Goal: Participate in discussion: Engage in conversation with other users on a specific topic

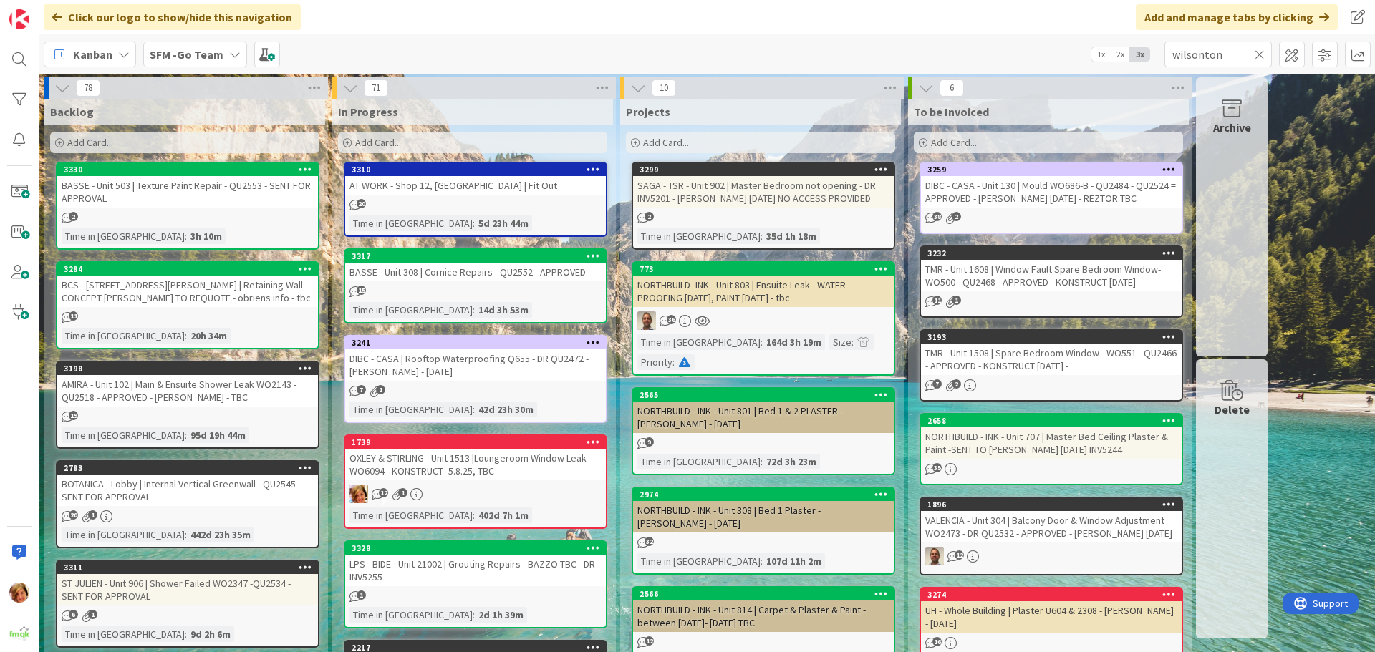
type input "wilsonton"
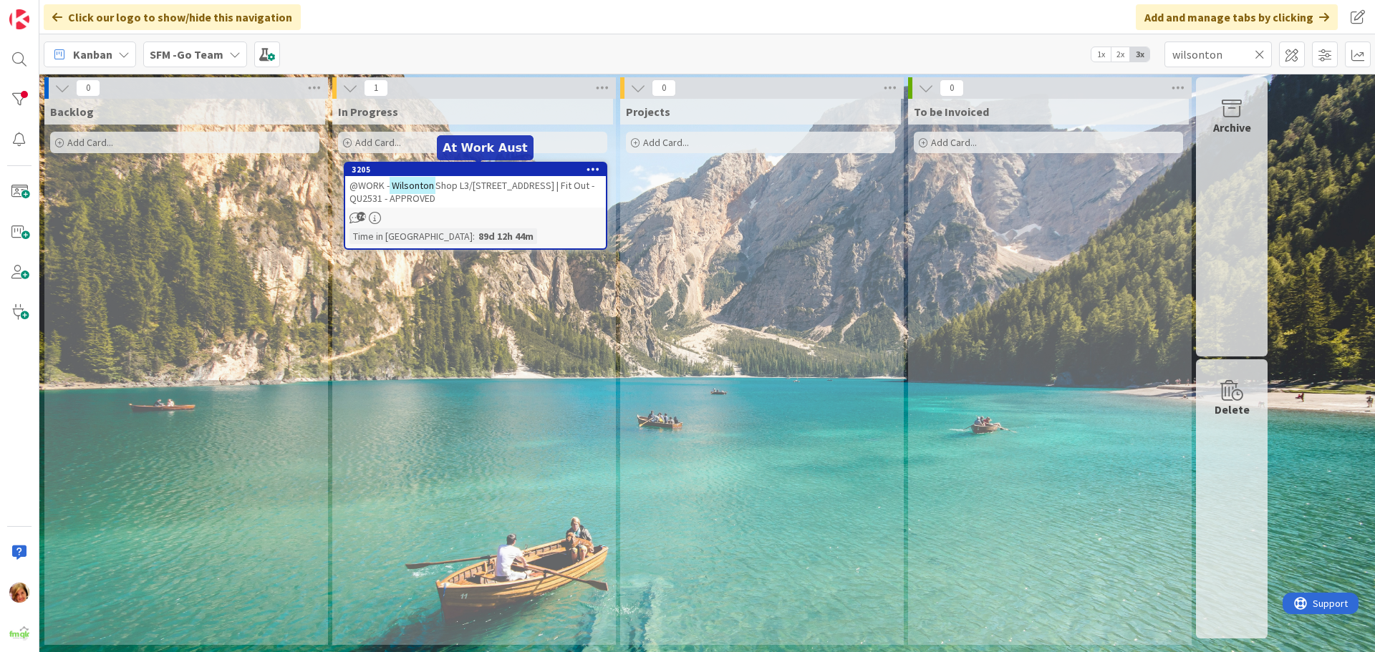
click at [511, 178] on div "@WORK - Wilsonton Shop L3/[STREET_ADDRESS] | Fit Out - QU2531 - APPROVED" at bounding box center [475, 192] width 261 height 32
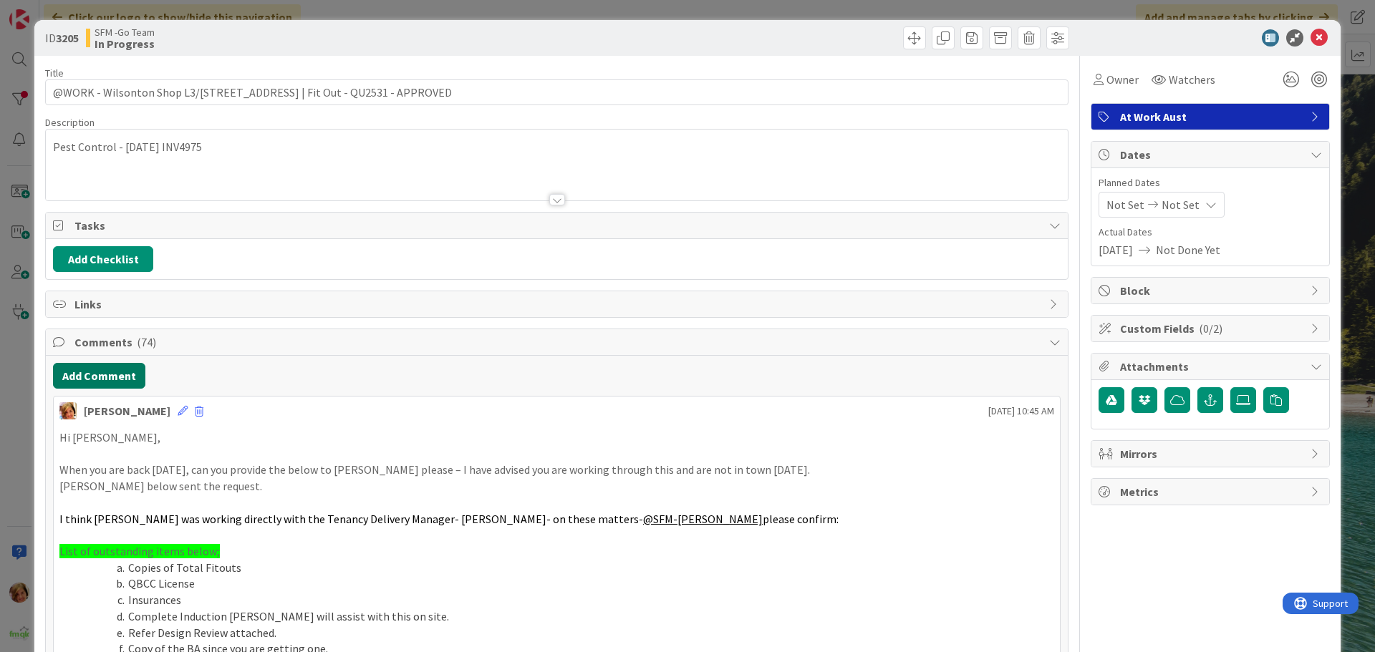
click at [111, 372] on button "Add Comment" at bounding box center [99, 376] width 92 height 26
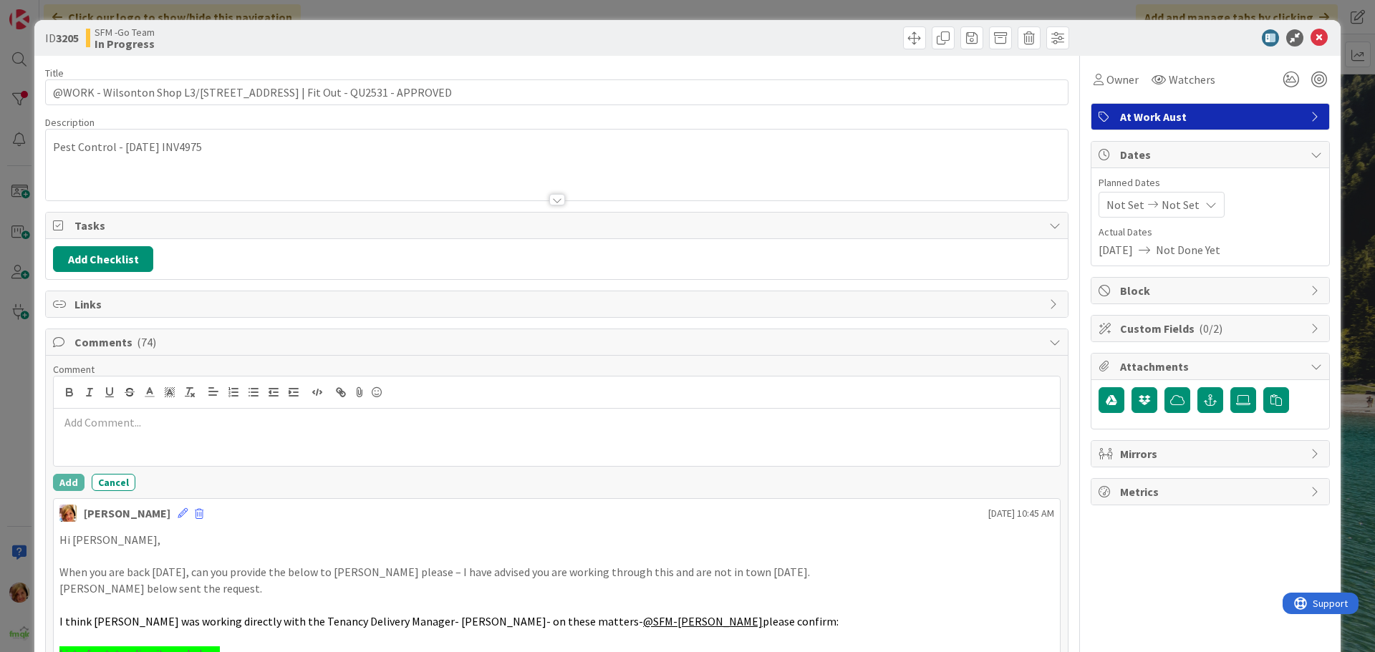
click at [135, 425] on p at bounding box center [556, 423] width 995 height 16
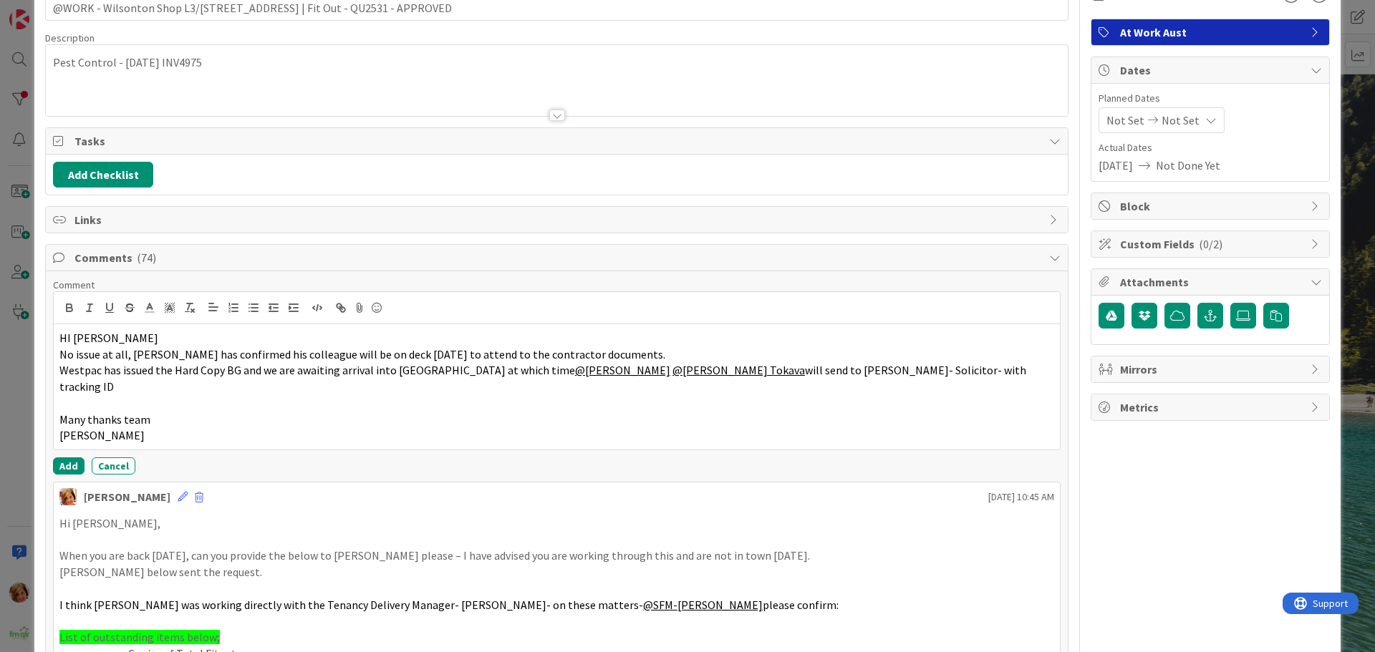
scroll to position [215, 0]
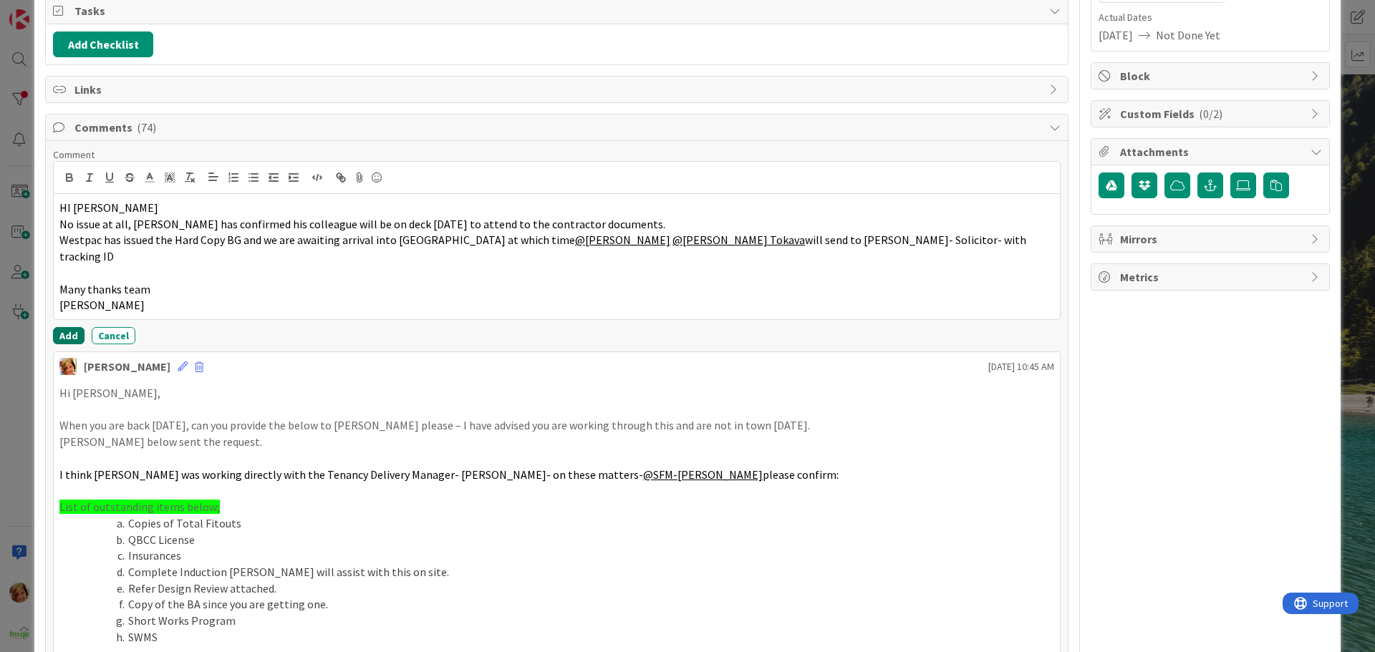
click at [69, 327] on button "Add" at bounding box center [69, 335] width 32 height 17
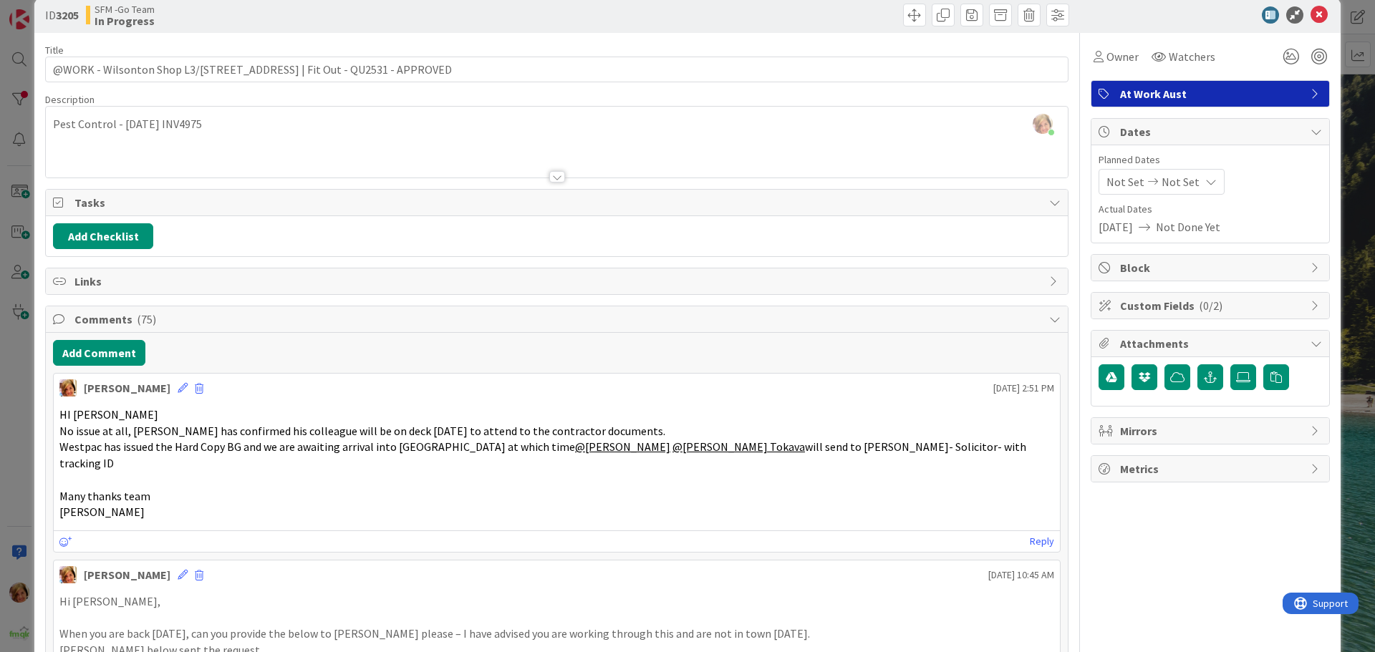
scroll to position [0, 0]
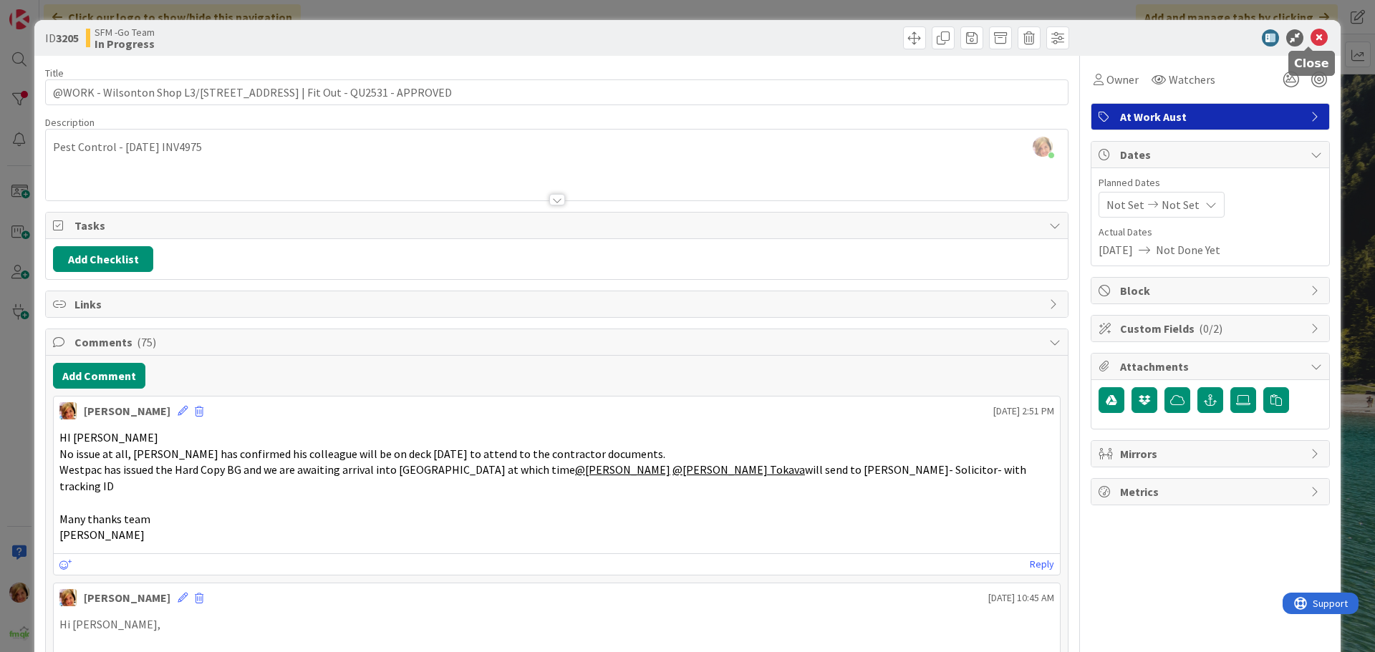
click at [1311, 36] on icon at bounding box center [1319, 37] width 17 height 17
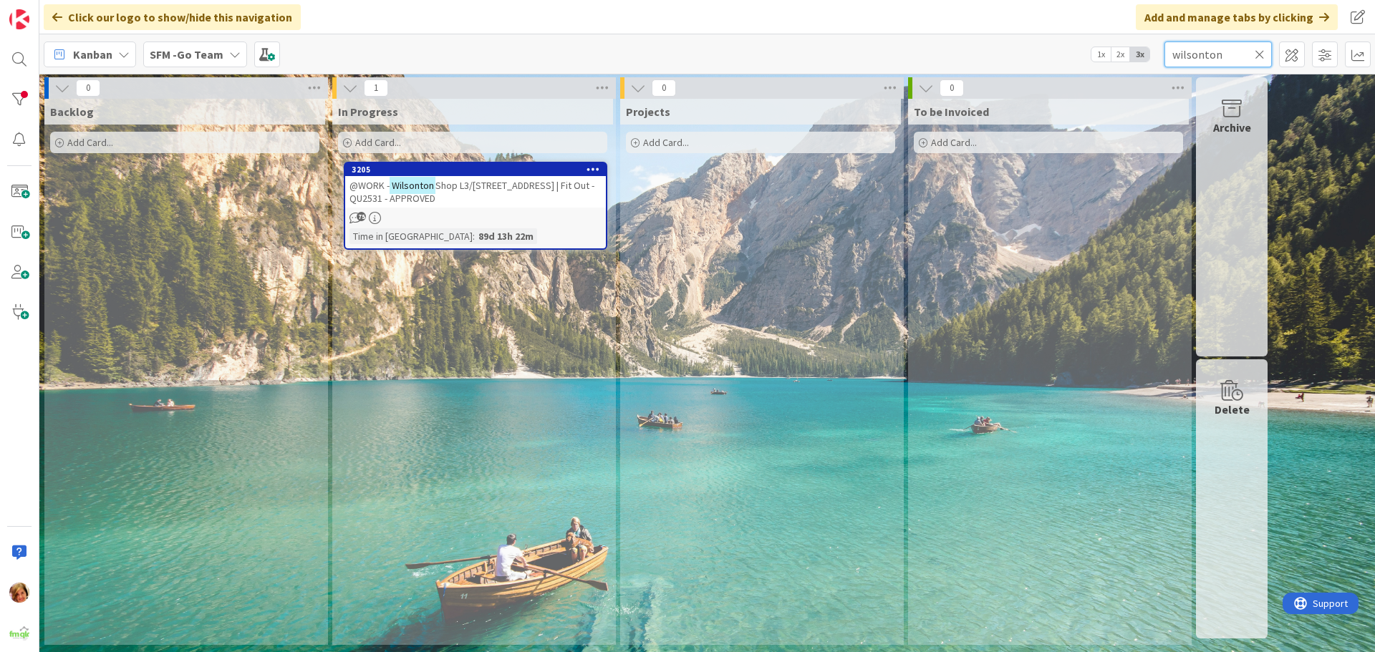
click at [1227, 54] on input "wilsonton" at bounding box center [1217, 55] width 107 height 26
click at [1262, 52] on icon at bounding box center [1260, 54] width 10 height 13
click at [1259, 53] on input "text" at bounding box center [1217, 55] width 107 height 26
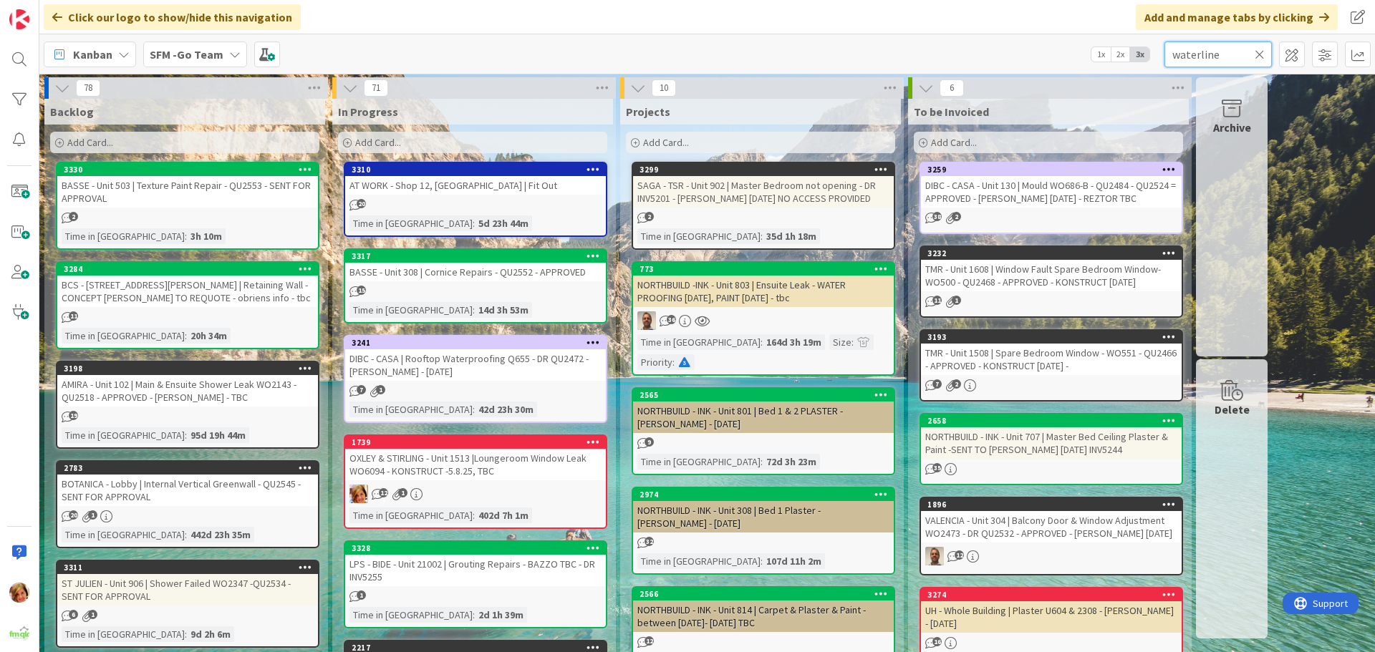
type input "waterline"
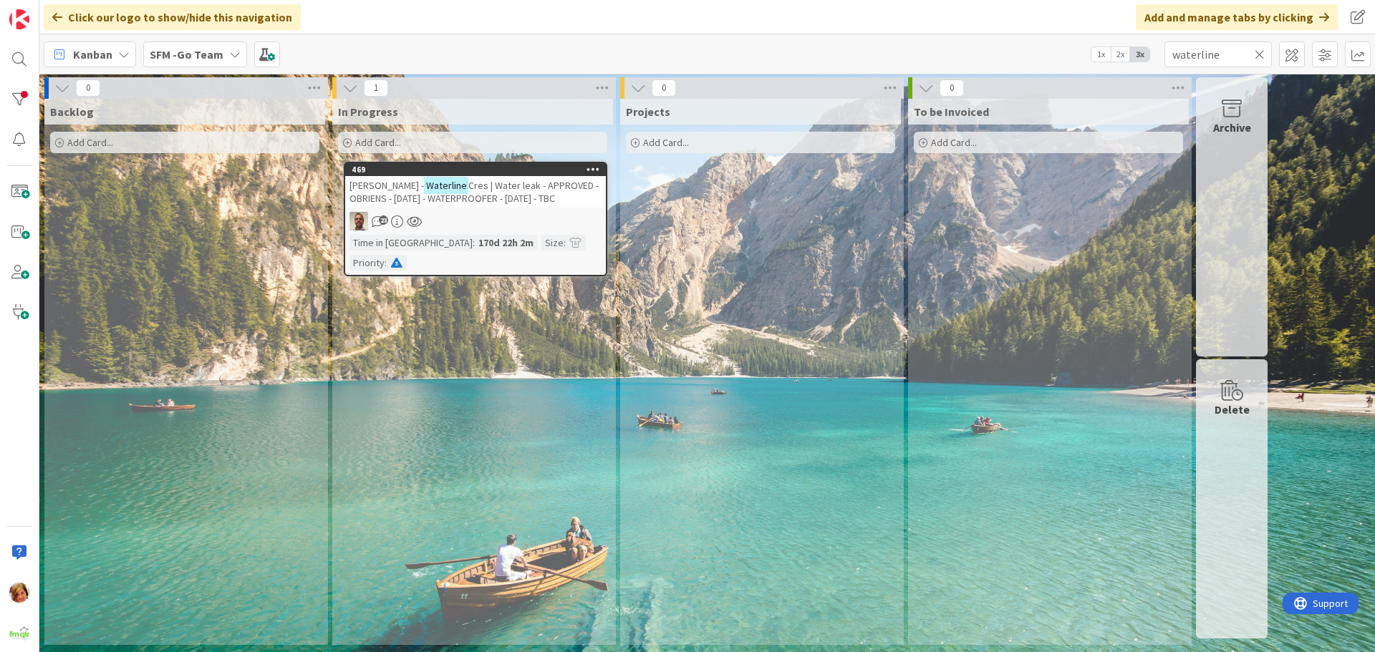
click at [502, 201] on span "Cres | Water leak - APPROVED - OBRIENS - [DATE] - WATERPROOFER - [DATE] - TBC" at bounding box center [473, 192] width 249 height 26
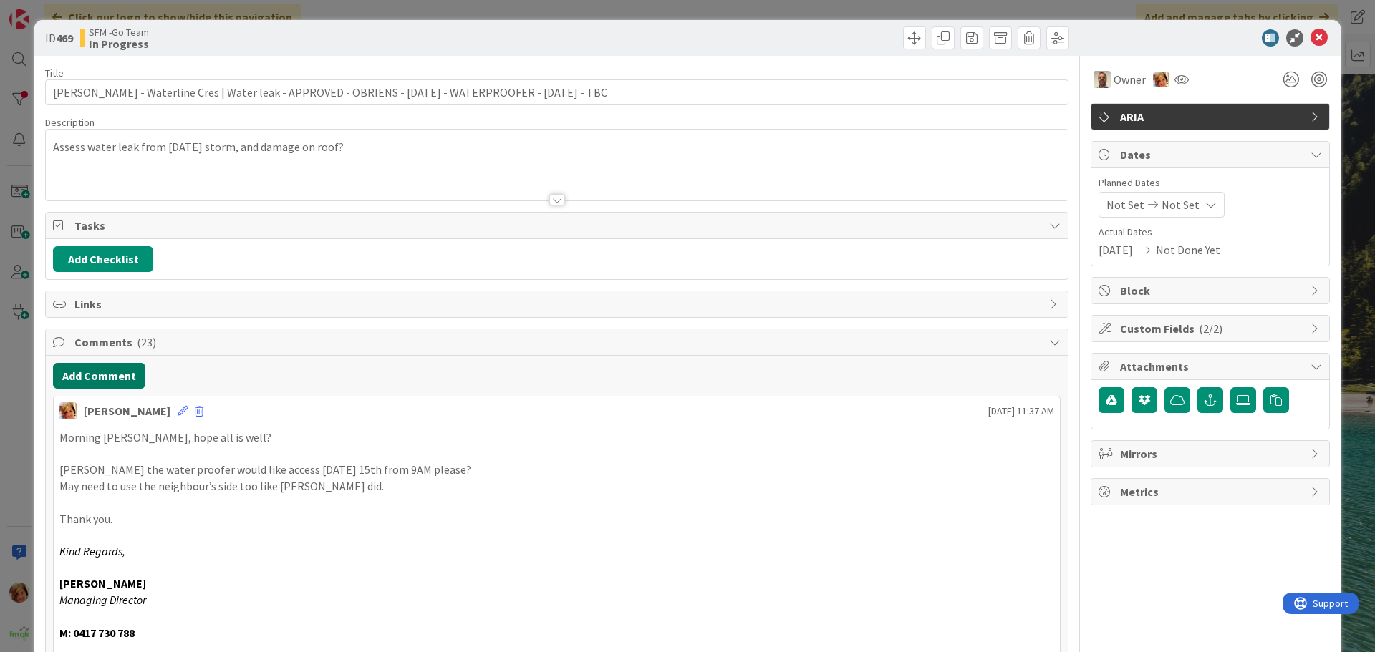
click at [92, 374] on button "Add Comment" at bounding box center [99, 376] width 92 height 26
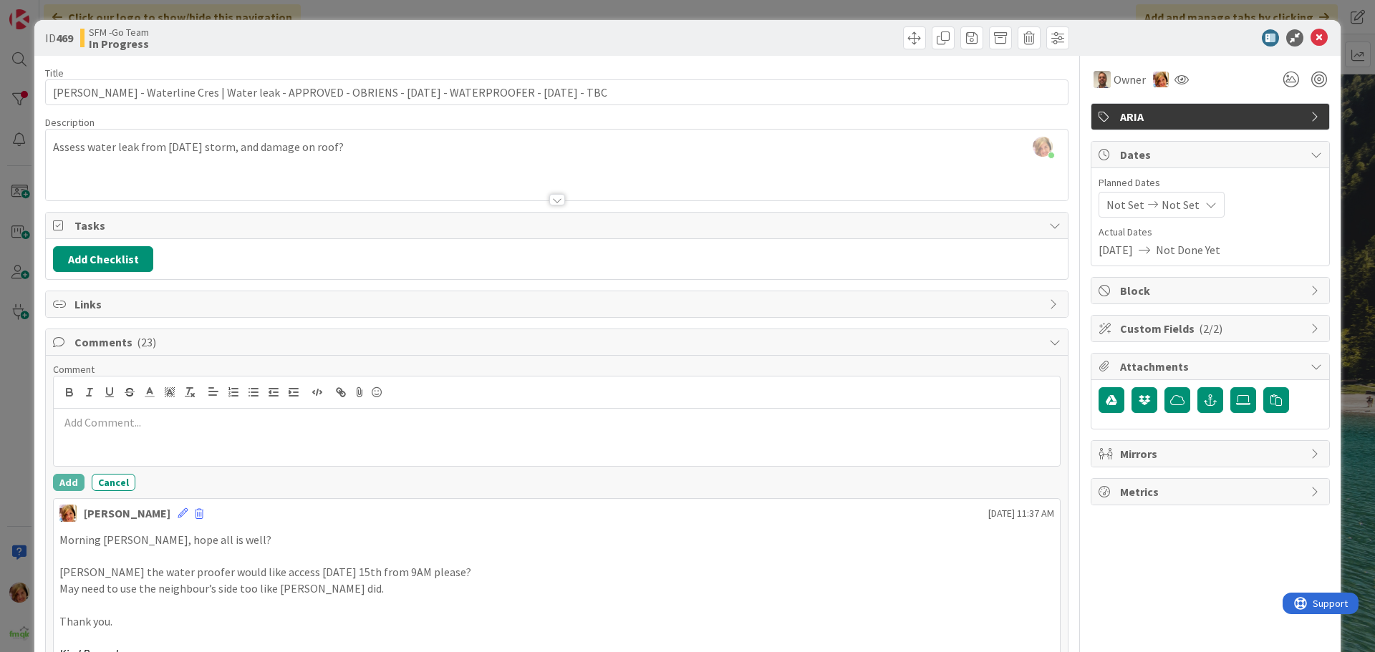
click at [186, 445] on div at bounding box center [557, 437] width 1006 height 57
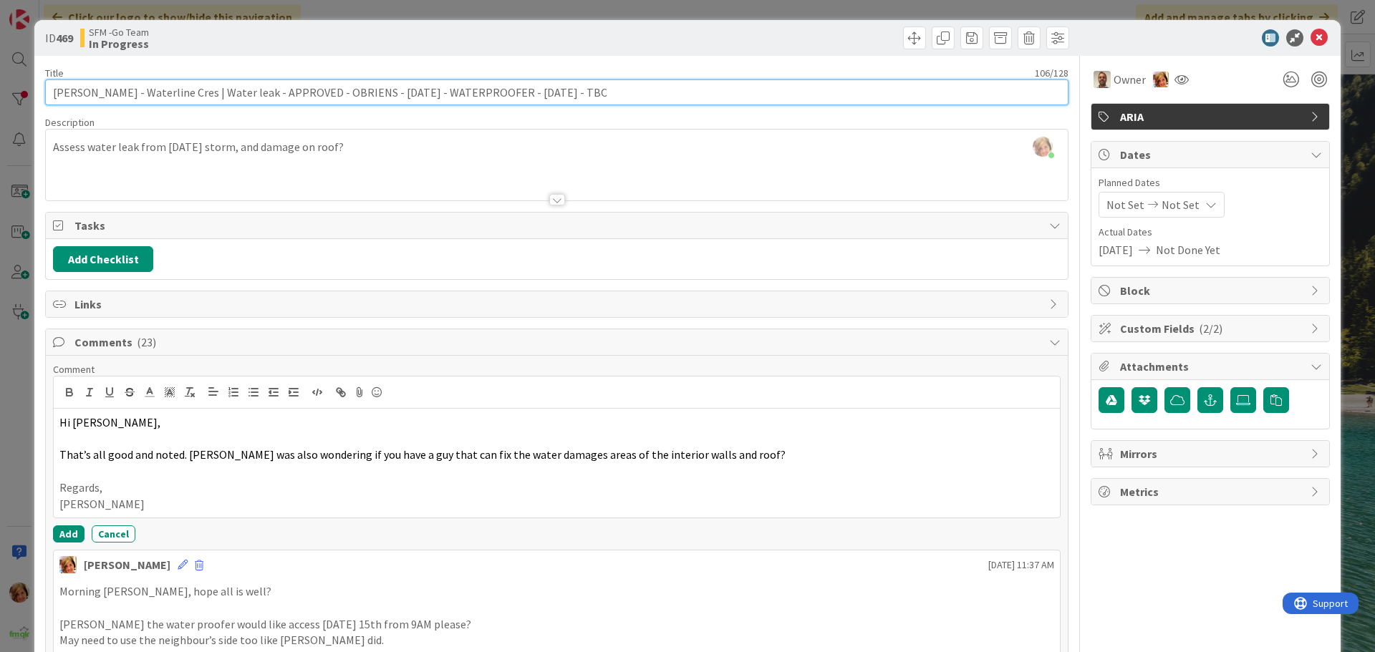
click at [641, 92] on input "[PERSON_NAME] - Waterline Cres | Water leak - APPROVED - OBRIENS - [DATE] - WAT…" at bounding box center [556, 92] width 1023 height 26
type input "[PERSON_NAME] - Waterline Cres | Water leak - APPROVED - OBRIENS - [DATE] - WAT…"
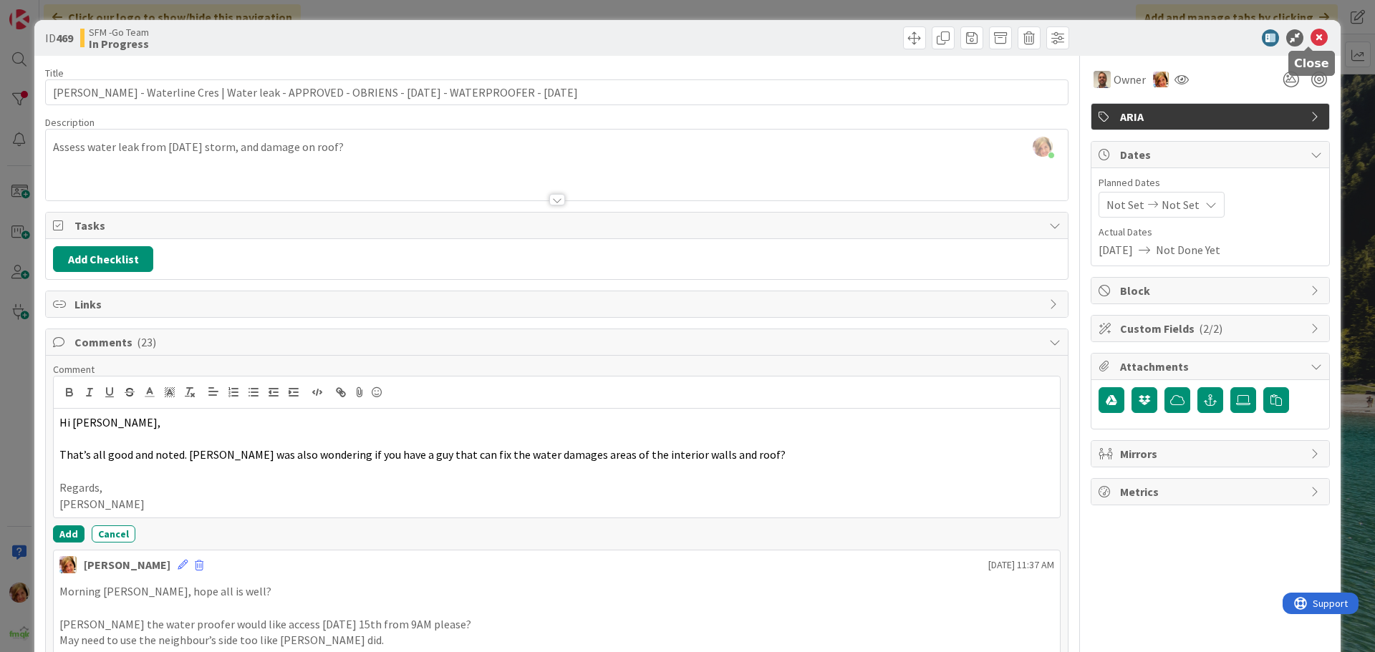
click at [1311, 33] on icon at bounding box center [1319, 37] width 17 height 17
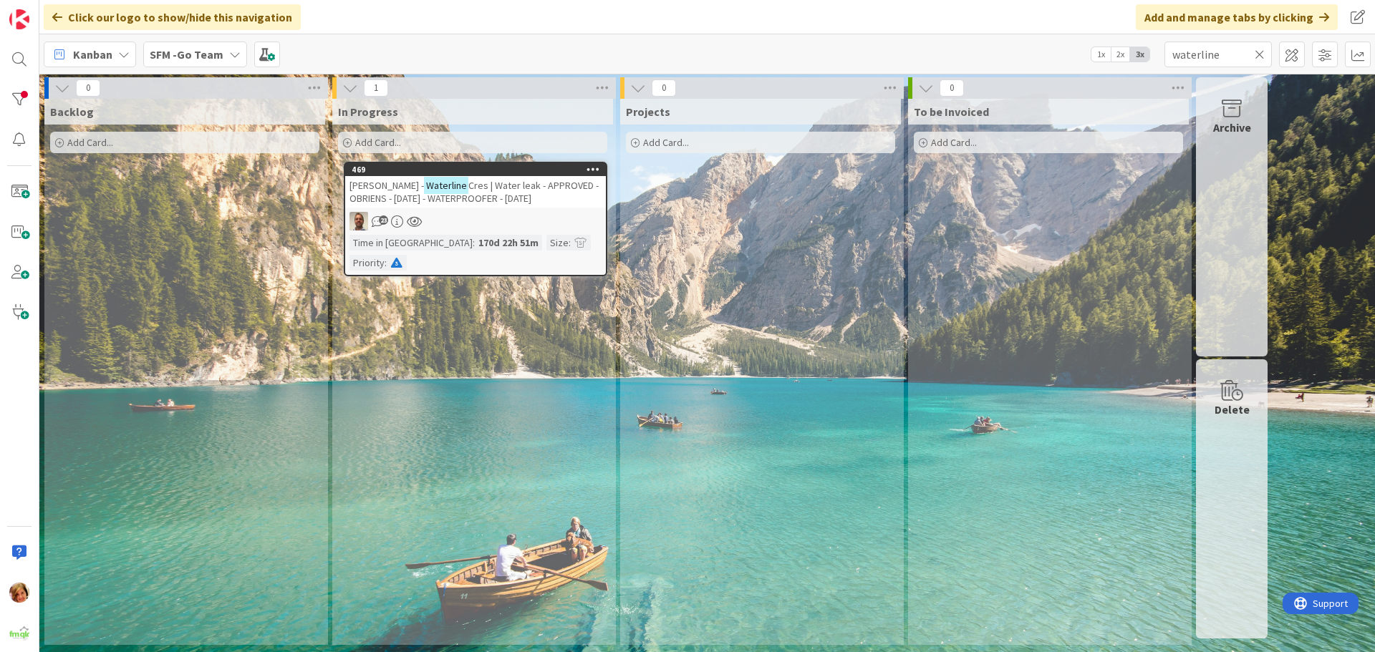
click at [1259, 53] on icon at bounding box center [1260, 54] width 10 height 13
click at [1259, 53] on input "text" at bounding box center [1217, 55] width 107 height 26
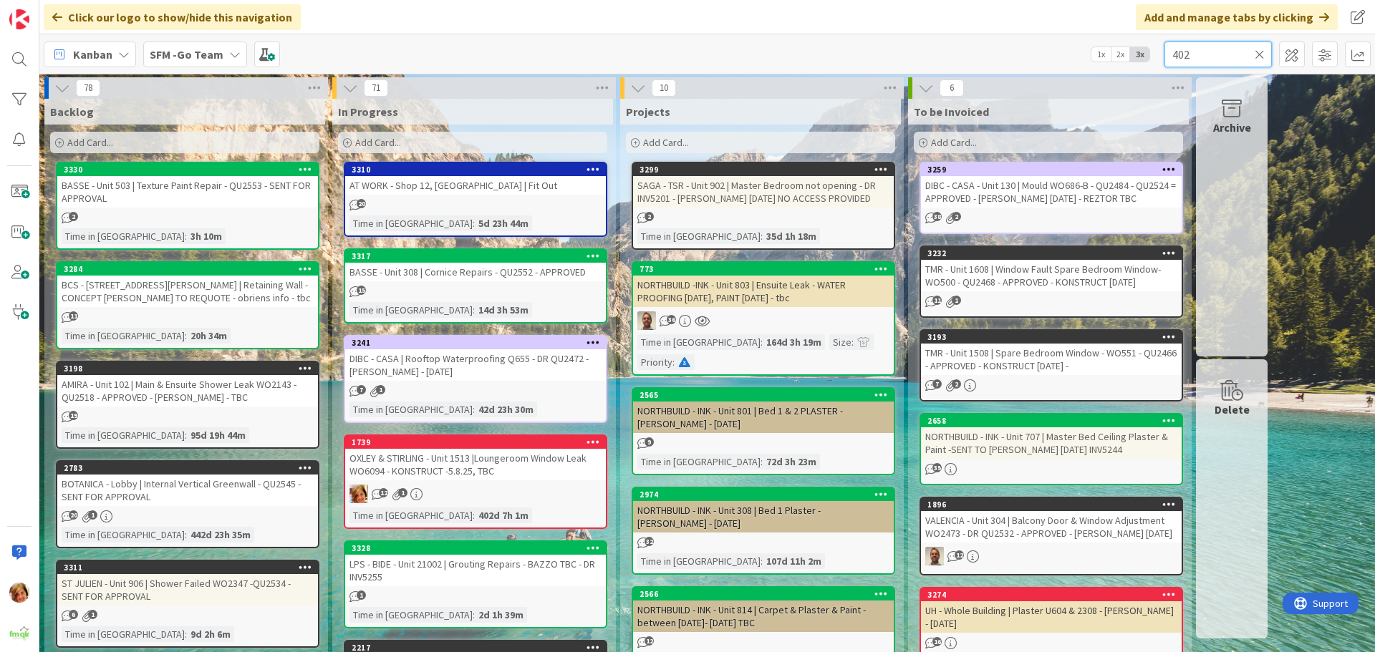
type input "402"
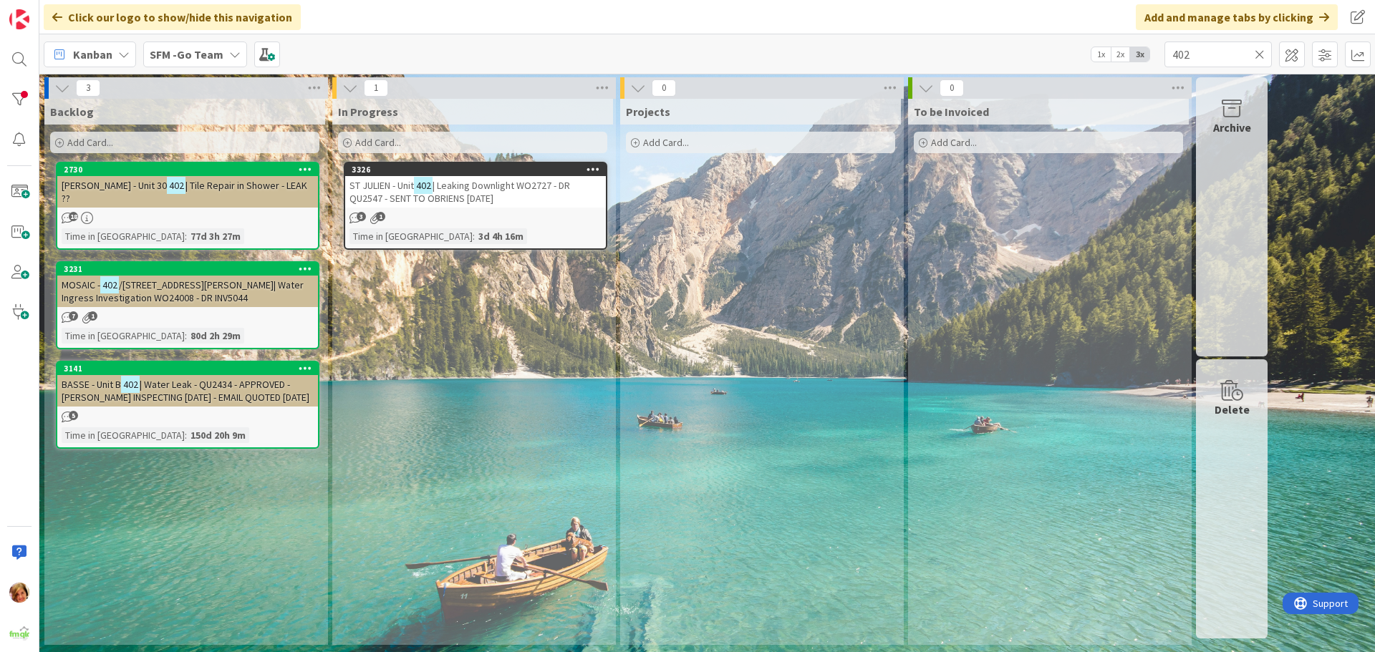
click at [448, 193] on span "| Leaking Downlight WO2727 - DR QU2547 - SENT TO OBRIENS [DATE]" at bounding box center [459, 192] width 221 height 26
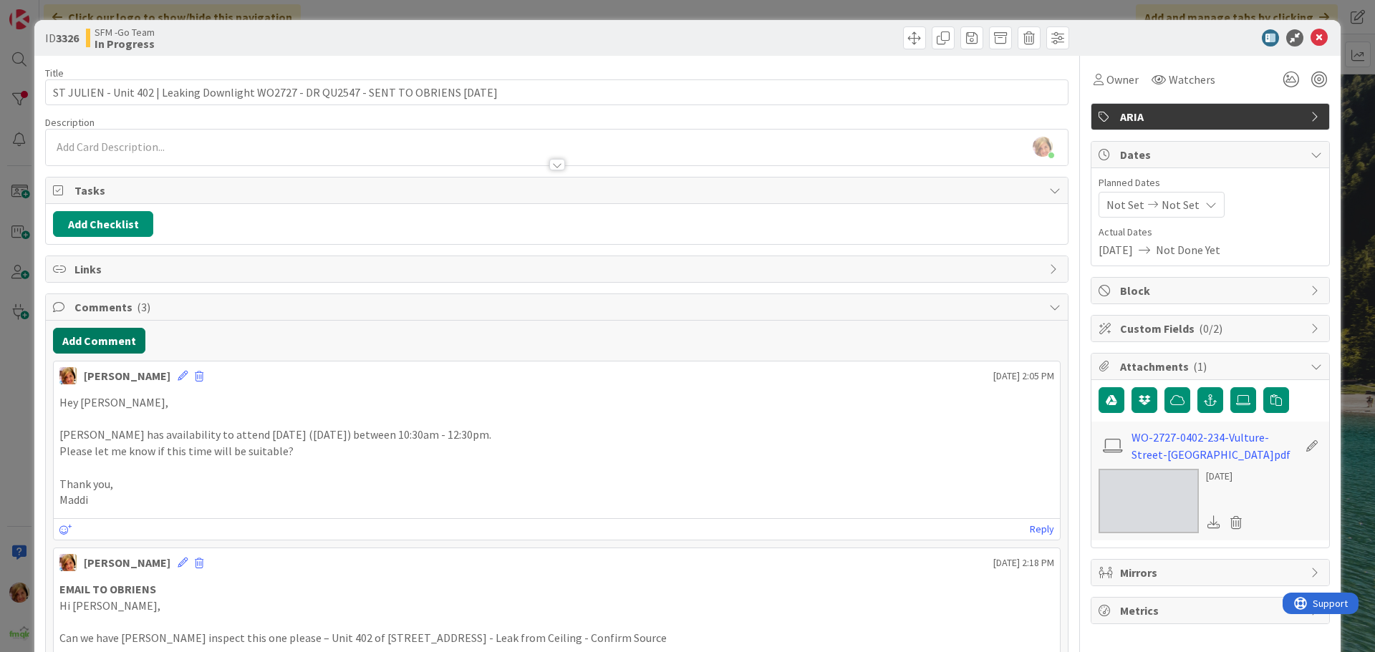
click at [97, 337] on button "Add Comment" at bounding box center [99, 341] width 92 height 26
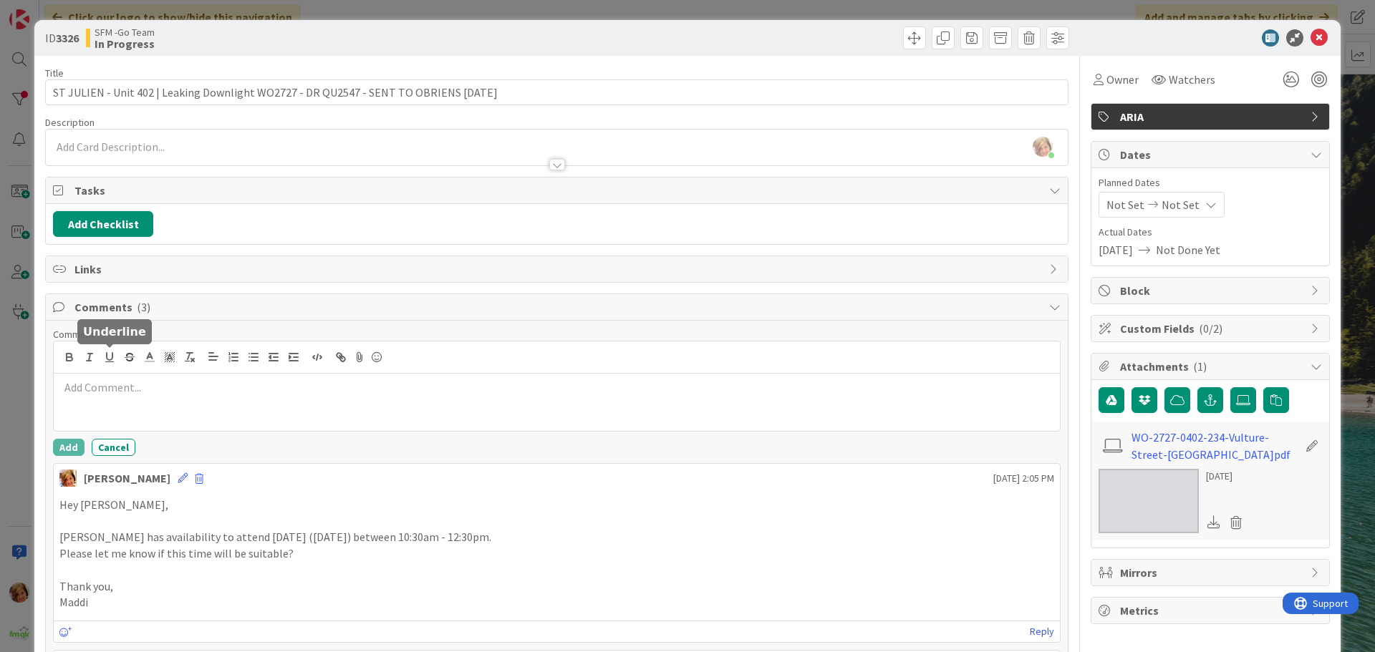
click at [158, 399] on div at bounding box center [557, 402] width 1006 height 57
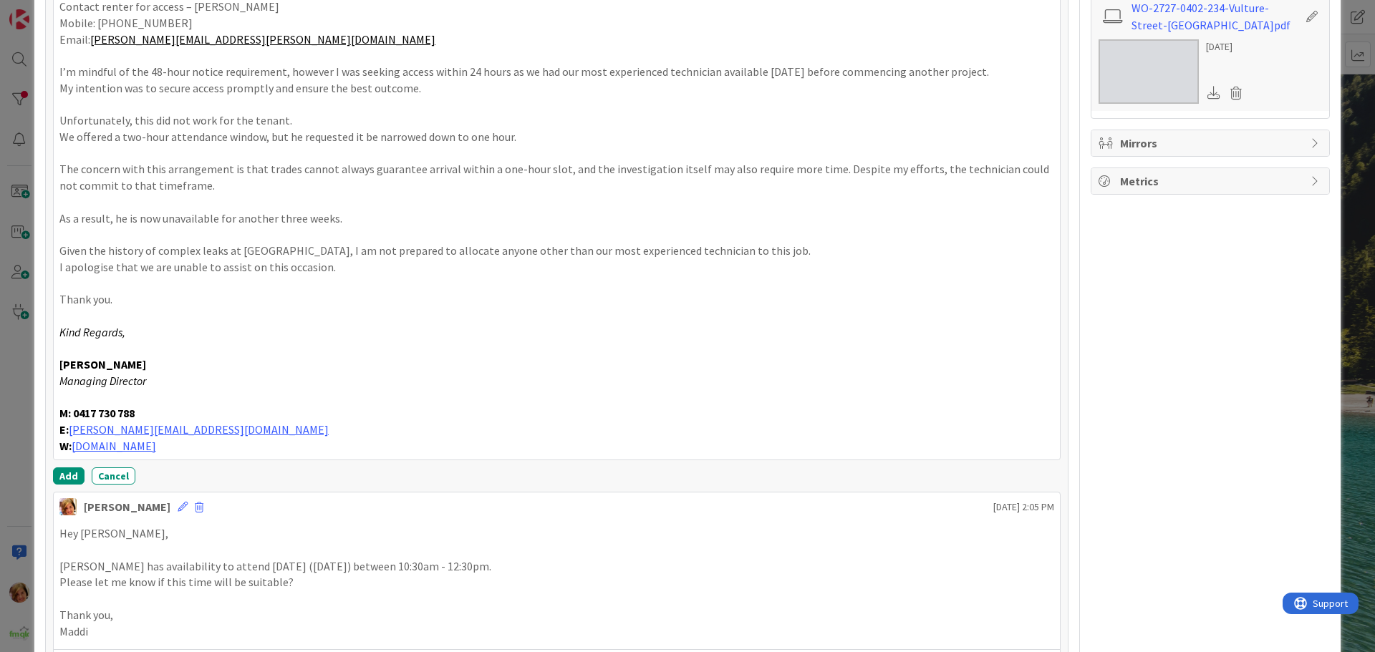
scroll to position [445, 0]
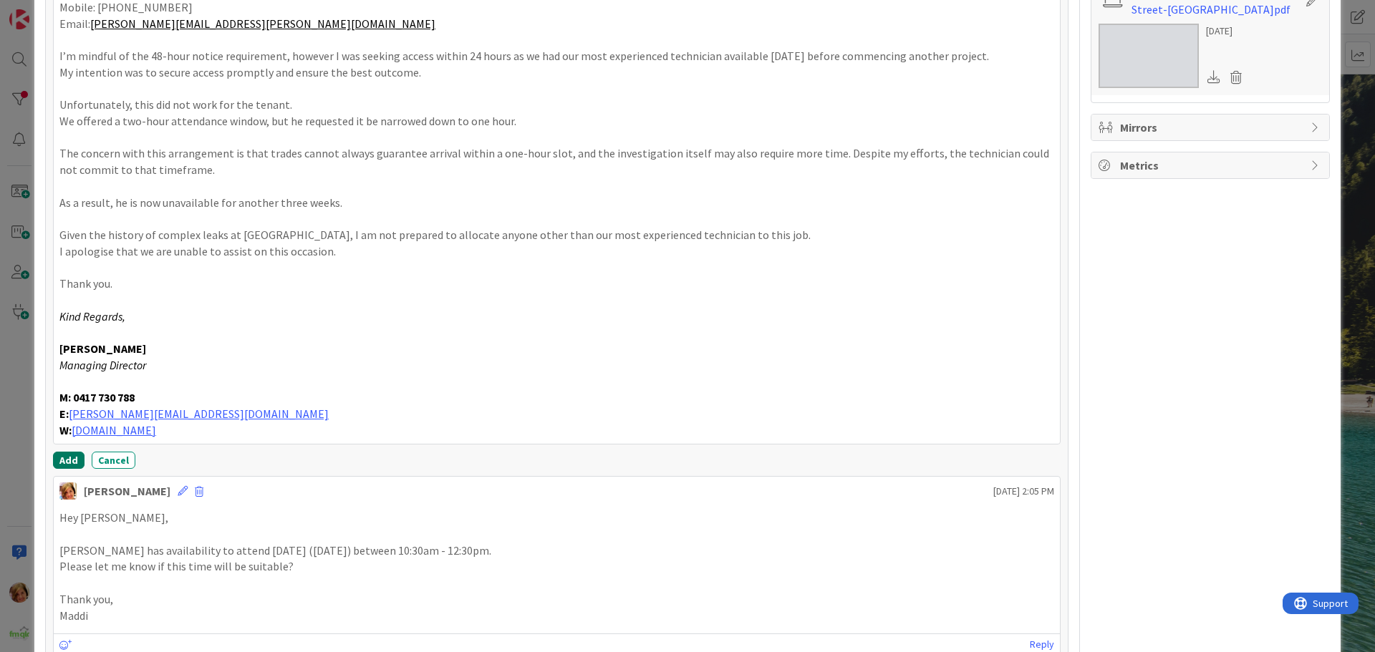
click at [66, 456] on button "Add" at bounding box center [69, 460] width 32 height 17
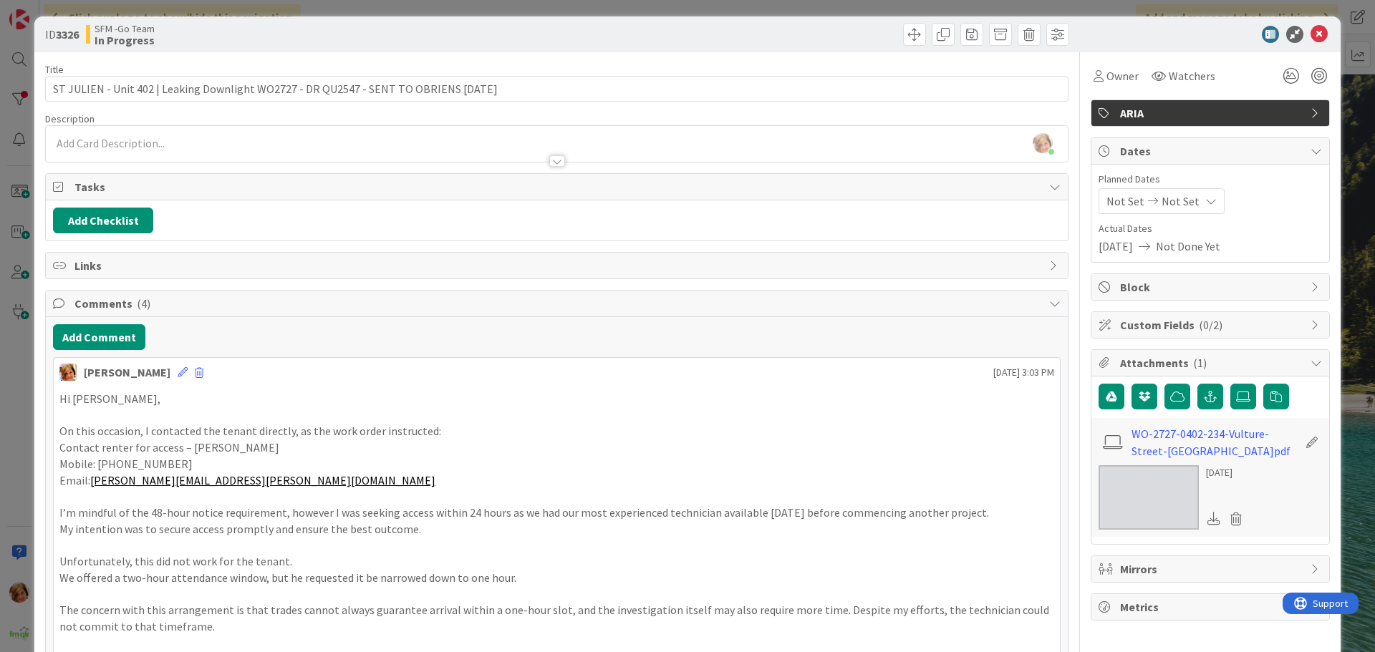
scroll to position [0, 0]
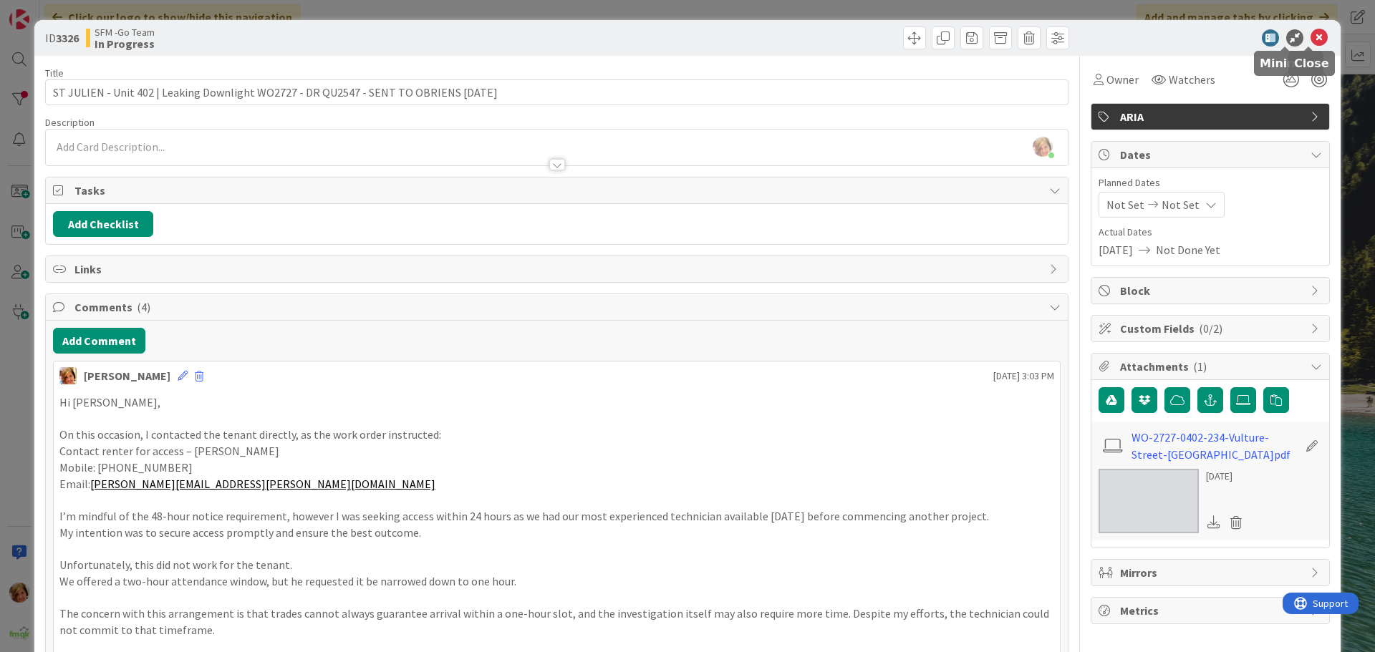
drag, startPoint x: 1321, startPoint y: 34, endPoint x: 1313, endPoint y: 35, distance: 7.9
click at [1317, 35] on div "ID 3326 SFM -Go Team In Progress" at bounding box center [687, 38] width 1306 height 36
click at [1311, 36] on icon at bounding box center [1319, 37] width 17 height 17
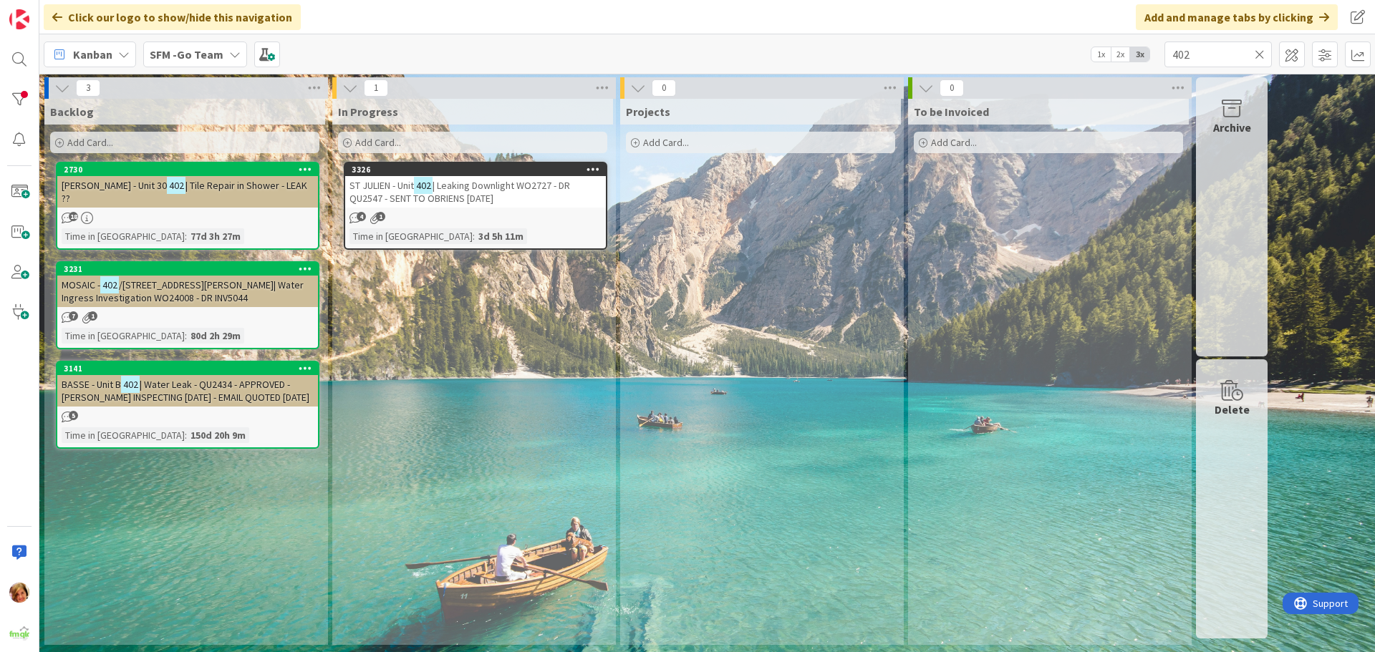
click at [1261, 54] on icon at bounding box center [1260, 54] width 10 height 13
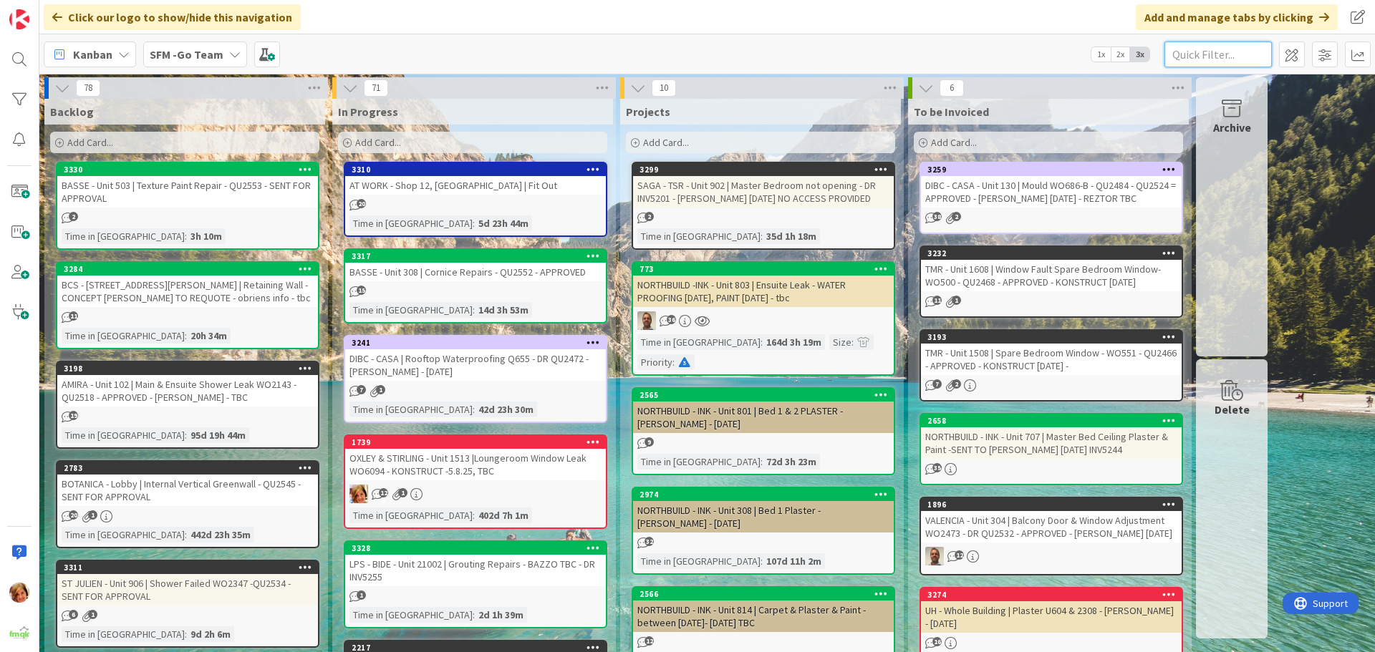
click at [1210, 49] on input "text" at bounding box center [1217, 55] width 107 height 26
type input "WATERLINE"
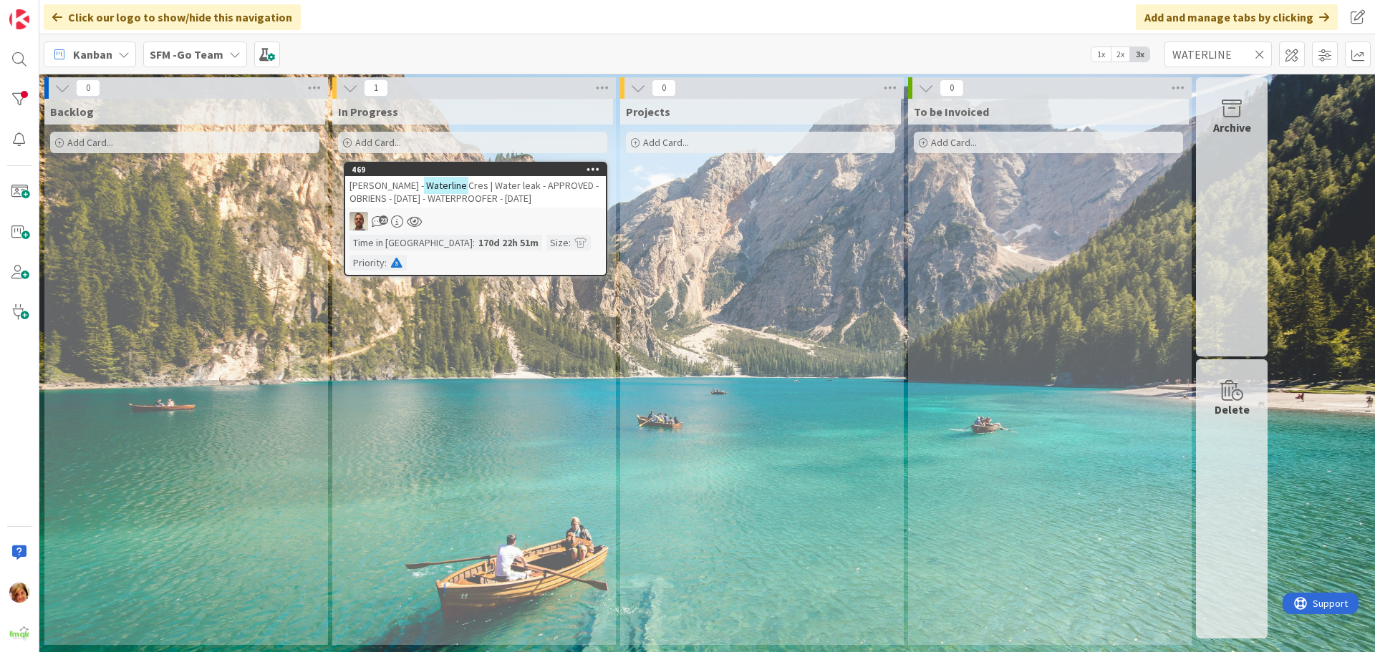
click at [488, 185] on span "Cres | Water leak - APPROVED - OBRIENS - [DATE] - WATERPROOFER - [DATE]" at bounding box center [473, 192] width 249 height 26
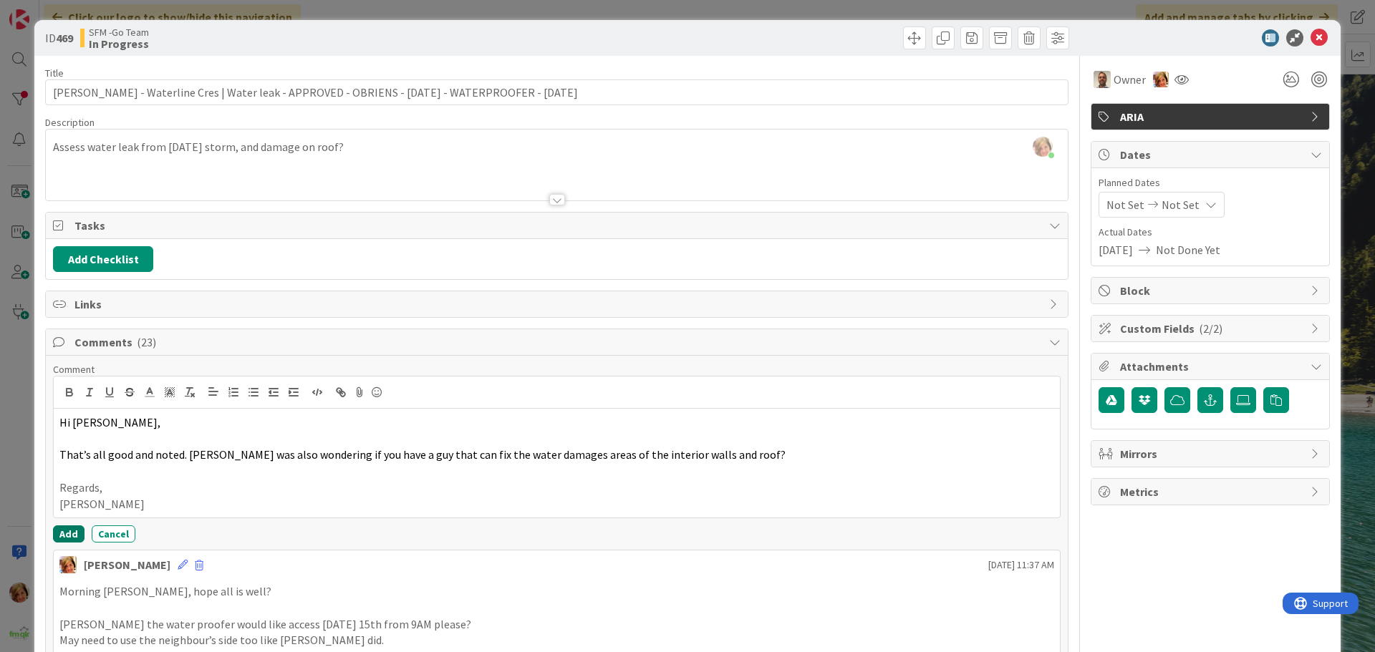
click at [62, 531] on button "Add" at bounding box center [69, 534] width 32 height 17
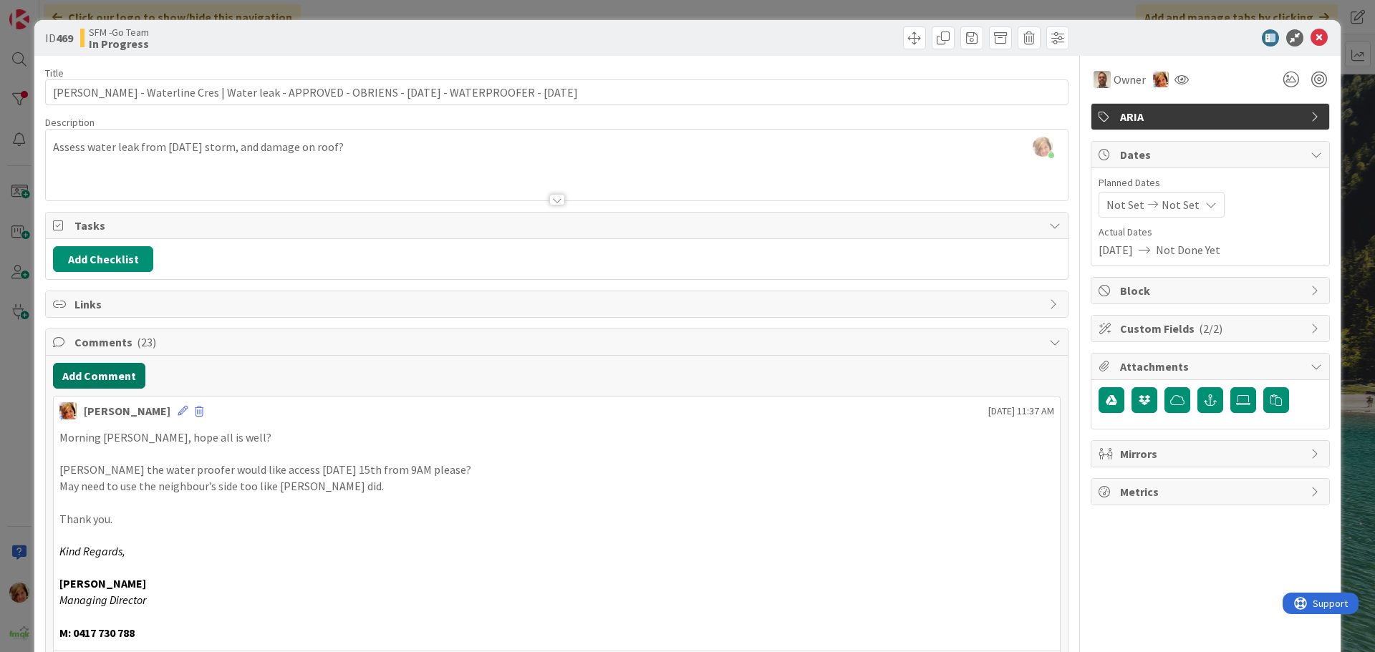
click at [108, 377] on button "Add Comment" at bounding box center [99, 376] width 92 height 26
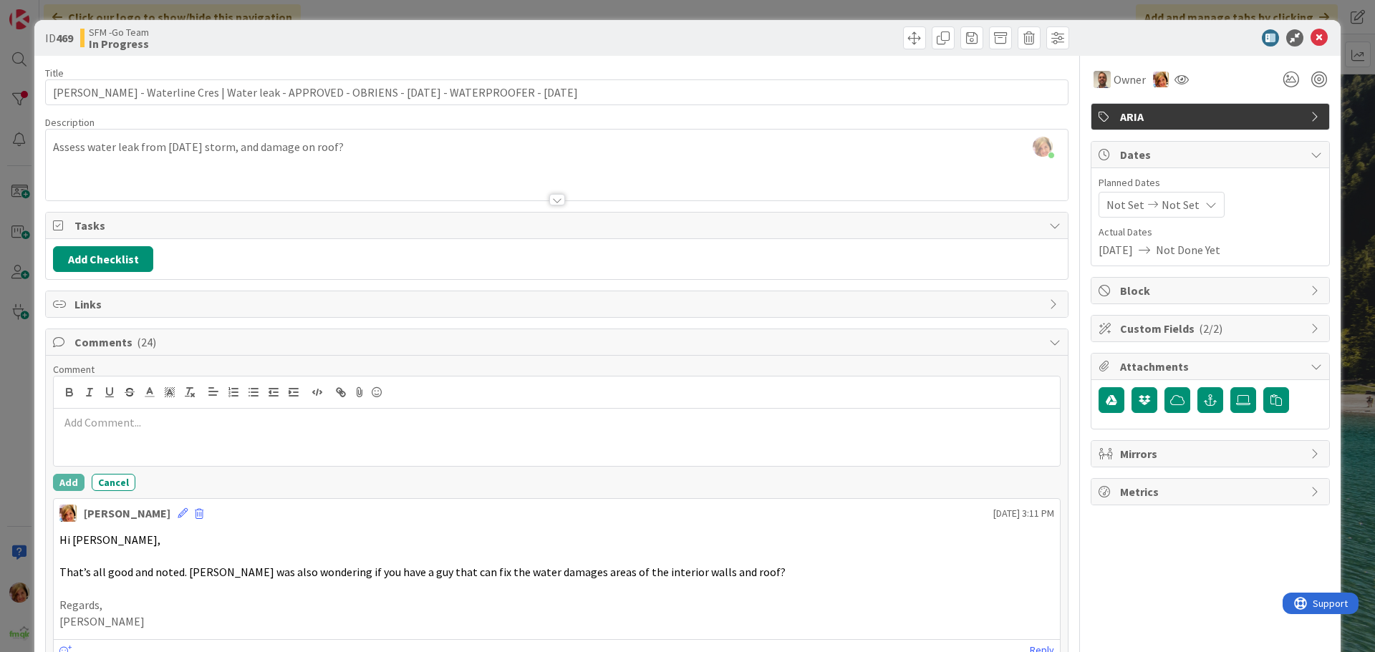
click at [133, 428] on p at bounding box center [556, 423] width 995 height 16
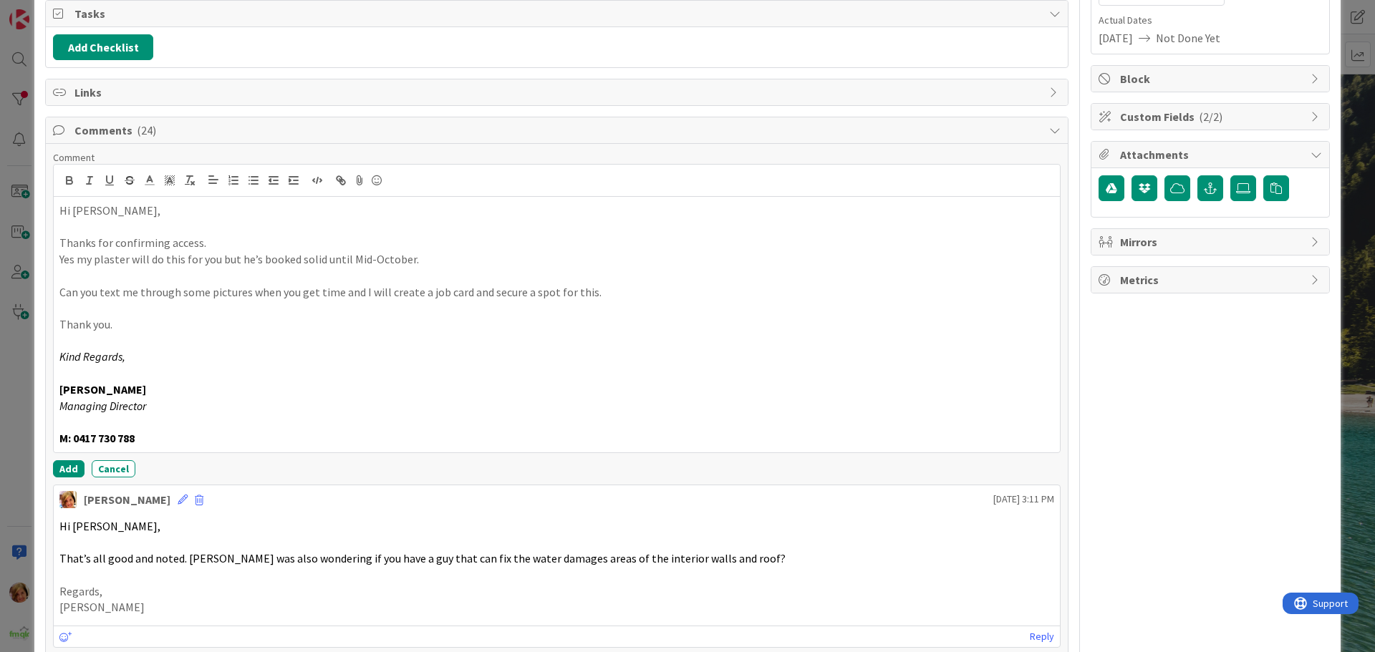
scroll to position [220, 0]
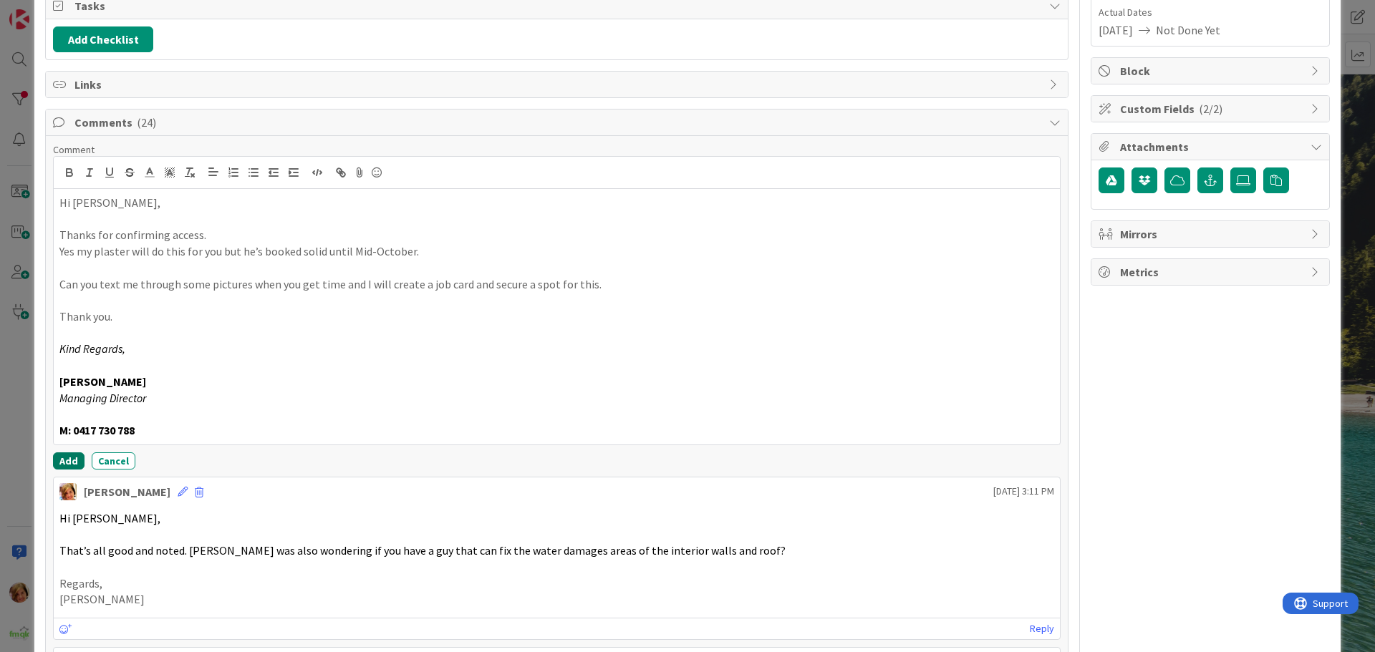
click at [67, 459] on button "Add" at bounding box center [69, 461] width 32 height 17
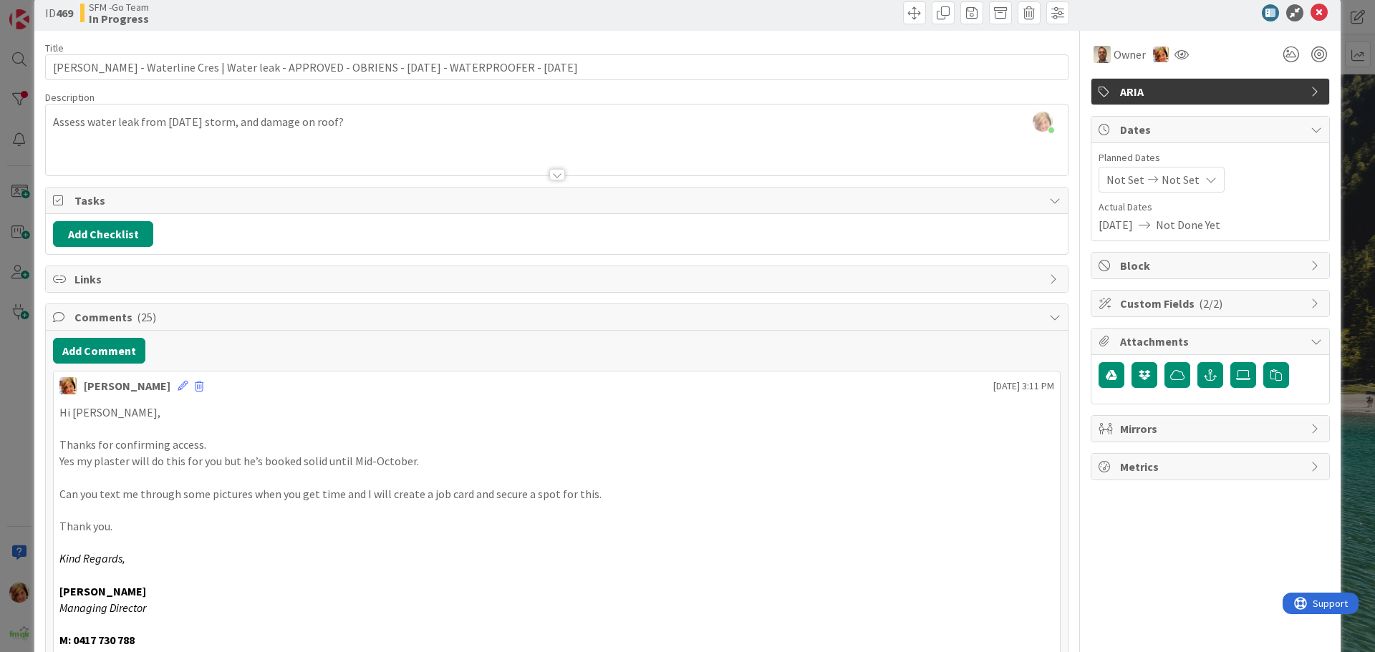
scroll to position [0, 0]
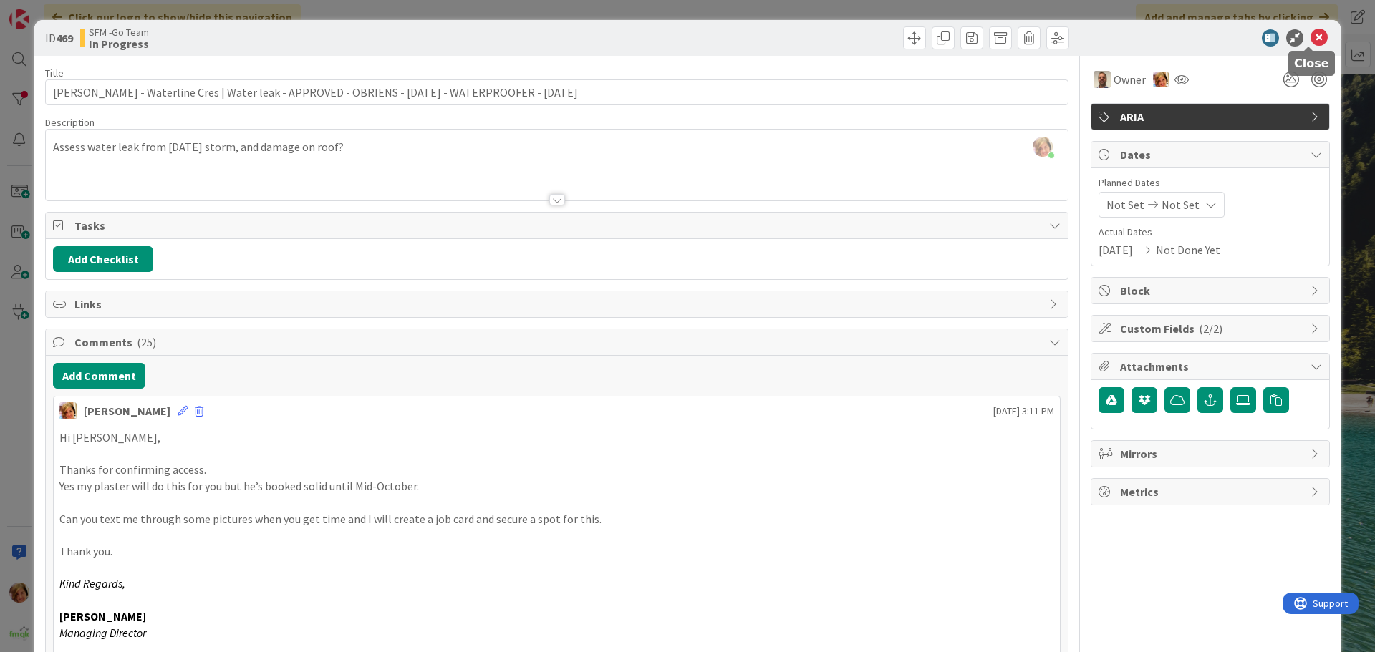
click at [1311, 37] on icon at bounding box center [1319, 37] width 17 height 17
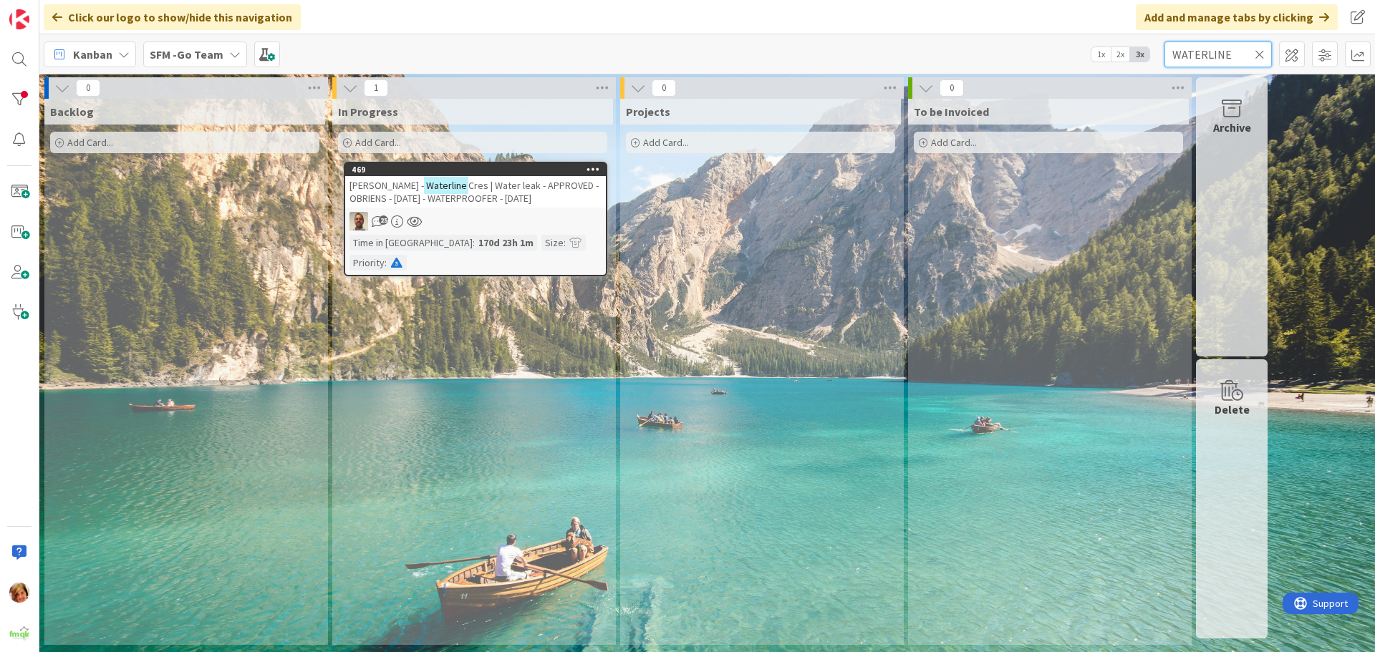
click at [1227, 64] on input "WATERLINE" at bounding box center [1217, 55] width 107 height 26
click at [1260, 52] on icon at bounding box center [1260, 54] width 10 height 13
click at [1260, 52] on input "text" at bounding box center [1217, 55] width 107 height 26
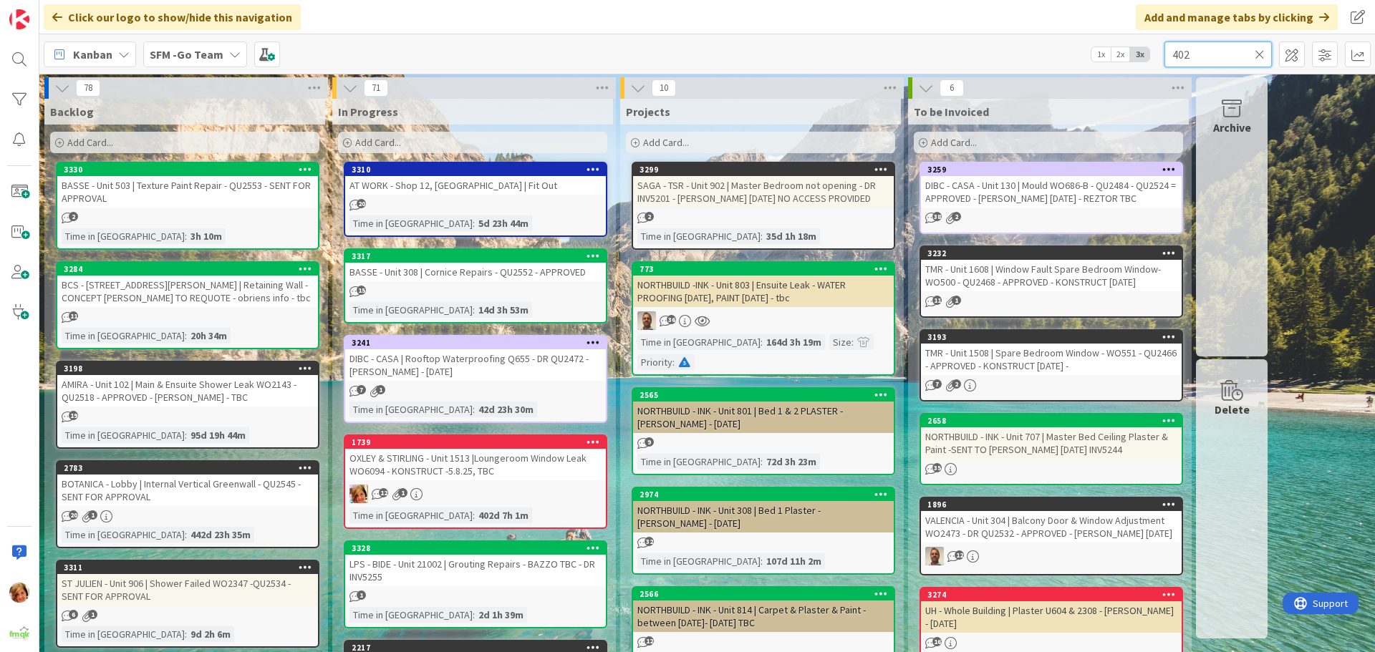
type input "402"
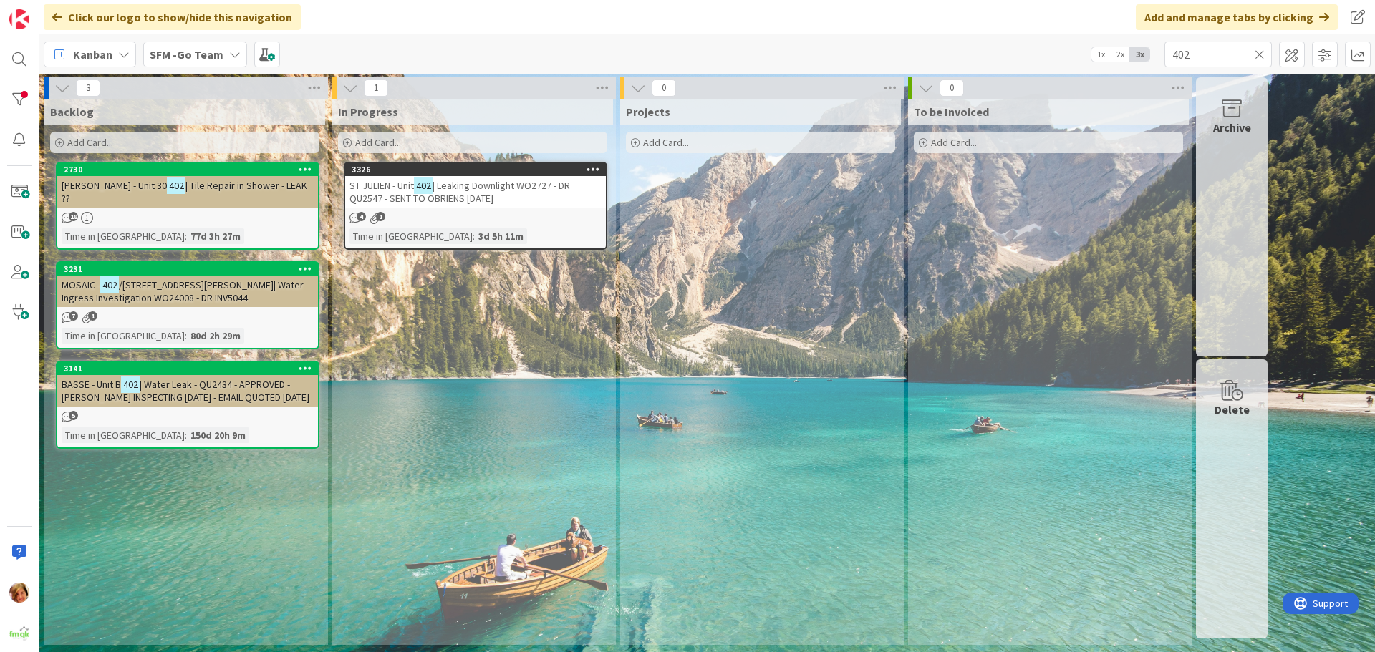
click at [505, 186] on span "| Leaking Downlight WO2727 - DR QU2547 - SENT TO OBRIENS [DATE]" at bounding box center [459, 192] width 221 height 26
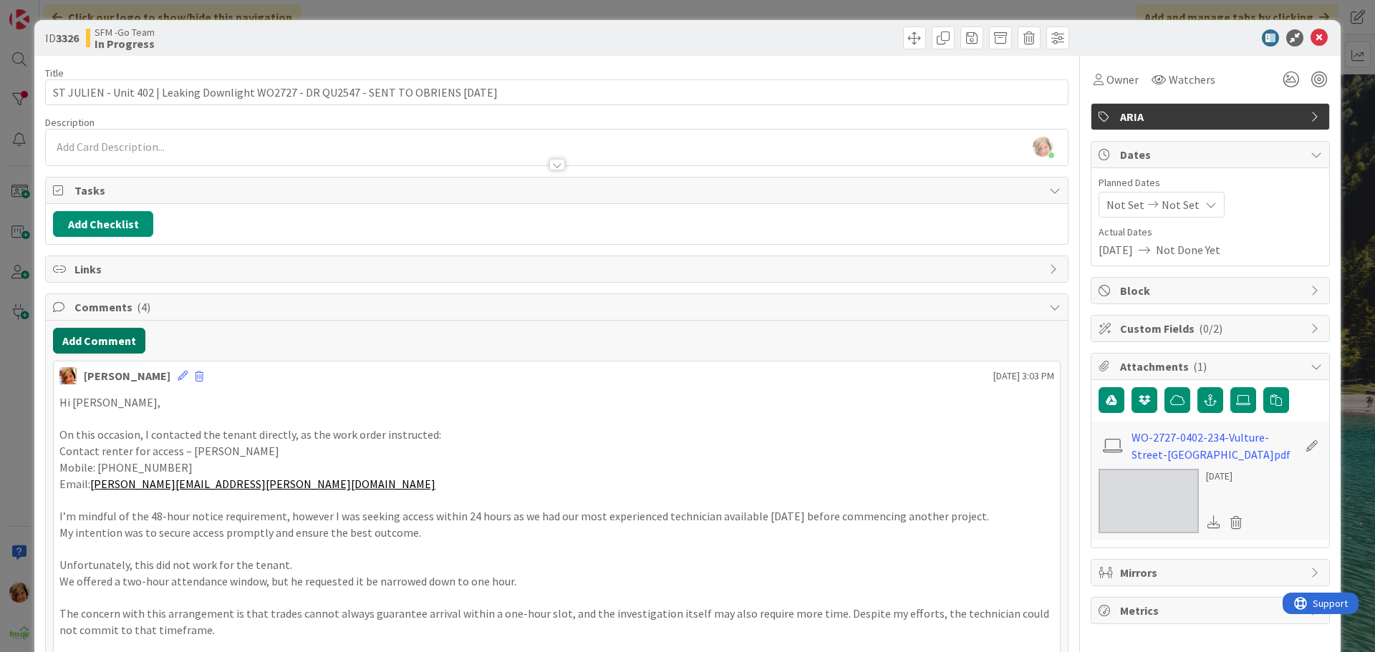
click at [122, 342] on button "Add Comment" at bounding box center [99, 341] width 92 height 26
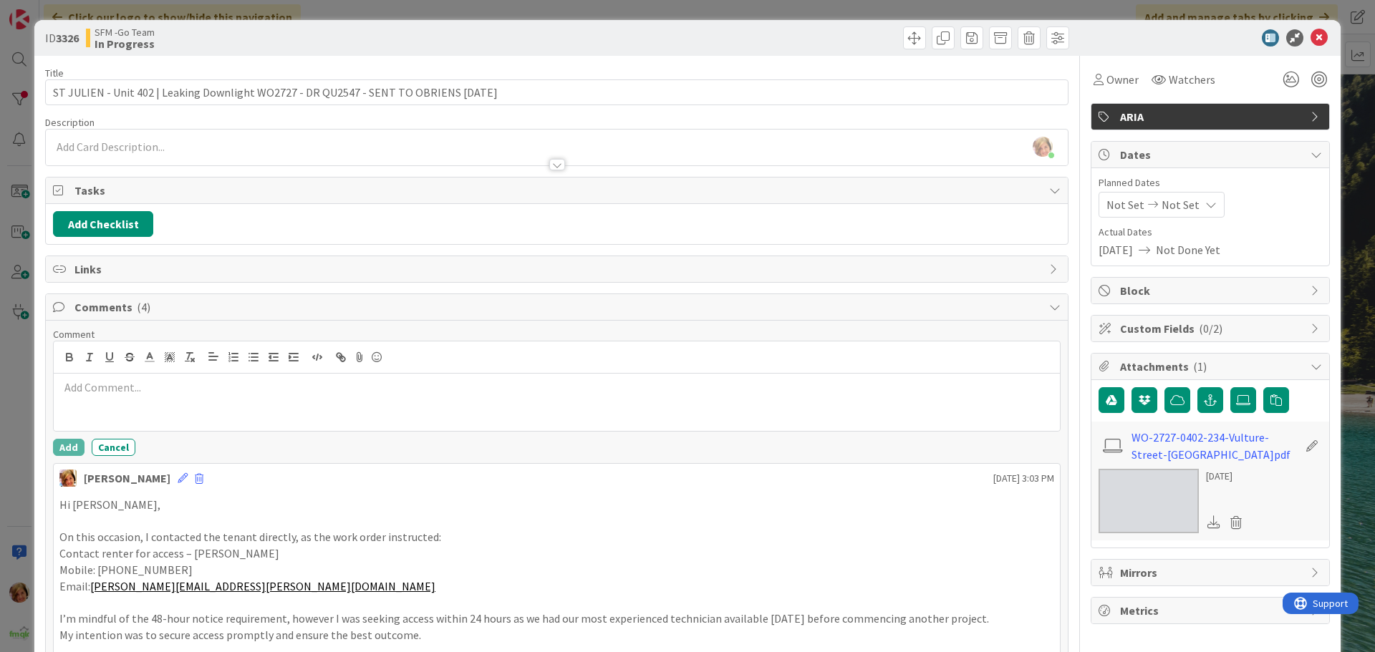
click at [141, 407] on div at bounding box center [557, 402] width 1006 height 57
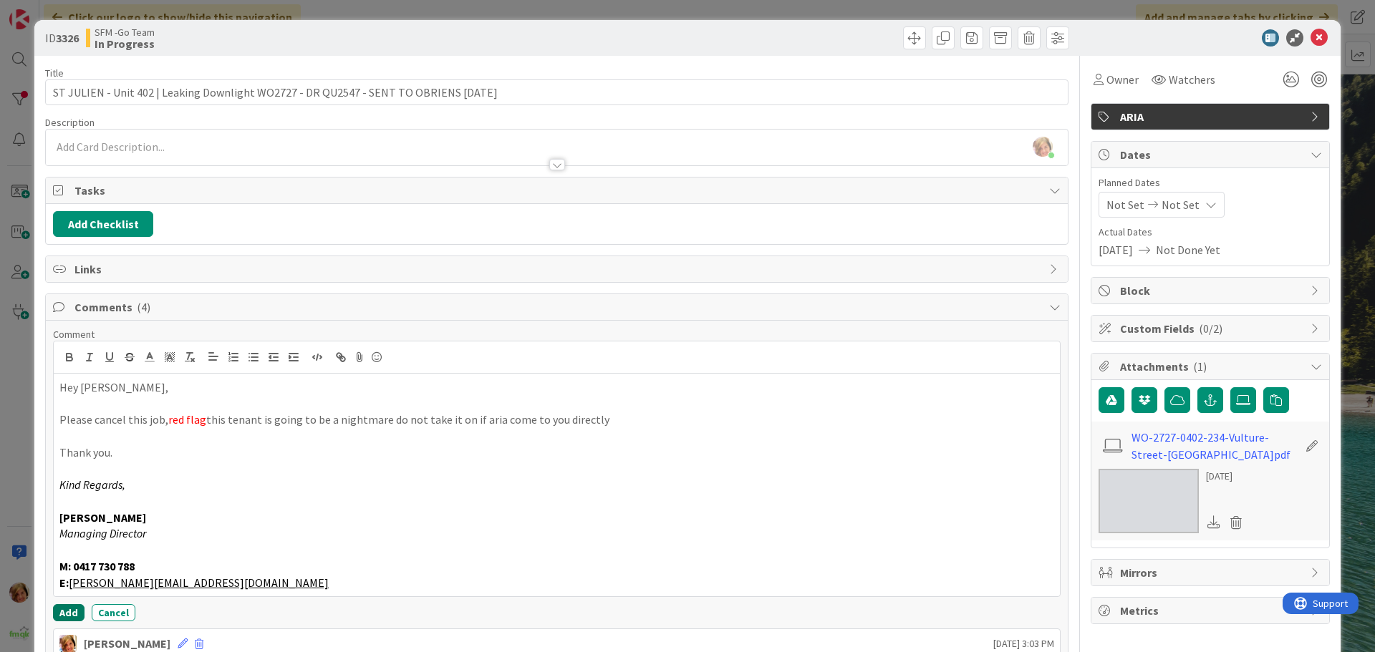
click at [72, 609] on button "Add" at bounding box center [69, 612] width 32 height 17
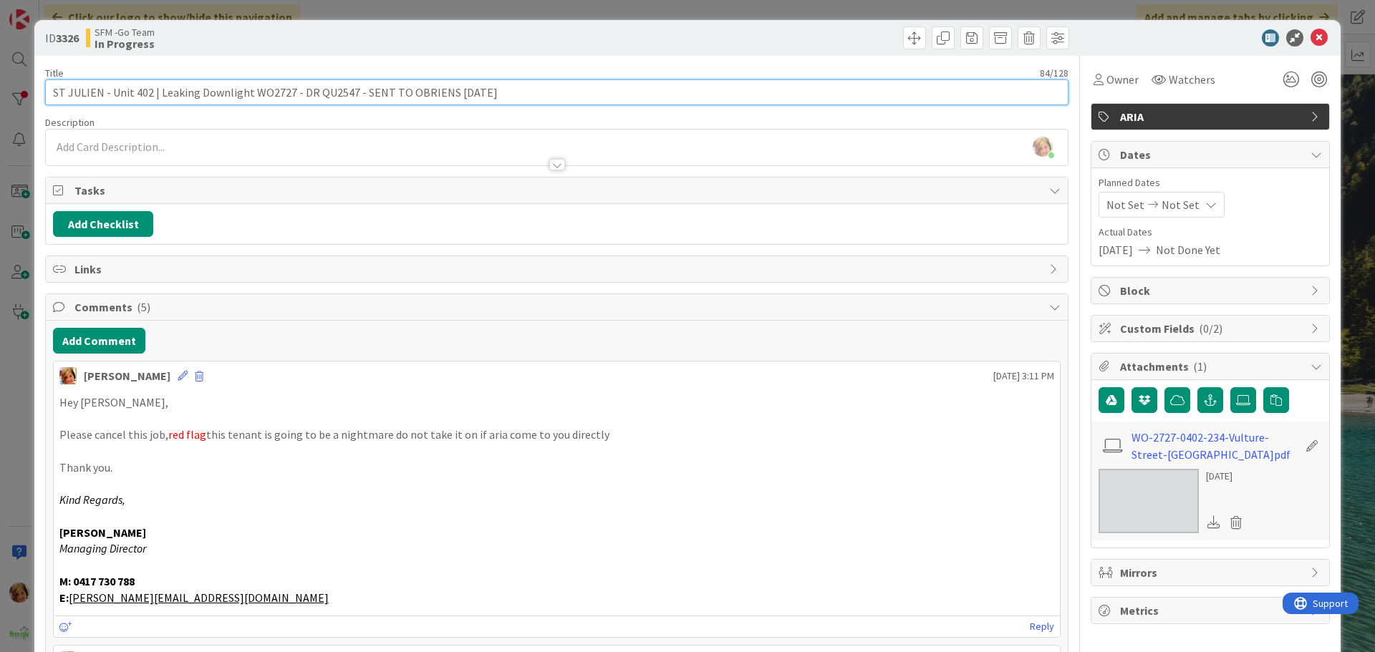
click at [511, 101] on input "ST JULIEN - Unit 402 | Leaking Downlight WO2727 - DR QU2547 - SENT TO OBRIENS […" at bounding box center [556, 92] width 1023 height 26
type input "ST JULIEN - Unit 402 | Leaking Downlight WO2727 - DR QU2547 - SENT TO OBRIENS […"
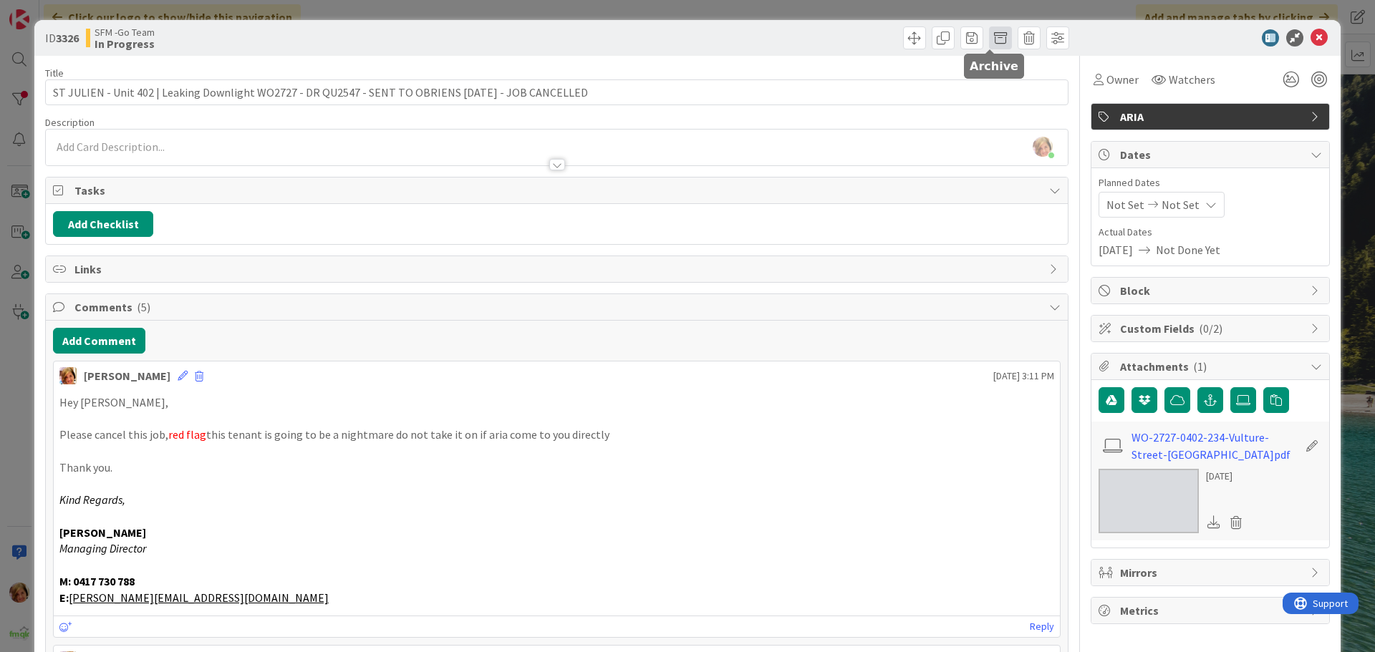
click at [993, 40] on span at bounding box center [1000, 37] width 23 height 23
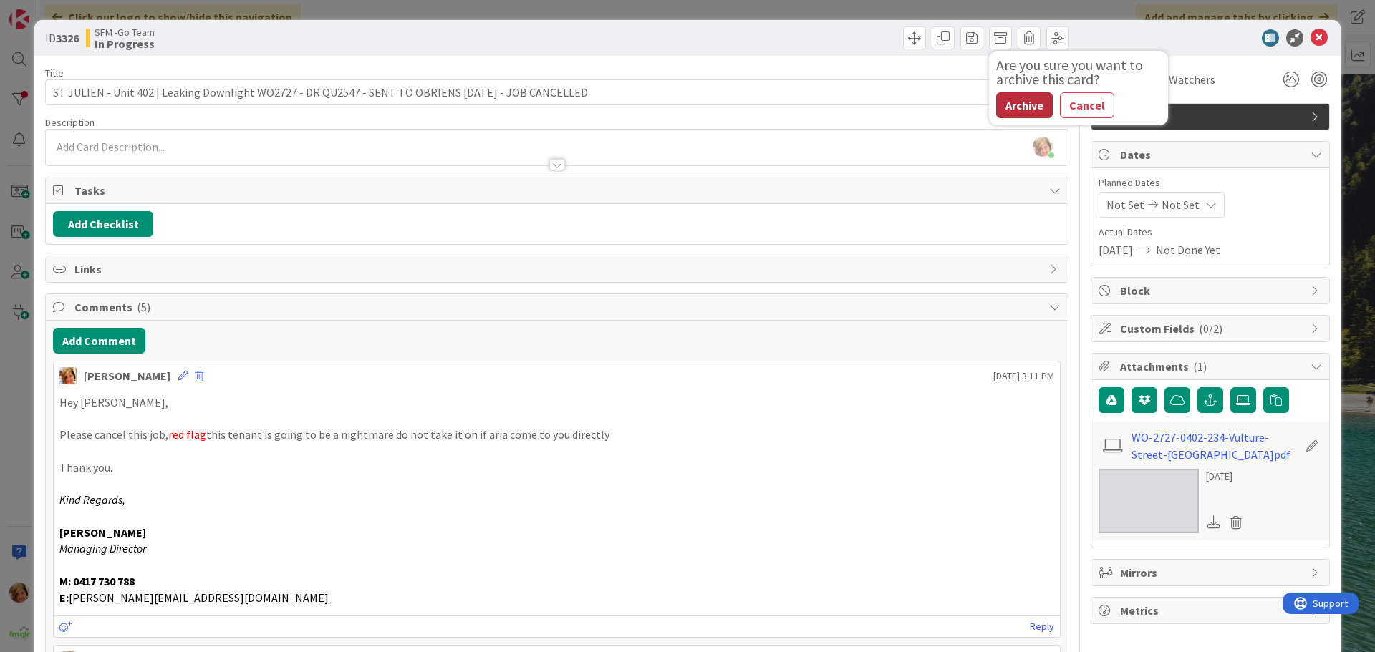
click at [1008, 103] on button "Archive" at bounding box center [1024, 105] width 57 height 26
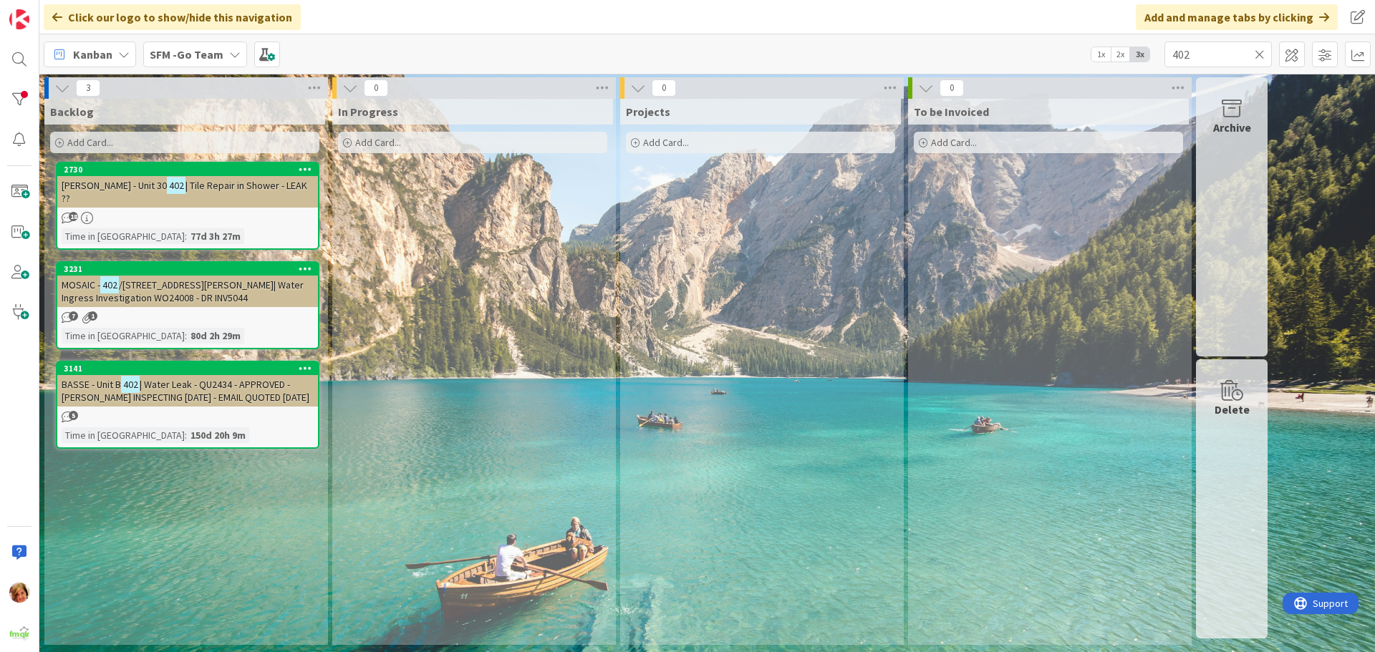
click at [1258, 52] on icon at bounding box center [1260, 54] width 10 height 13
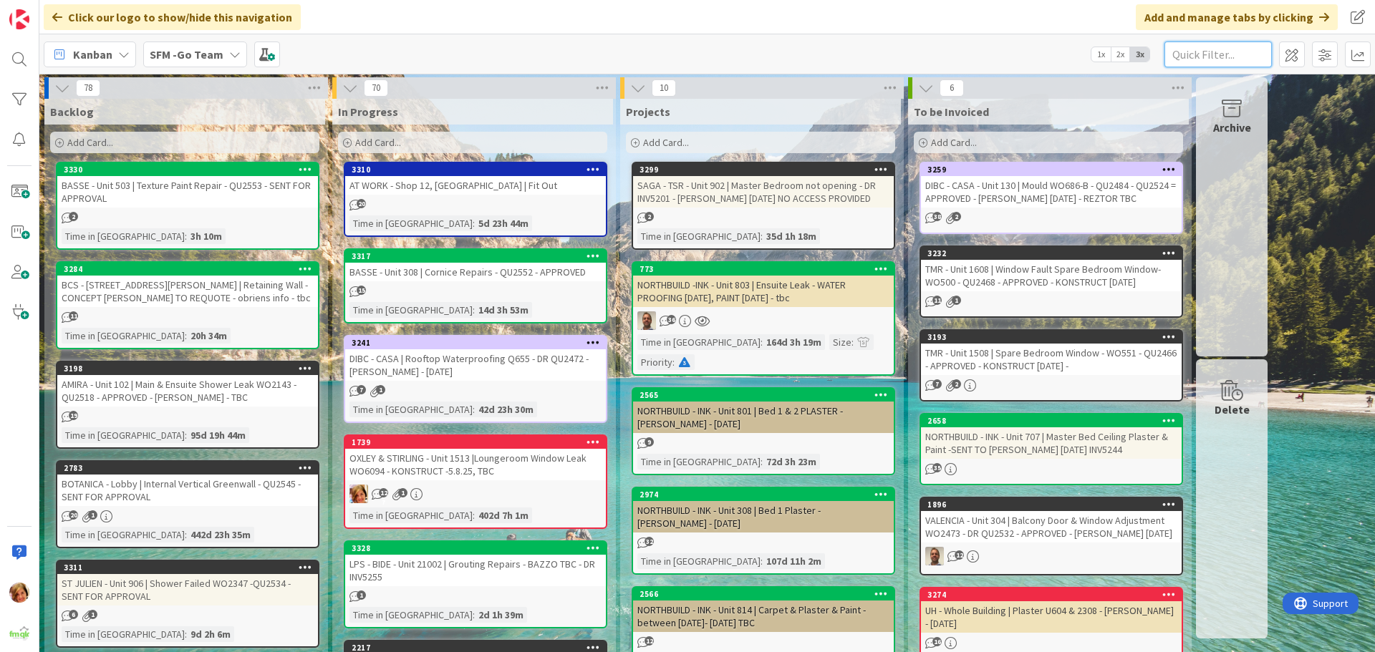
click at [1205, 46] on input "text" at bounding box center [1217, 55] width 107 height 26
type input "SOUTHPORT"
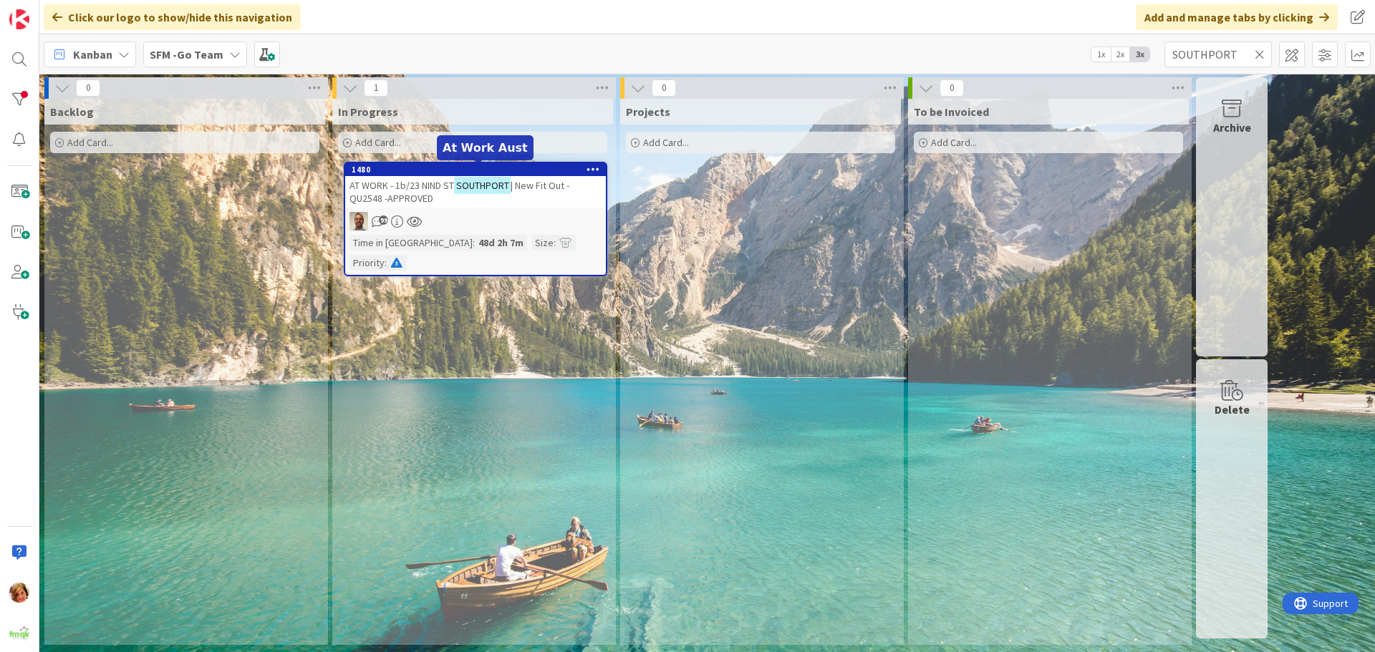
click at [400, 188] on span "AT WORK - 1b/23 NIND ST" at bounding box center [401, 185] width 105 height 13
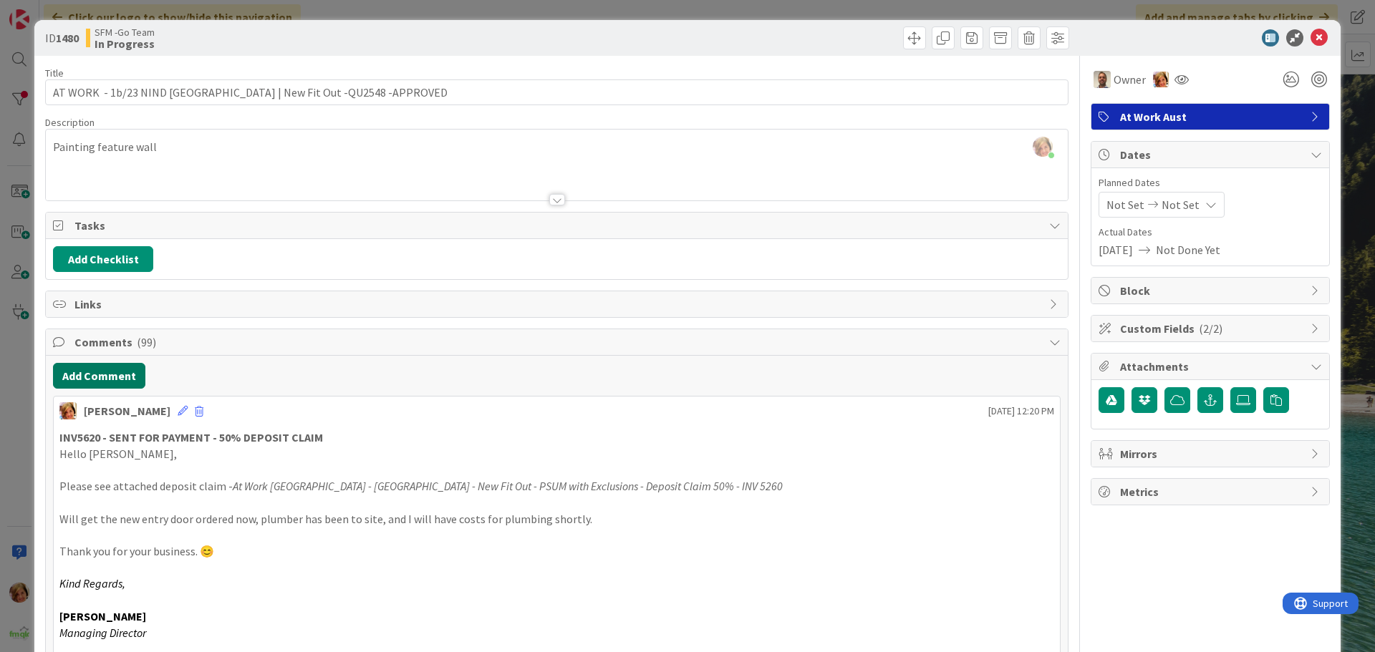
click at [76, 375] on button "Add Comment" at bounding box center [99, 376] width 92 height 26
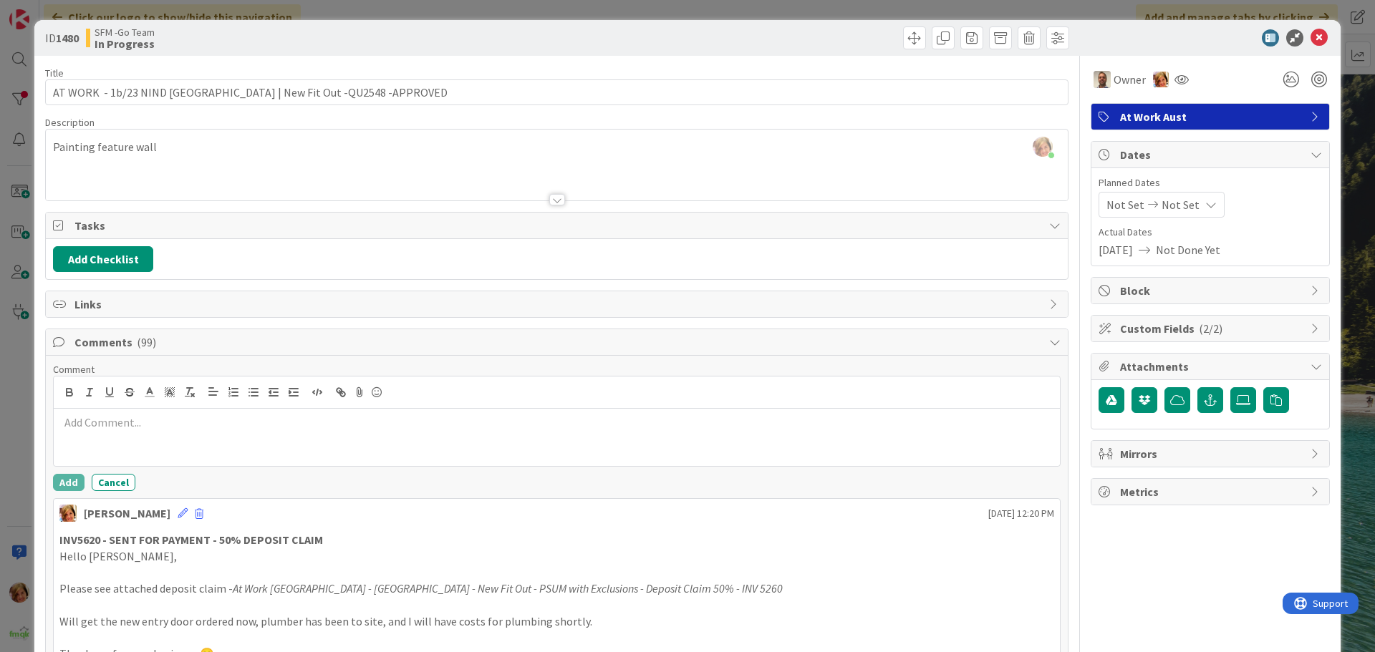
click at [178, 433] on div at bounding box center [557, 437] width 1006 height 57
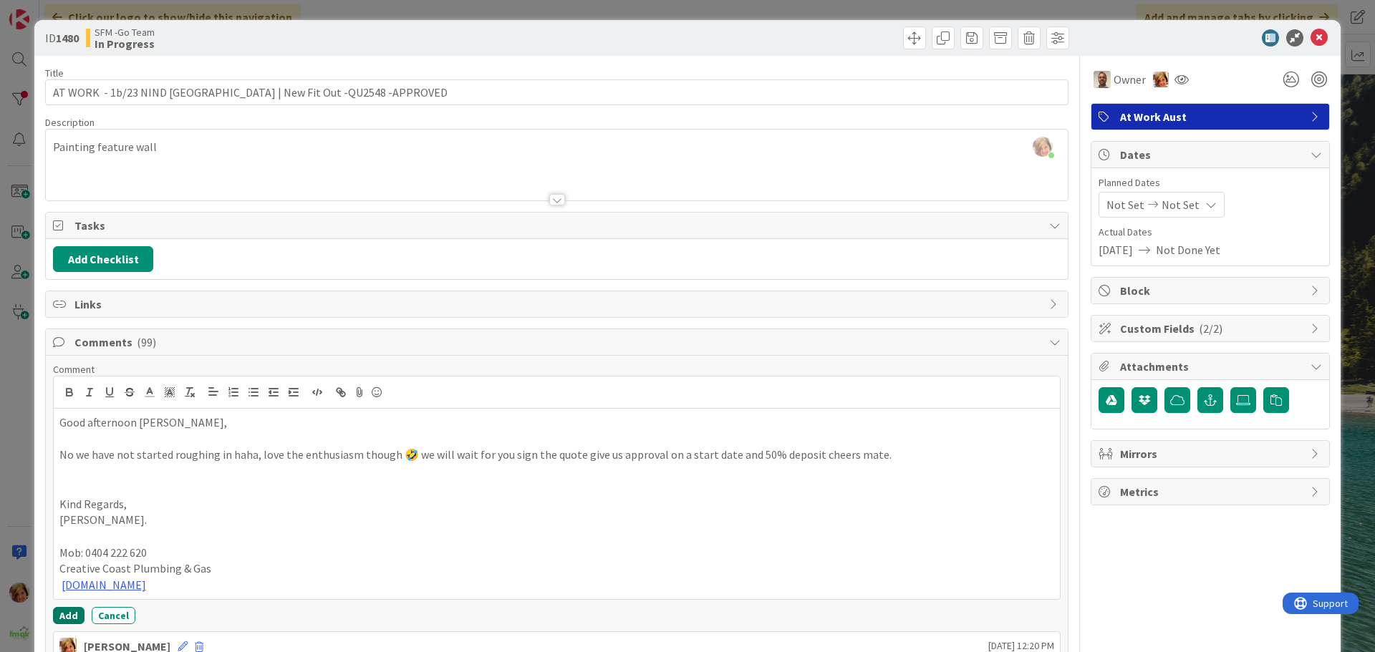
click at [74, 615] on button "Add" at bounding box center [69, 615] width 32 height 17
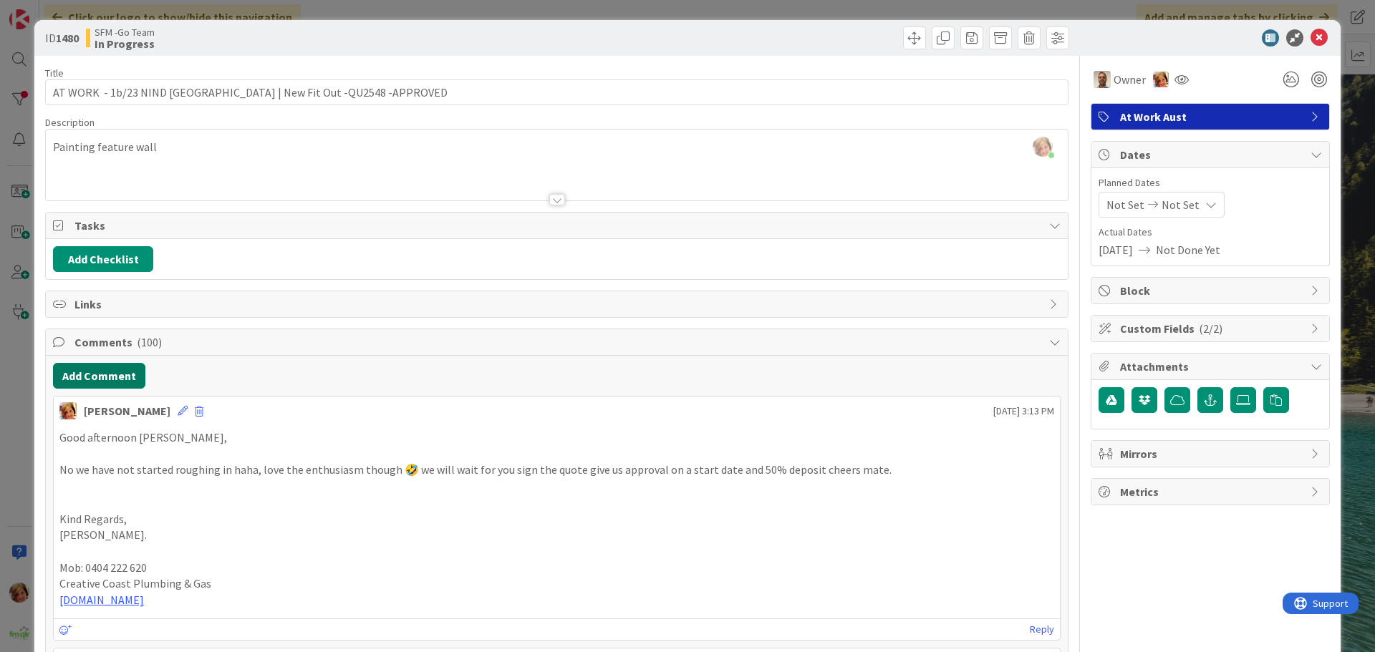
click at [94, 371] on button "Add Comment" at bounding box center [99, 376] width 92 height 26
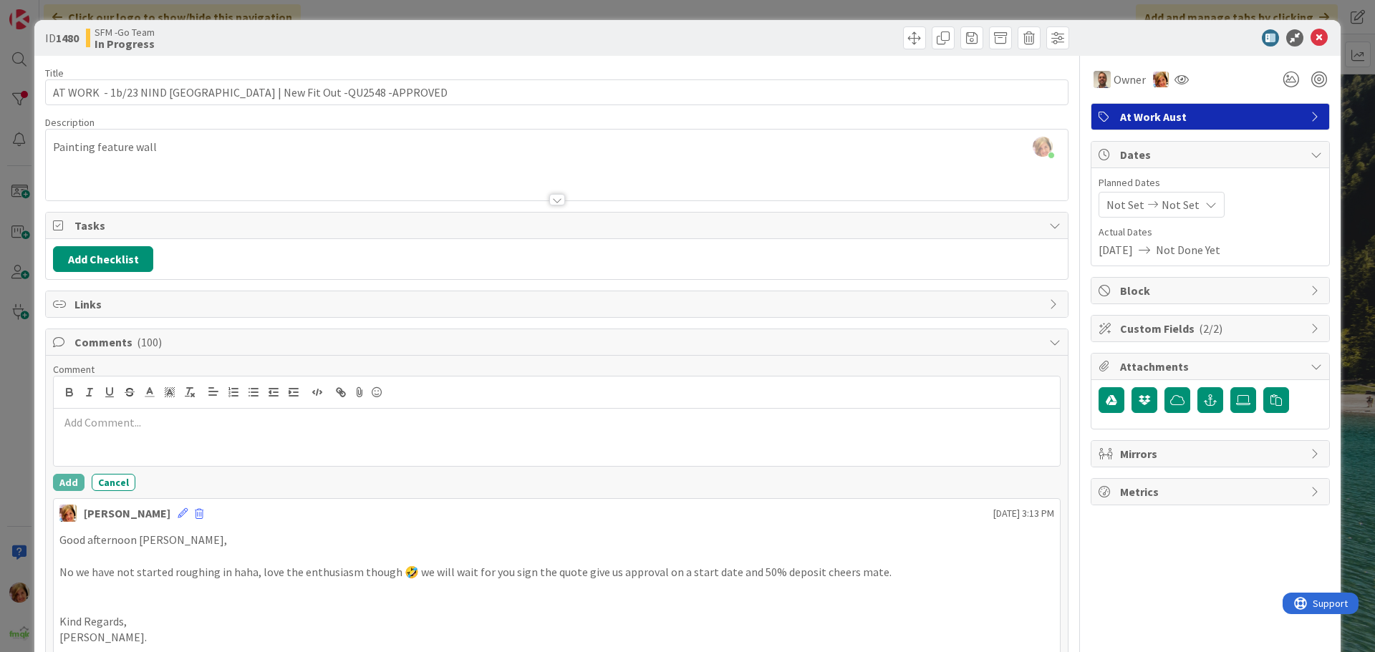
click at [127, 411] on div at bounding box center [557, 437] width 1006 height 57
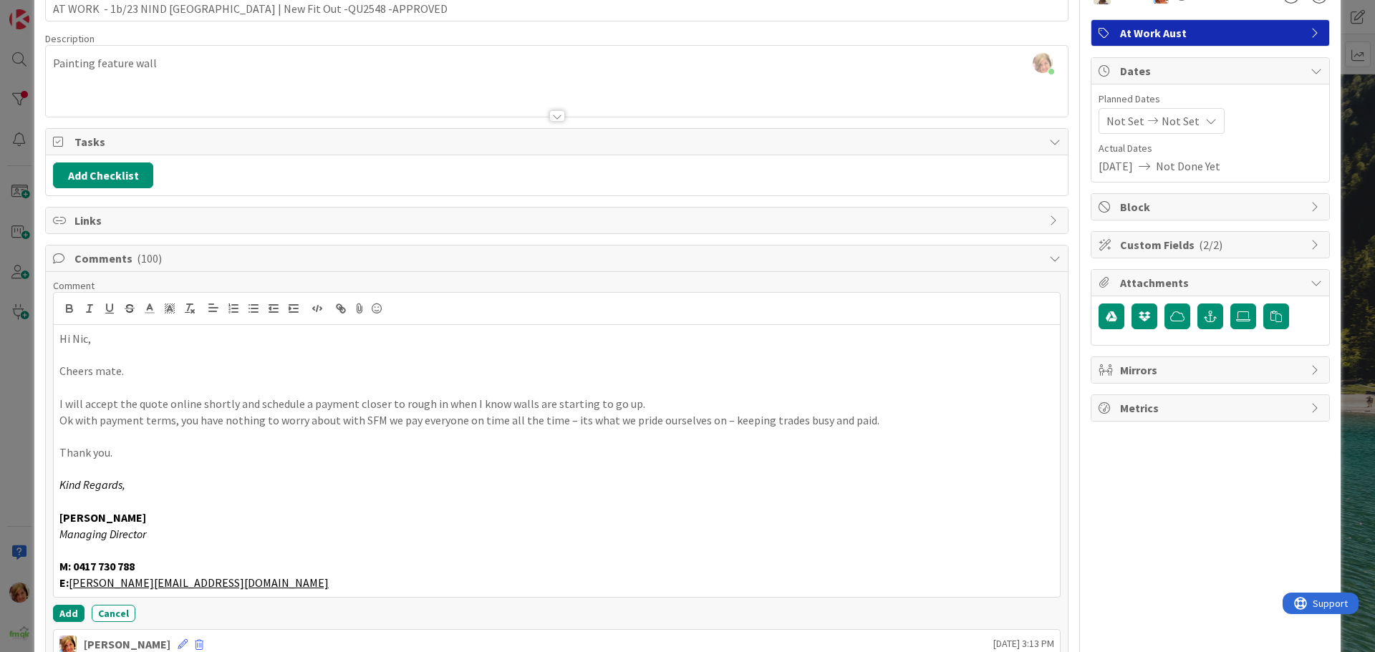
scroll to position [165, 0]
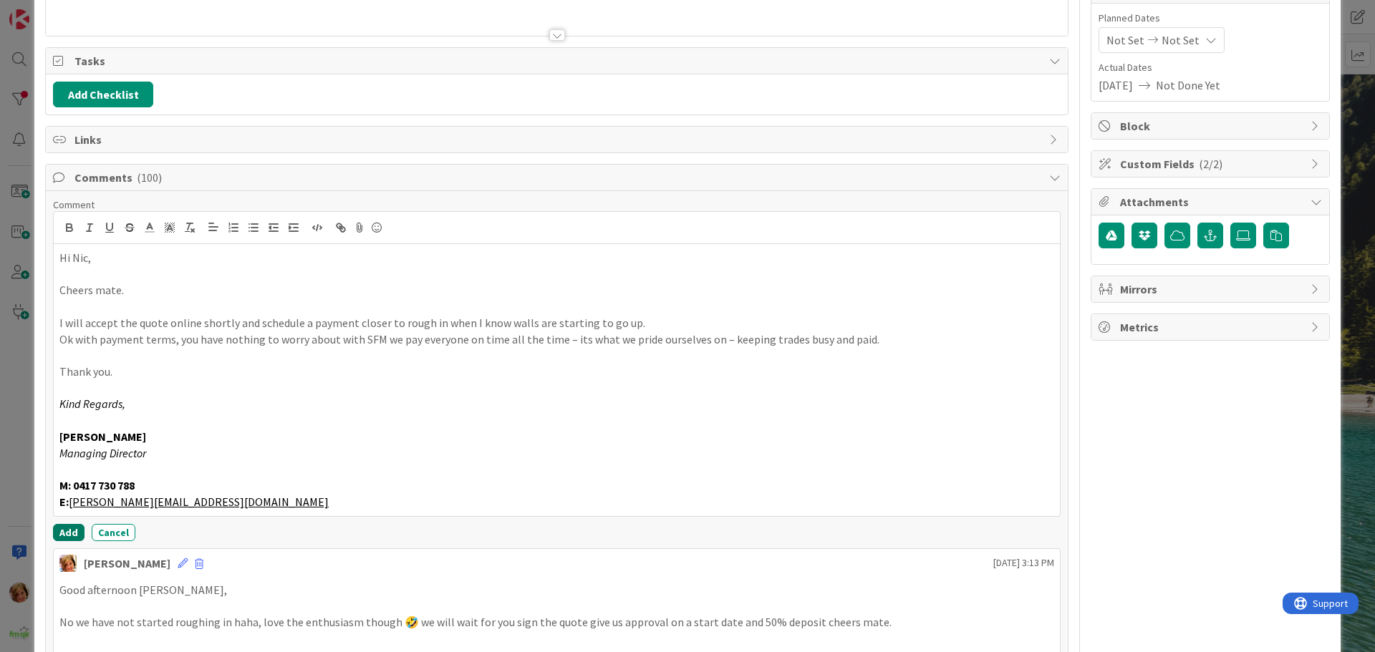
click at [63, 527] on button "Add" at bounding box center [69, 532] width 32 height 17
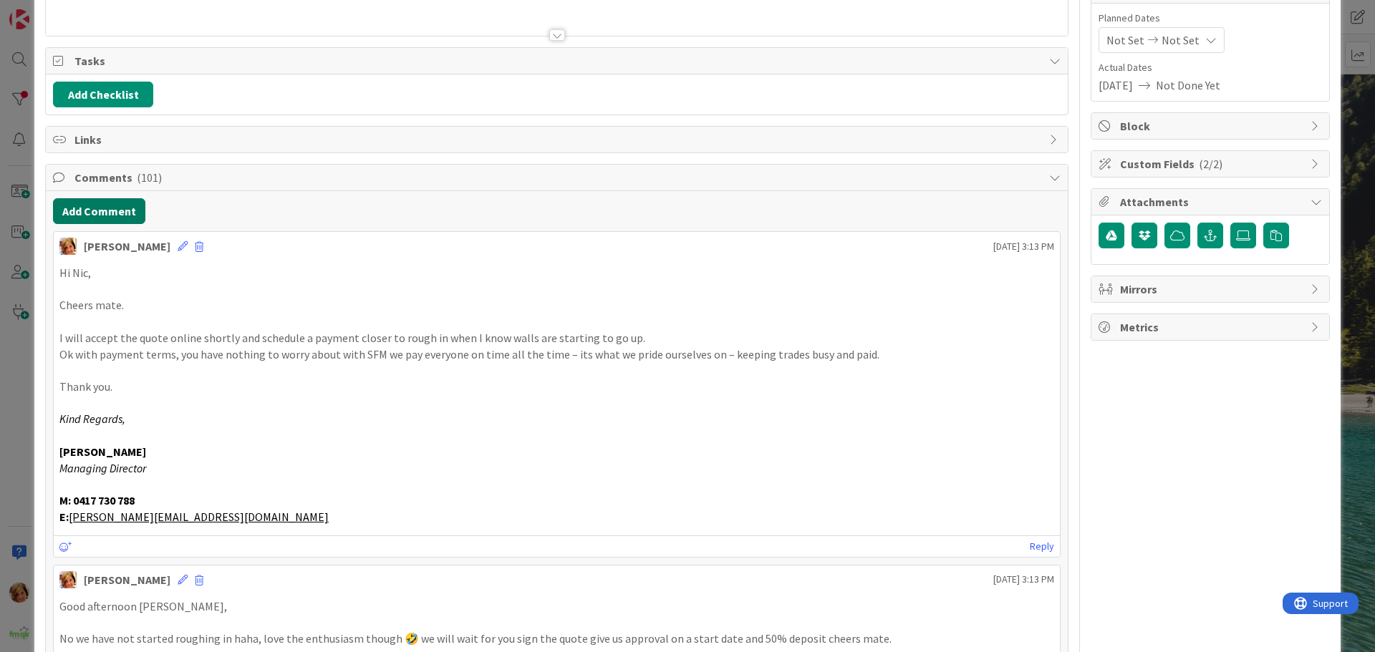
click at [126, 207] on button "Add Comment" at bounding box center [99, 211] width 92 height 26
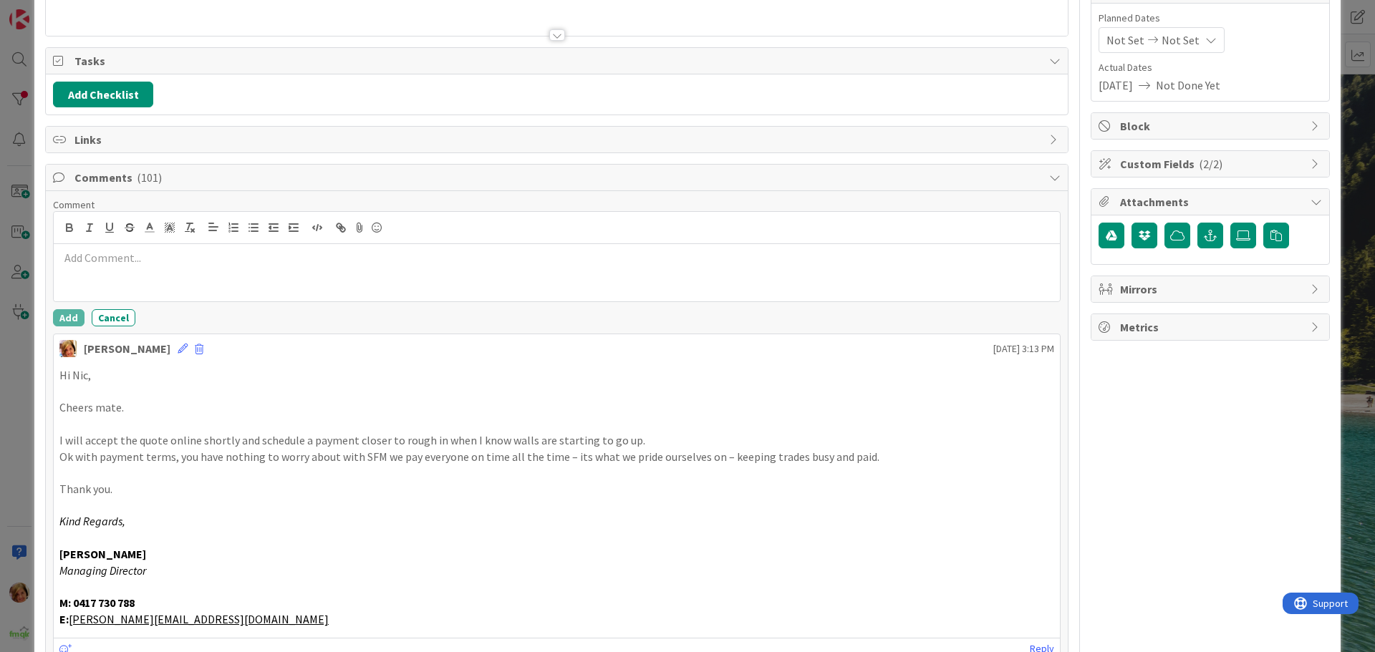
click at [182, 285] on div at bounding box center [557, 272] width 1006 height 57
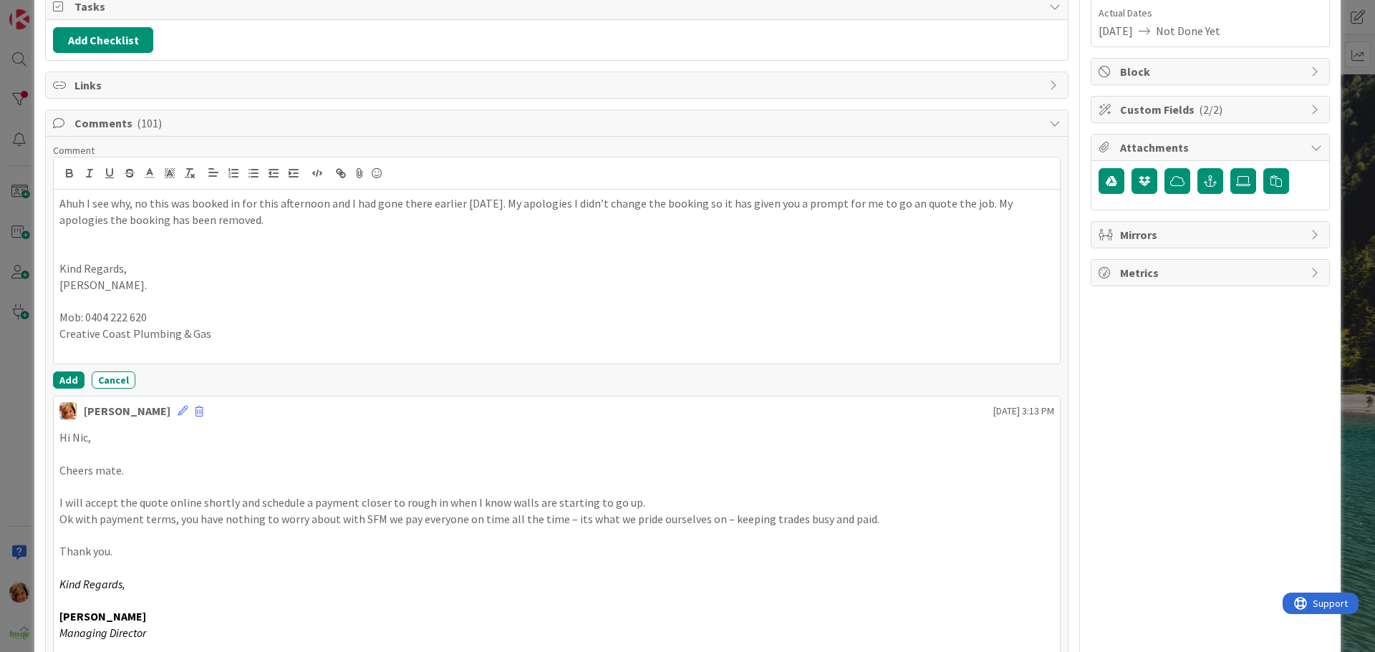
scroll to position [380, 0]
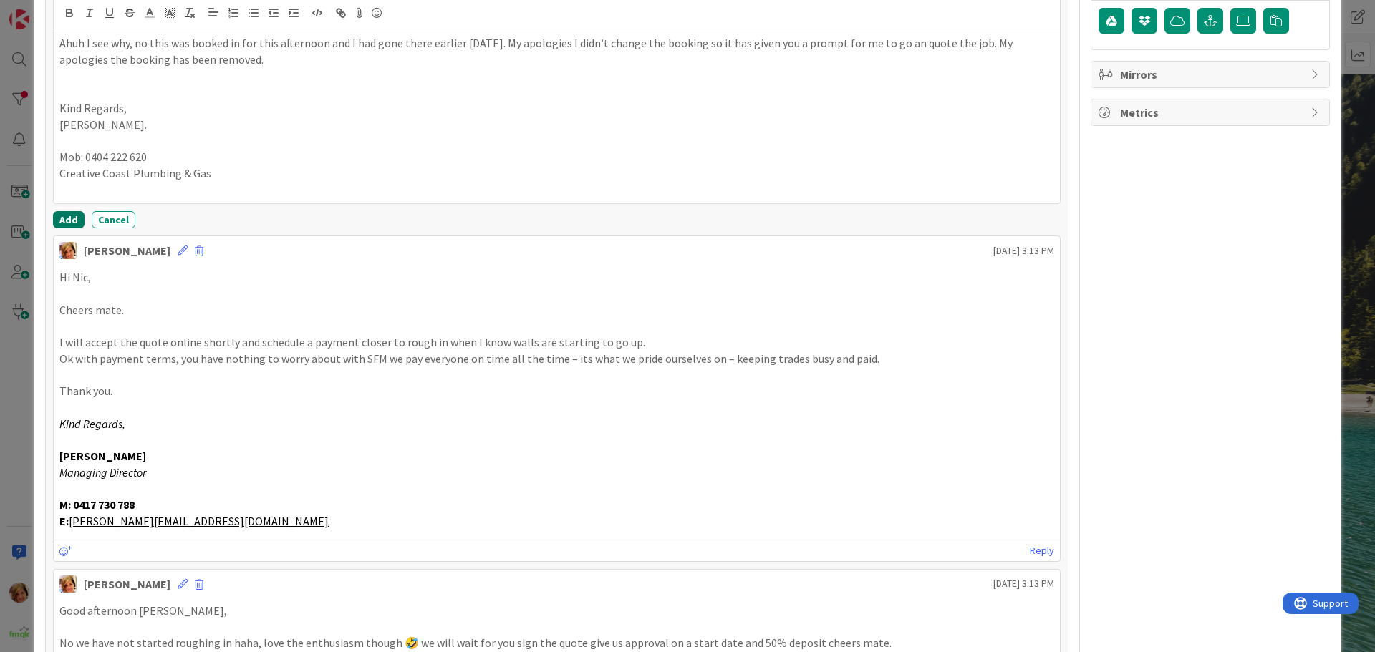
click at [59, 221] on button "Add" at bounding box center [69, 219] width 32 height 17
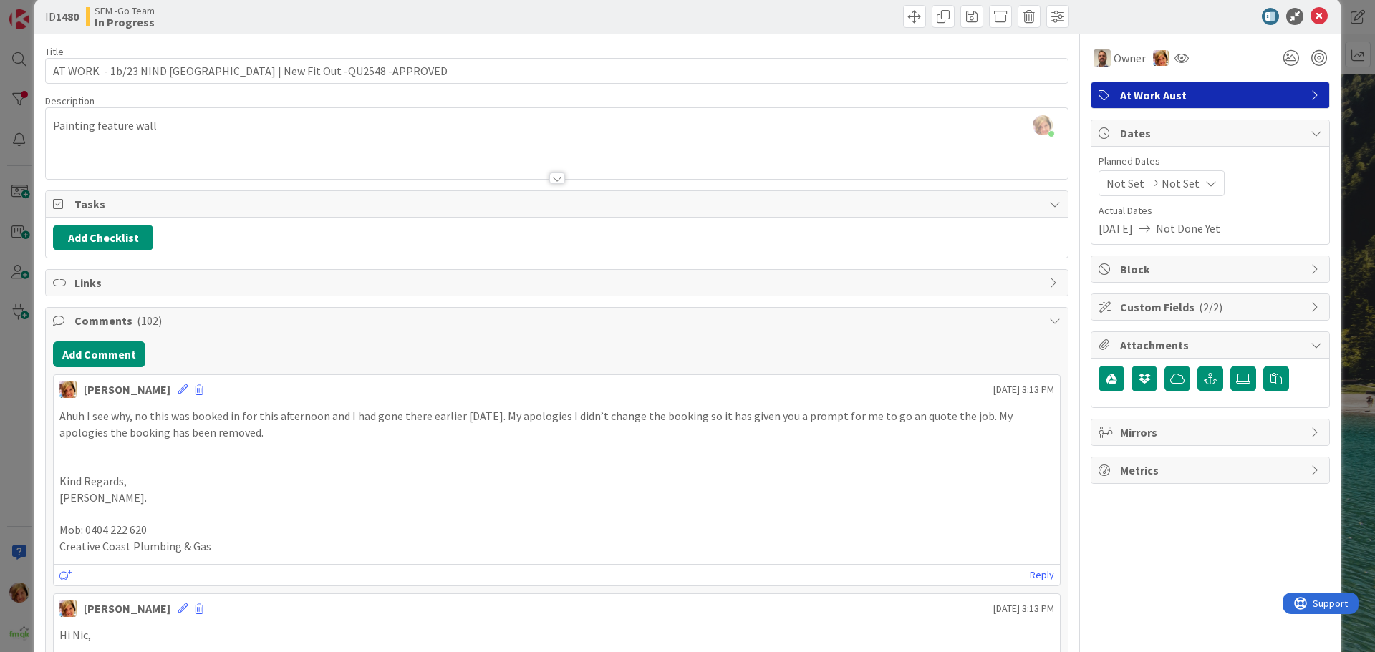
scroll to position [0, 0]
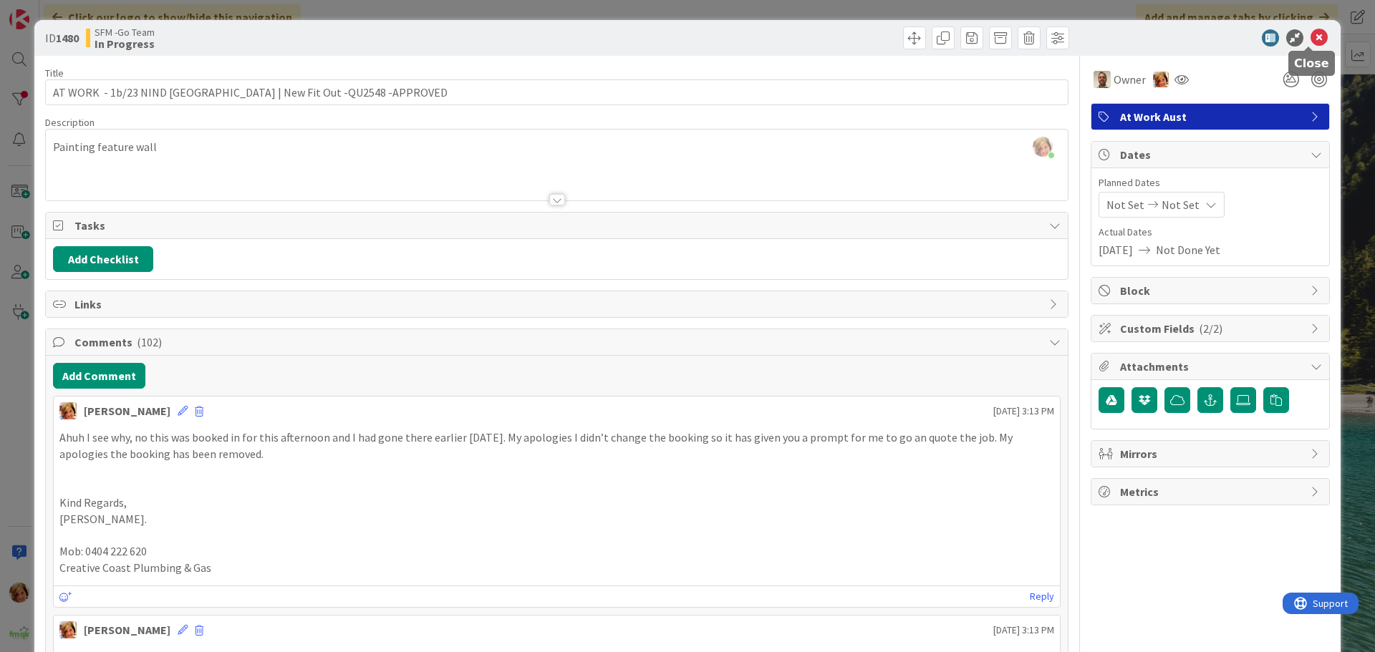
click at [1311, 39] on icon at bounding box center [1319, 37] width 17 height 17
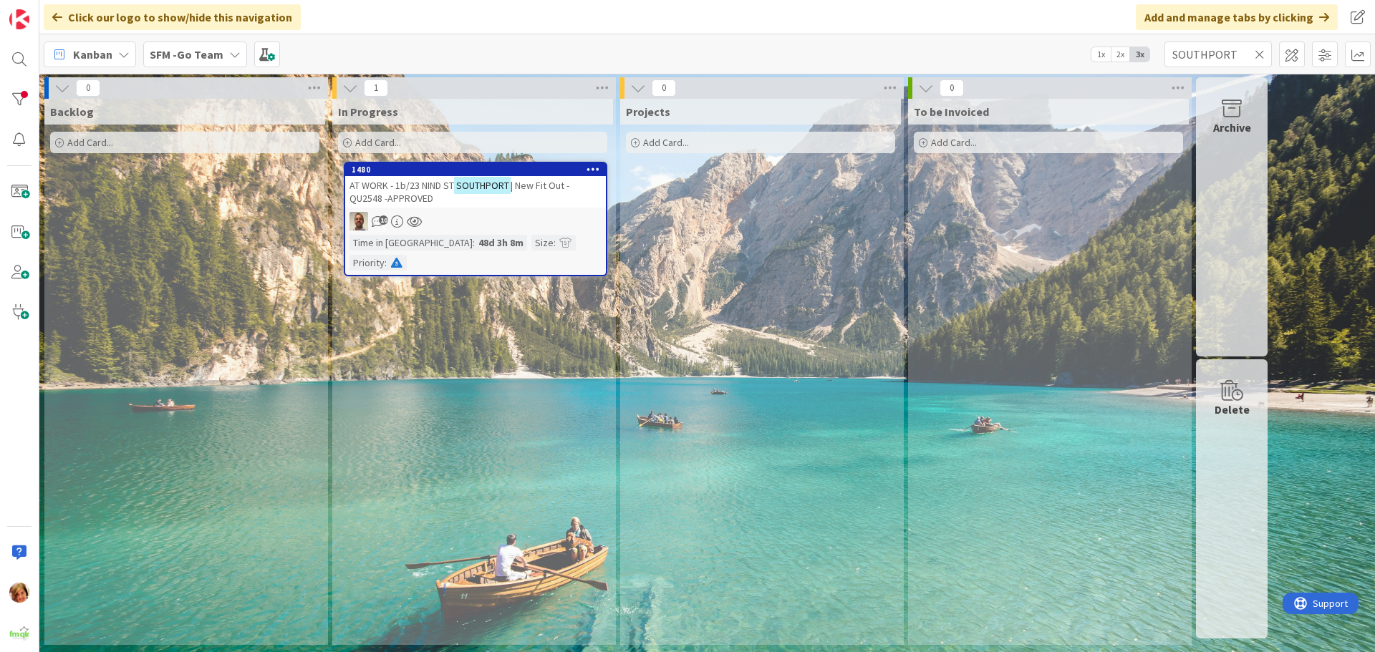
click at [1261, 54] on icon at bounding box center [1260, 54] width 10 height 13
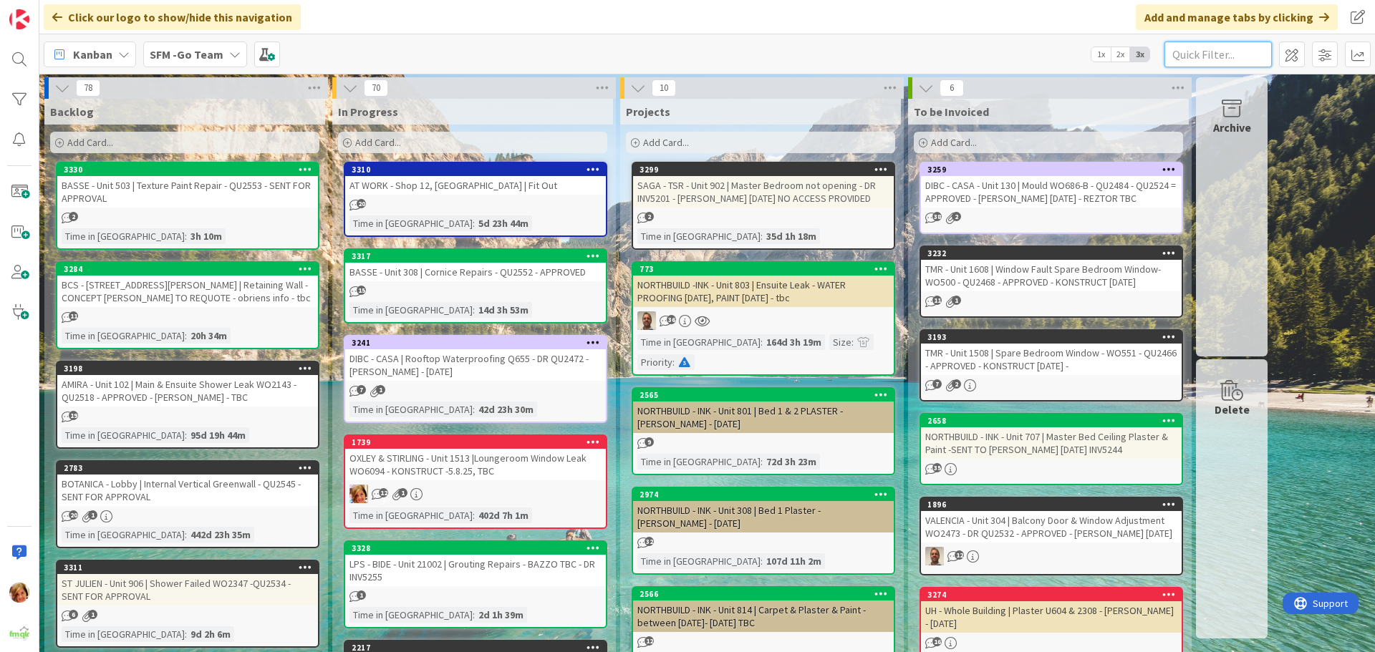
click at [1210, 48] on input "text" at bounding box center [1217, 55] width 107 height 26
type input "308"
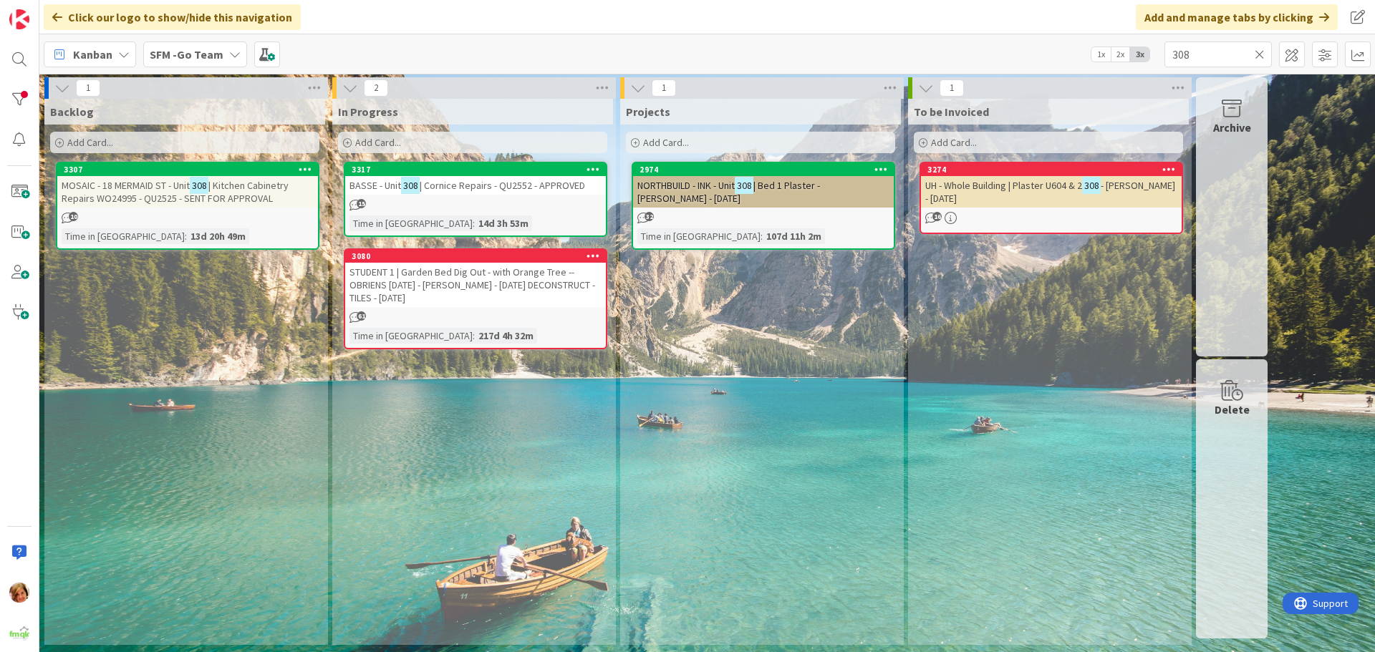
click at [477, 184] on span "| Cornice Repairs - QU2552 - APPROVED" at bounding box center [502, 185] width 165 height 13
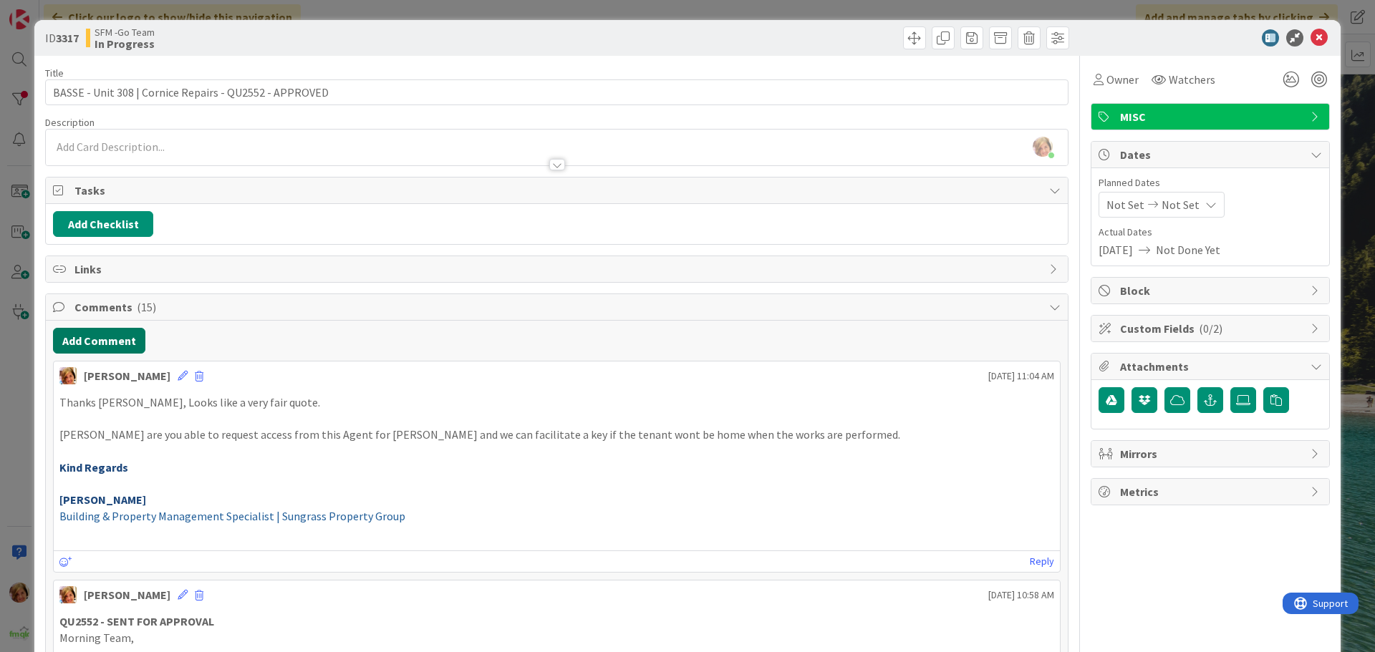
click at [93, 340] on button "Add Comment" at bounding box center [99, 341] width 92 height 26
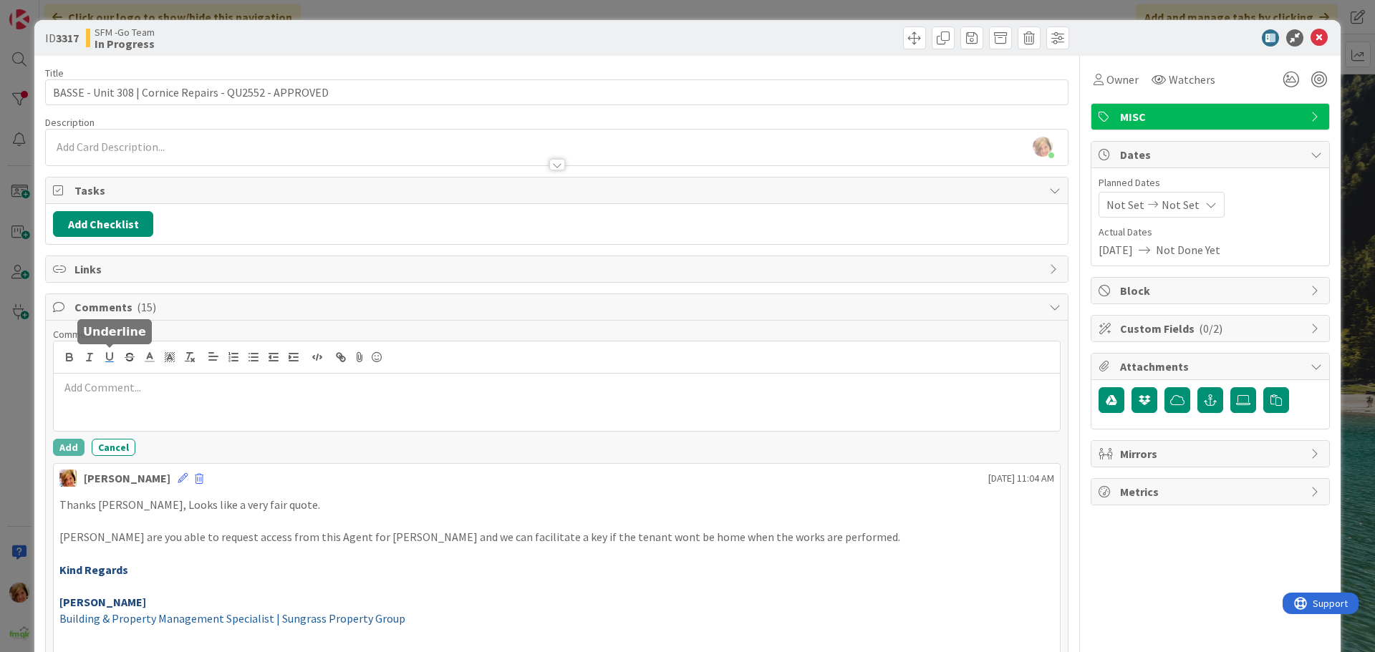
click at [115, 360] on icon "button" at bounding box center [109, 357] width 13 height 13
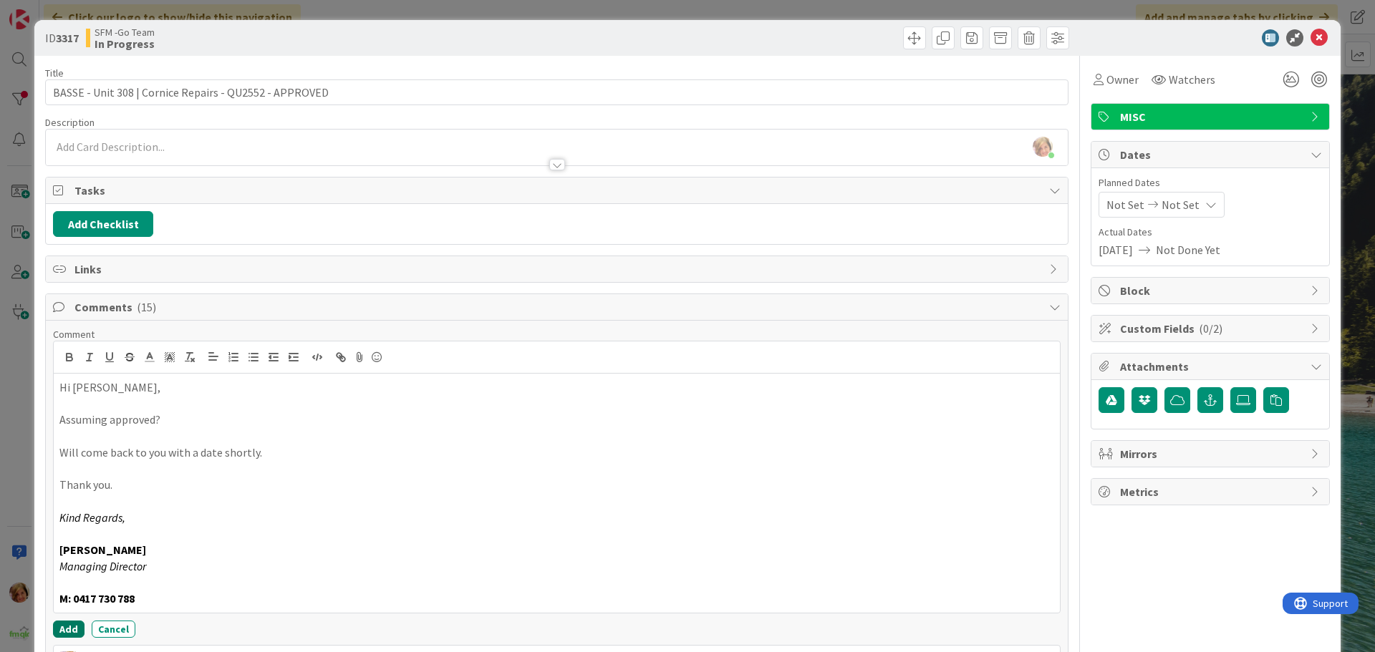
click at [62, 624] on button "Add" at bounding box center [69, 629] width 32 height 17
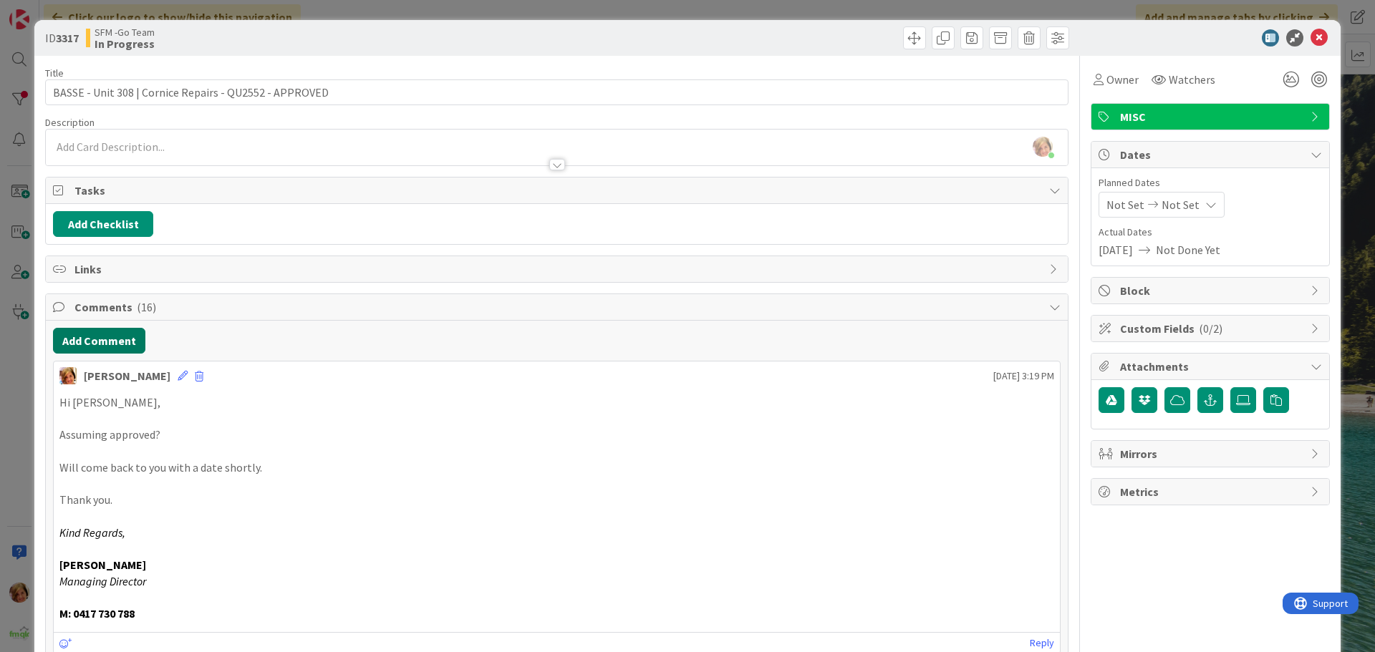
click at [123, 341] on button "Add Comment" at bounding box center [99, 341] width 92 height 26
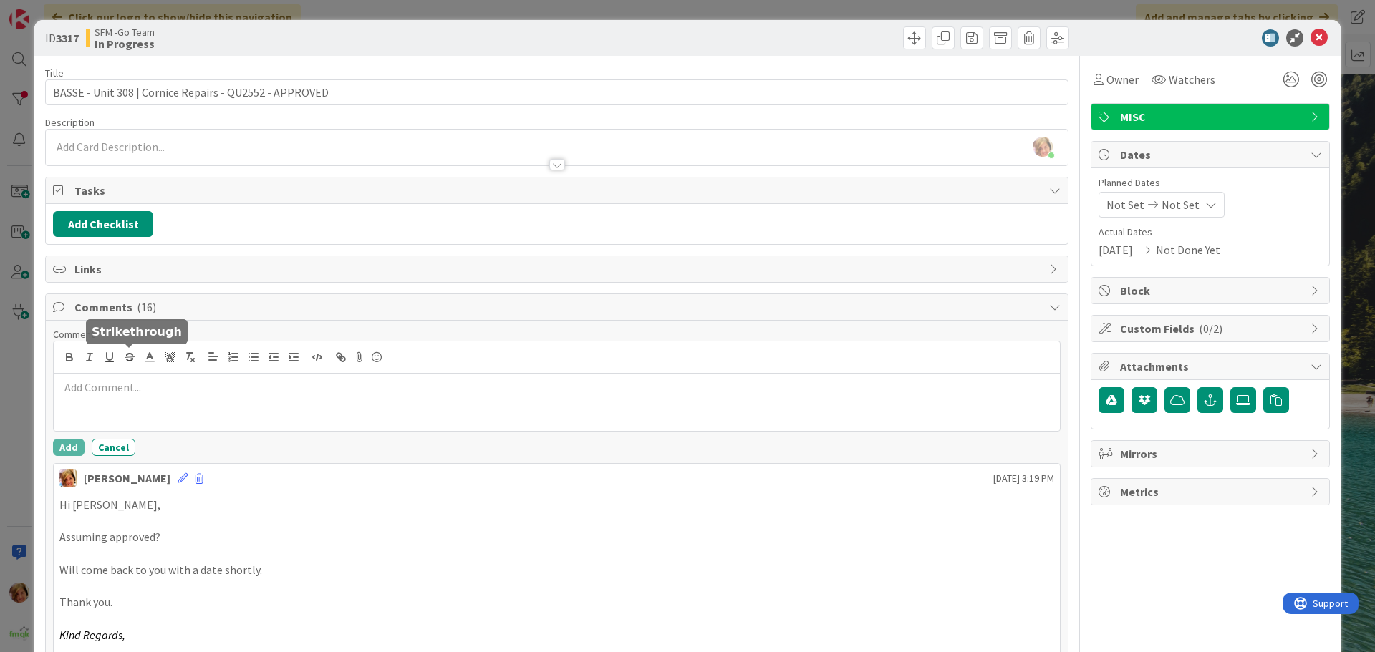
click at [150, 395] on p at bounding box center [556, 388] width 995 height 16
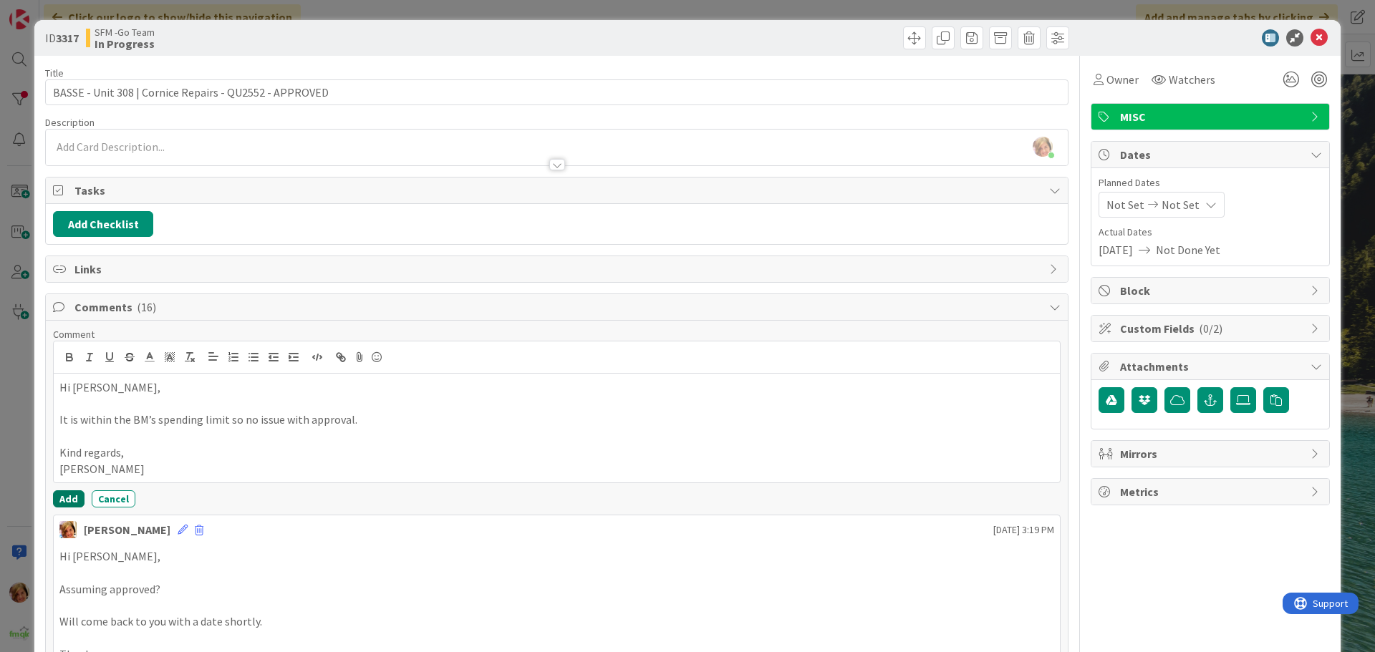
click at [73, 498] on button "Add" at bounding box center [69, 499] width 32 height 17
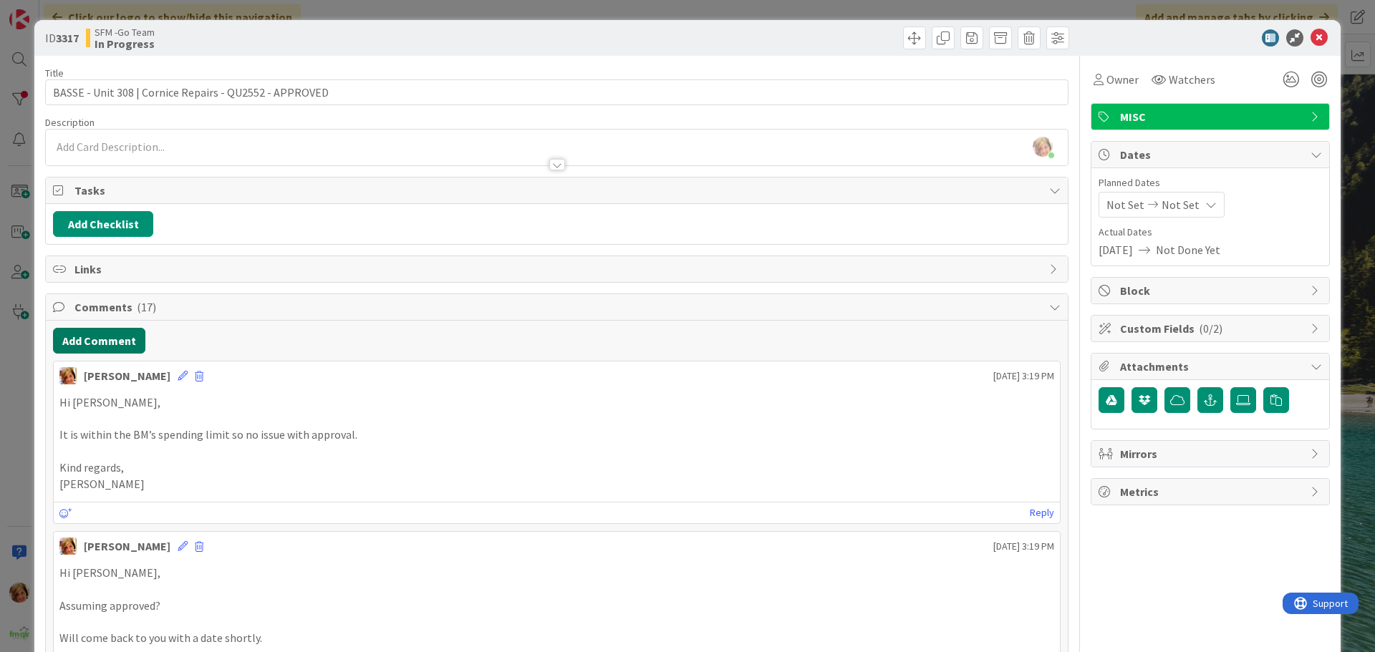
drag, startPoint x: 76, startPoint y: 339, endPoint x: 9, endPoint y: 336, distance: 66.7
click at [76, 339] on button "Add Comment" at bounding box center [99, 341] width 92 height 26
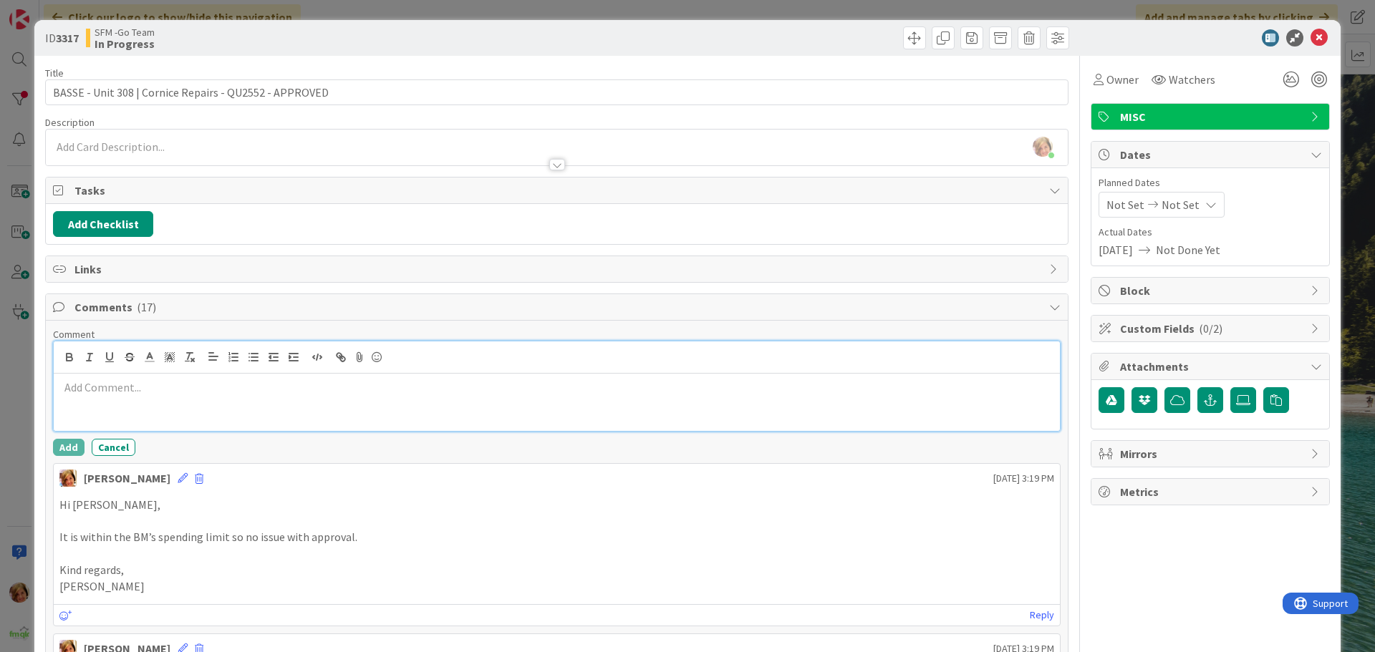
click at [105, 402] on div at bounding box center [557, 402] width 1006 height 57
click at [136, 412] on div at bounding box center [557, 402] width 1006 height 57
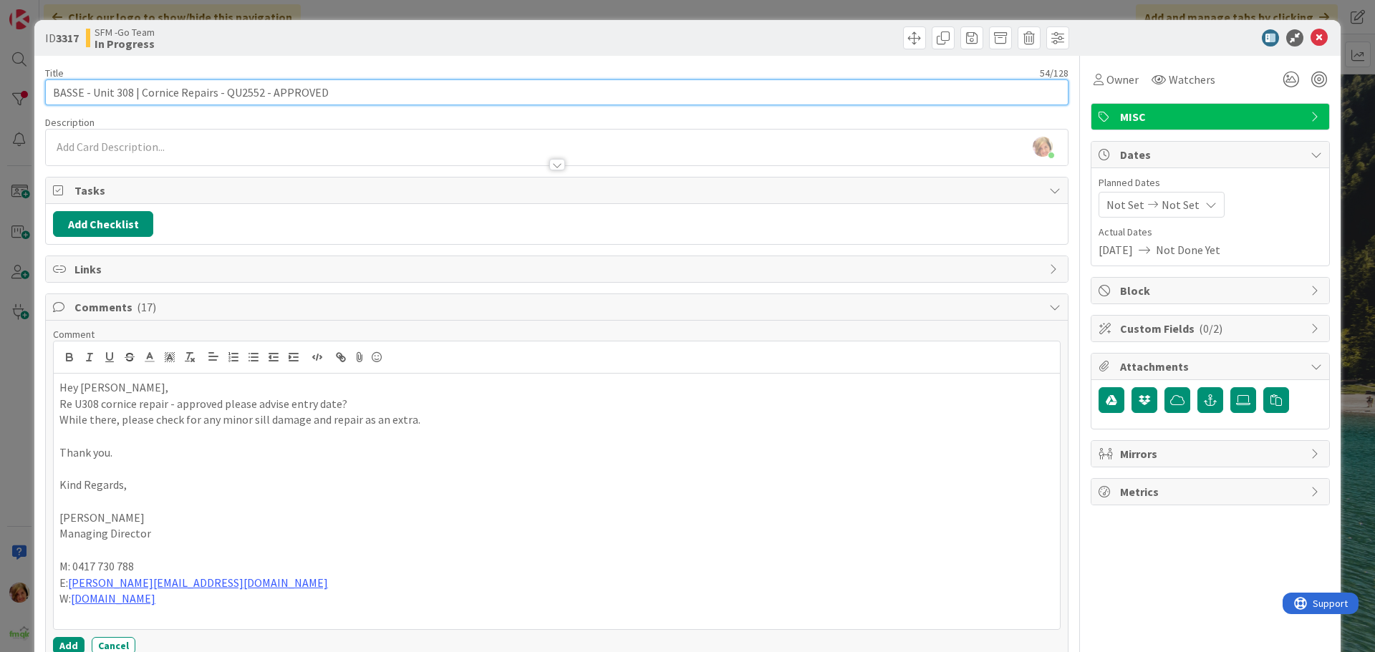
click at [355, 87] on input "BASSE - Unit 308 | Cornice Repairs - QU2552 - APPROVED" at bounding box center [556, 92] width 1023 height 26
type input "BASSE - Unit 308 | Cornice Repairs - QU2552 - APPROVED - SENT TO [PERSON_NAME] …"
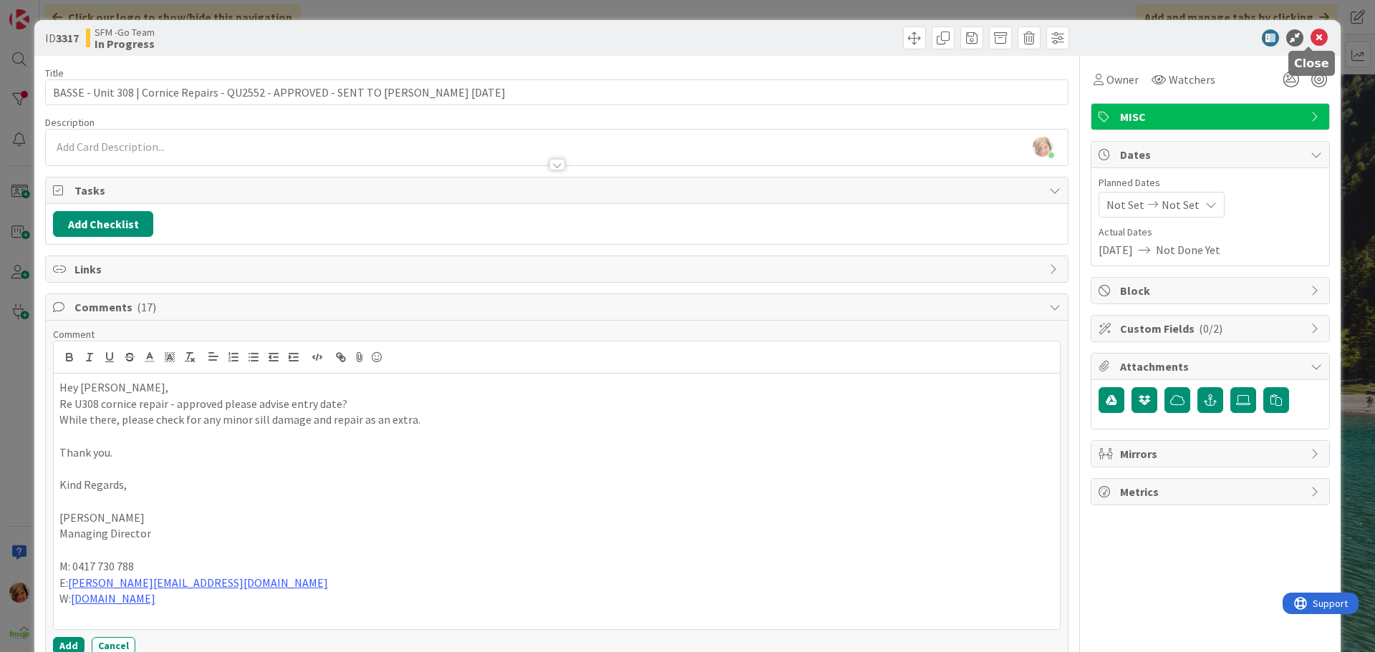
click at [1311, 32] on icon at bounding box center [1319, 37] width 17 height 17
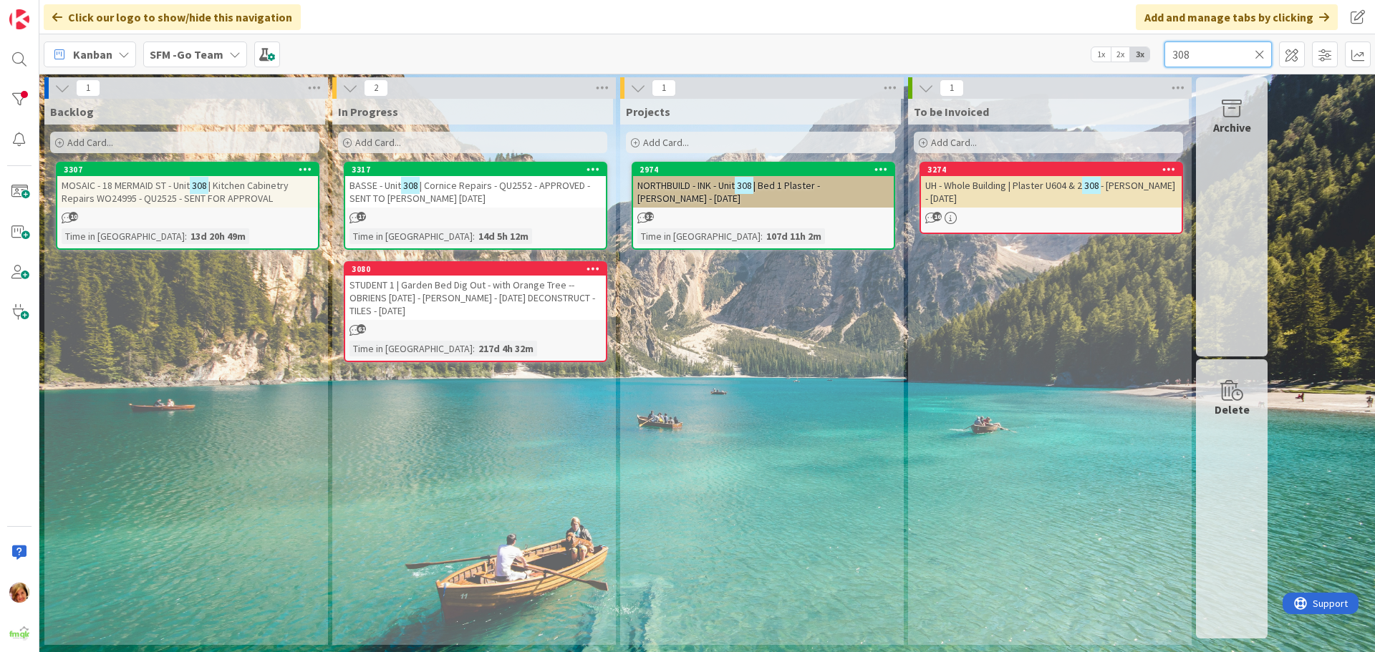
click at [1235, 59] on input "308" at bounding box center [1217, 55] width 107 height 26
type input "3"
type input "AERO"
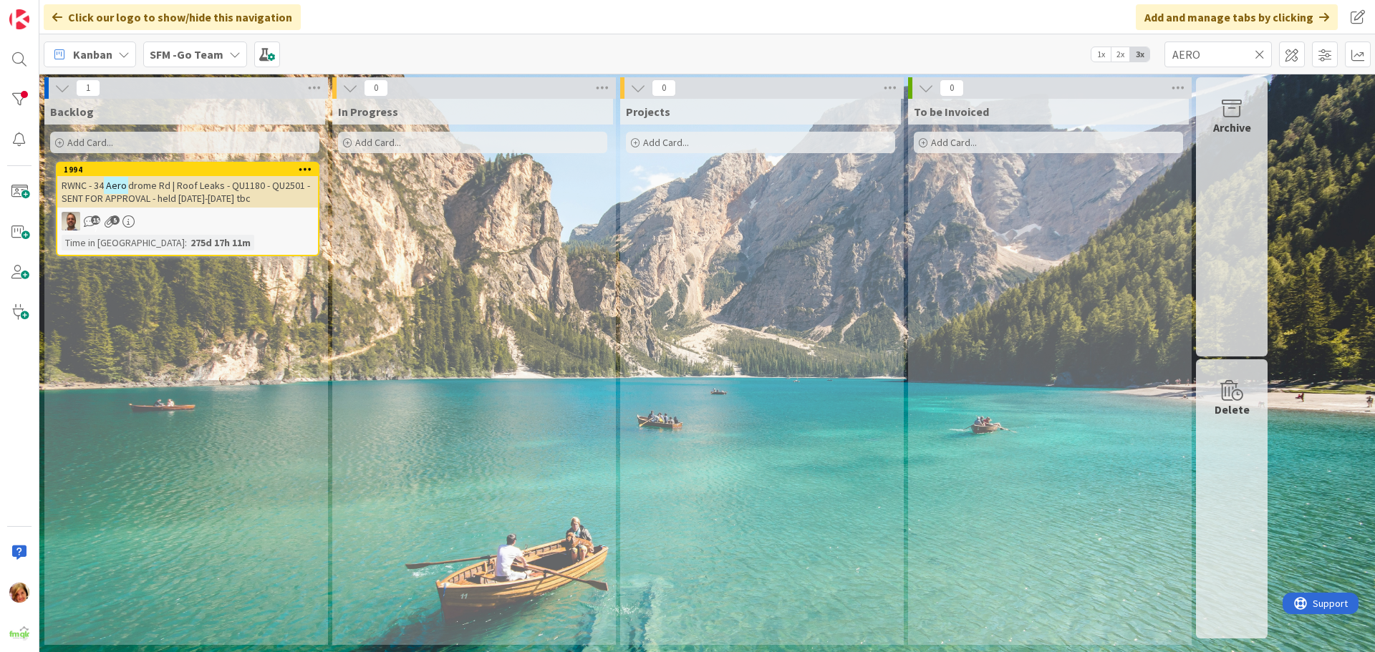
click at [188, 185] on span "drome Rd | Roof Leaks - QU1180 - QU2501 - SENT FOR APPROVAL - held [DATE]-[DATE…" at bounding box center [186, 192] width 248 height 26
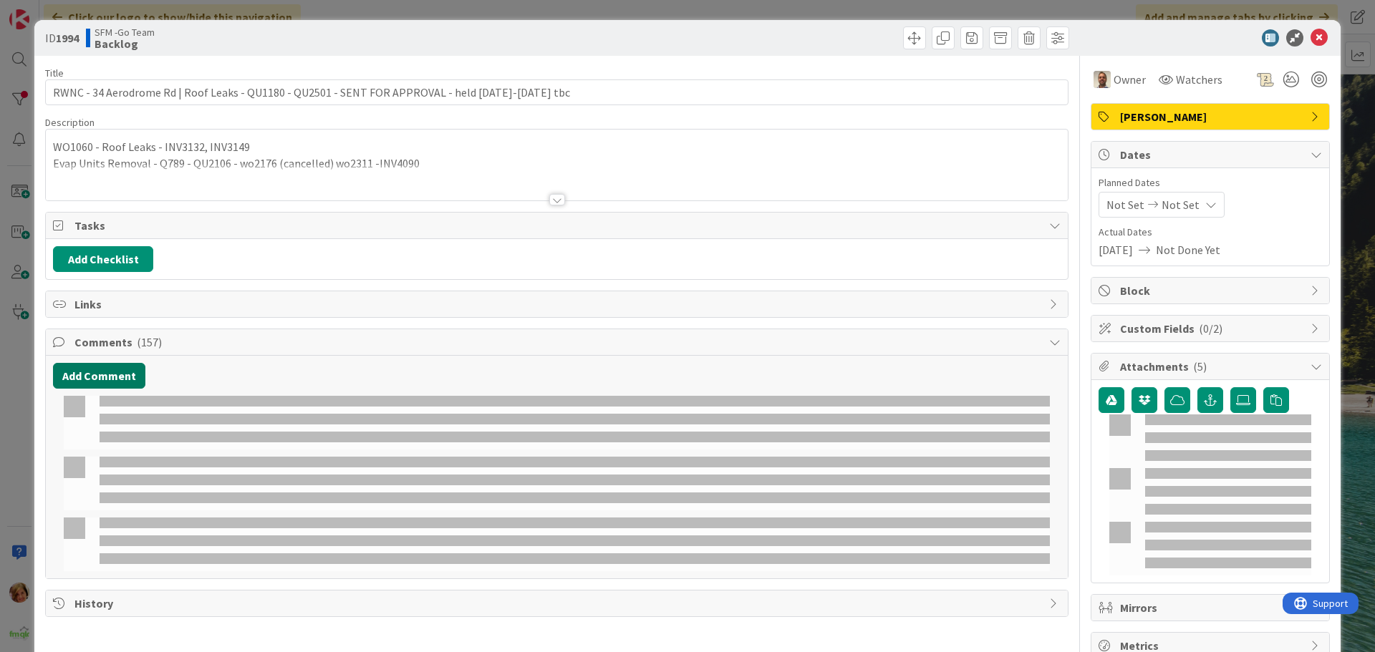
click at [89, 378] on button "Add Comment" at bounding box center [99, 376] width 92 height 26
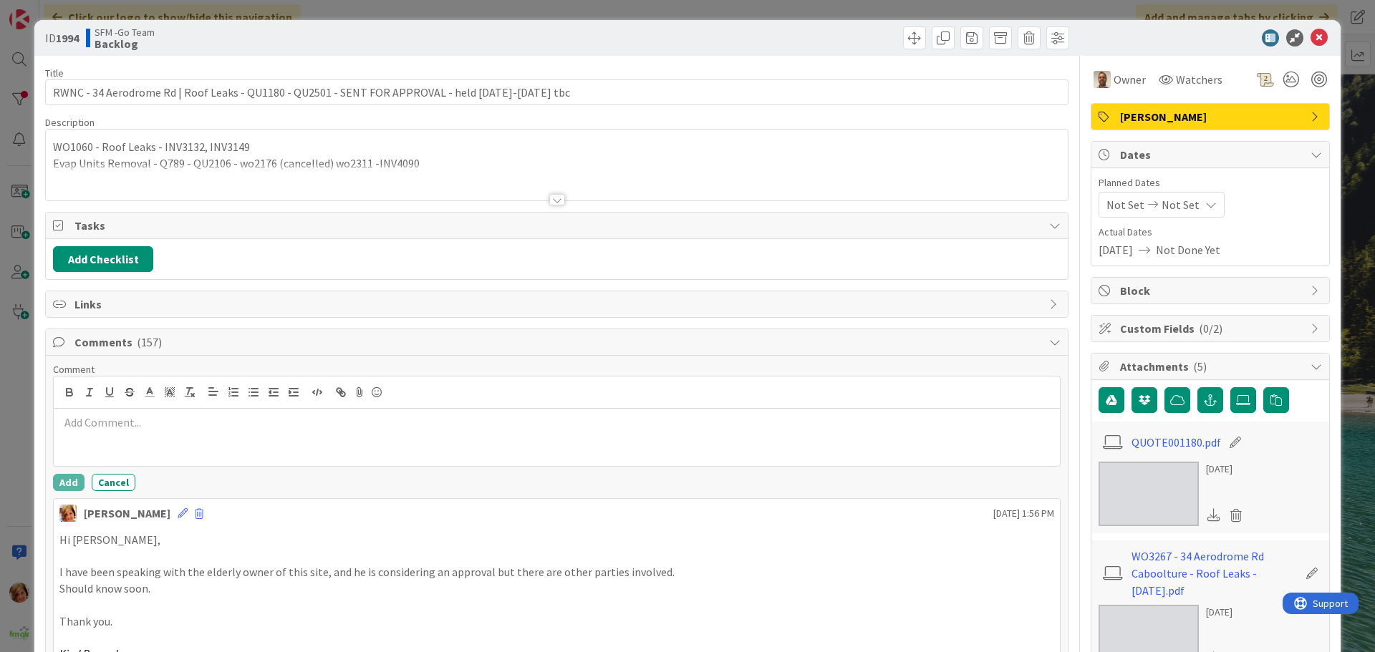
click at [123, 444] on div at bounding box center [557, 437] width 1006 height 57
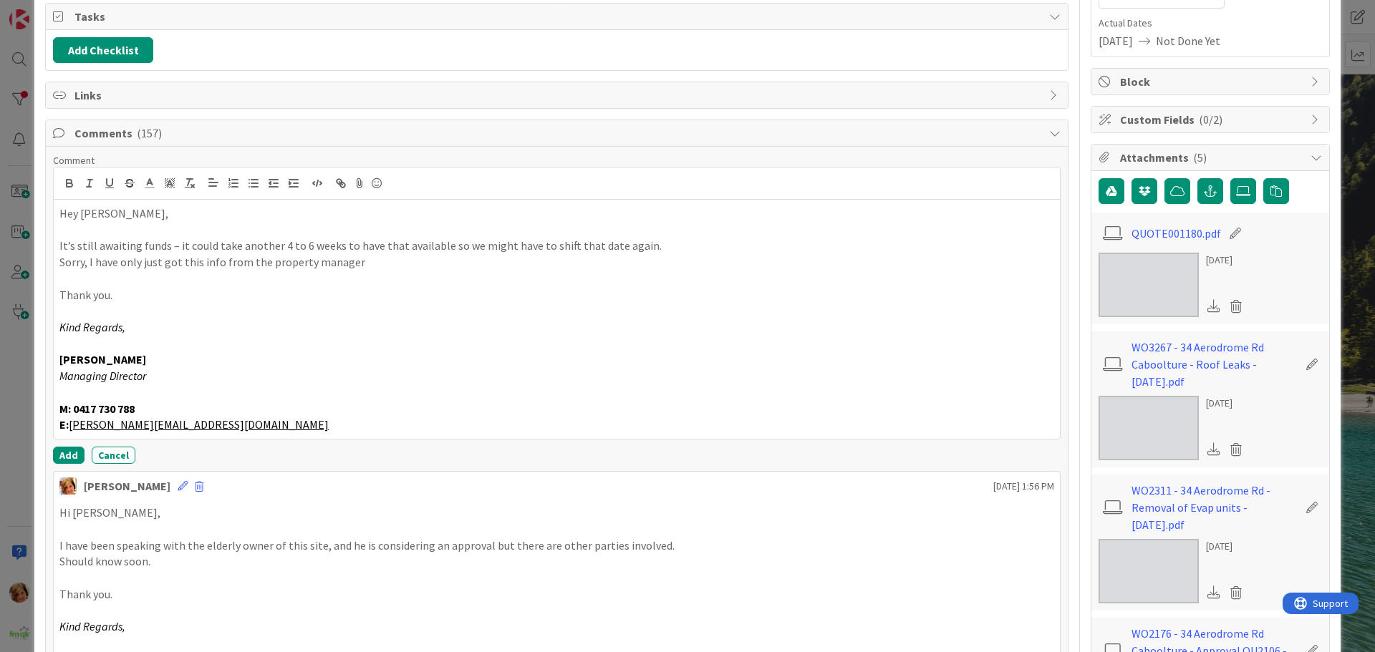
scroll to position [215, 0]
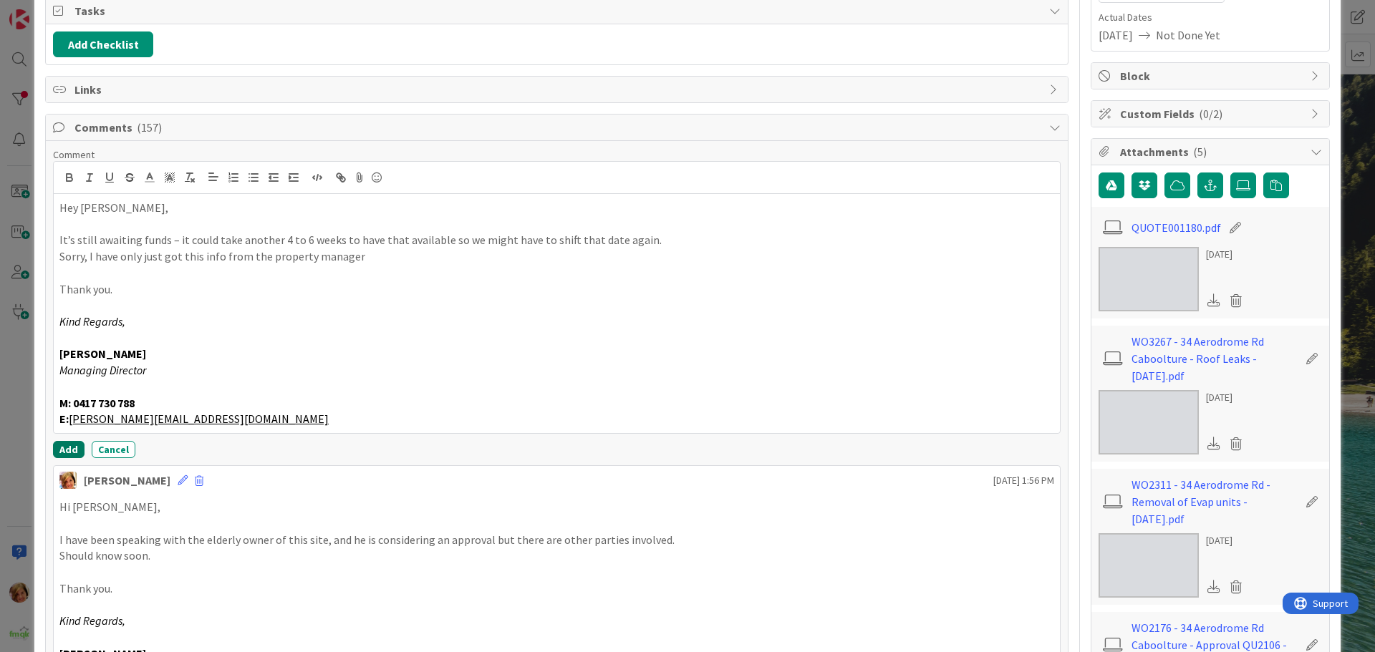
drag, startPoint x: 68, startPoint y: 455, endPoint x: 8, endPoint y: 443, distance: 61.2
click at [68, 452] on button "Add" at bounding box center [69, 449] width 32 height 17
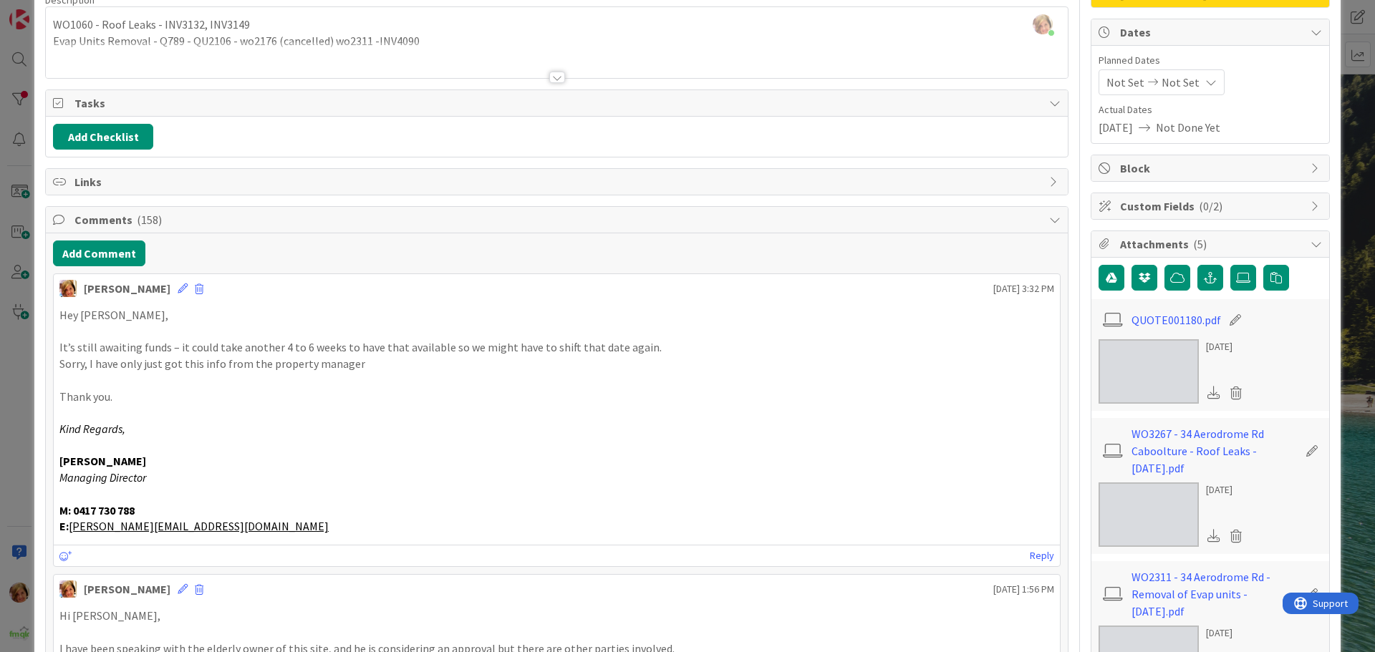
scroll to position [0, 0]
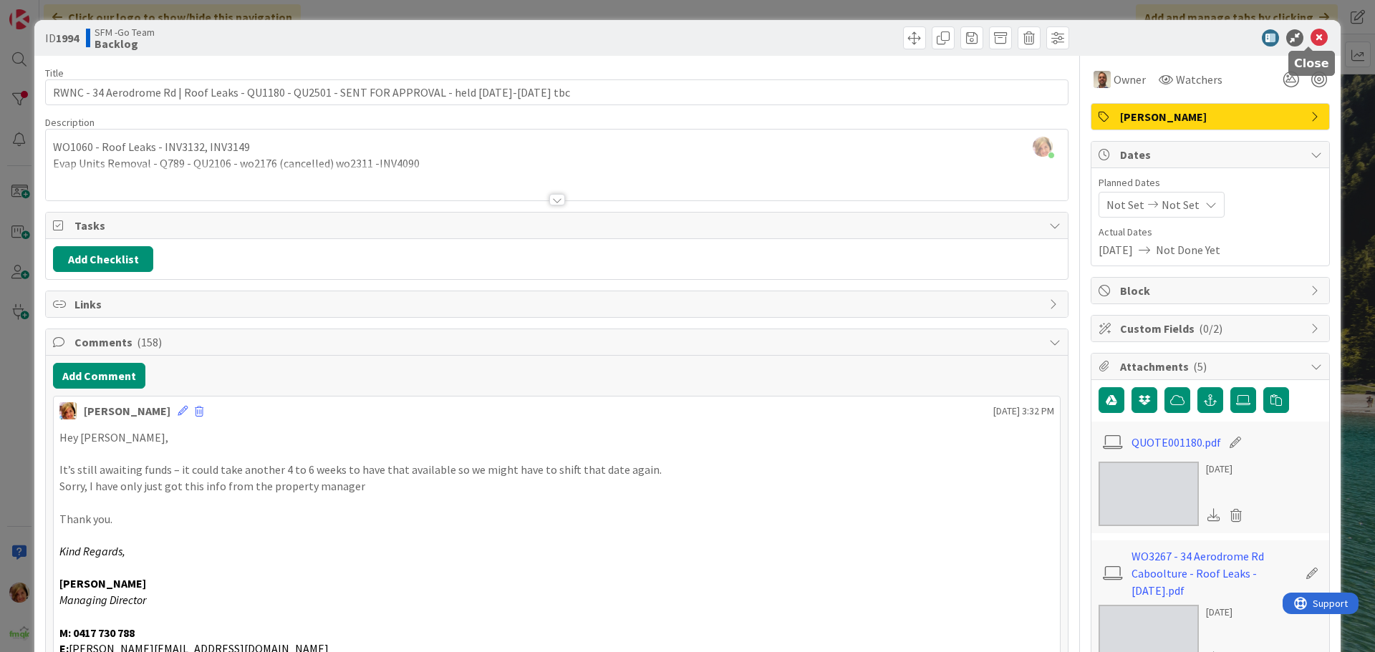
drag, startPoint x: 1310, startPoint y: 37, endPoint x: 320, endPoint y: 96, distance: 991.4
click at [1311, 37] on icon at bounding box center [1319, 37] width 17 height 17
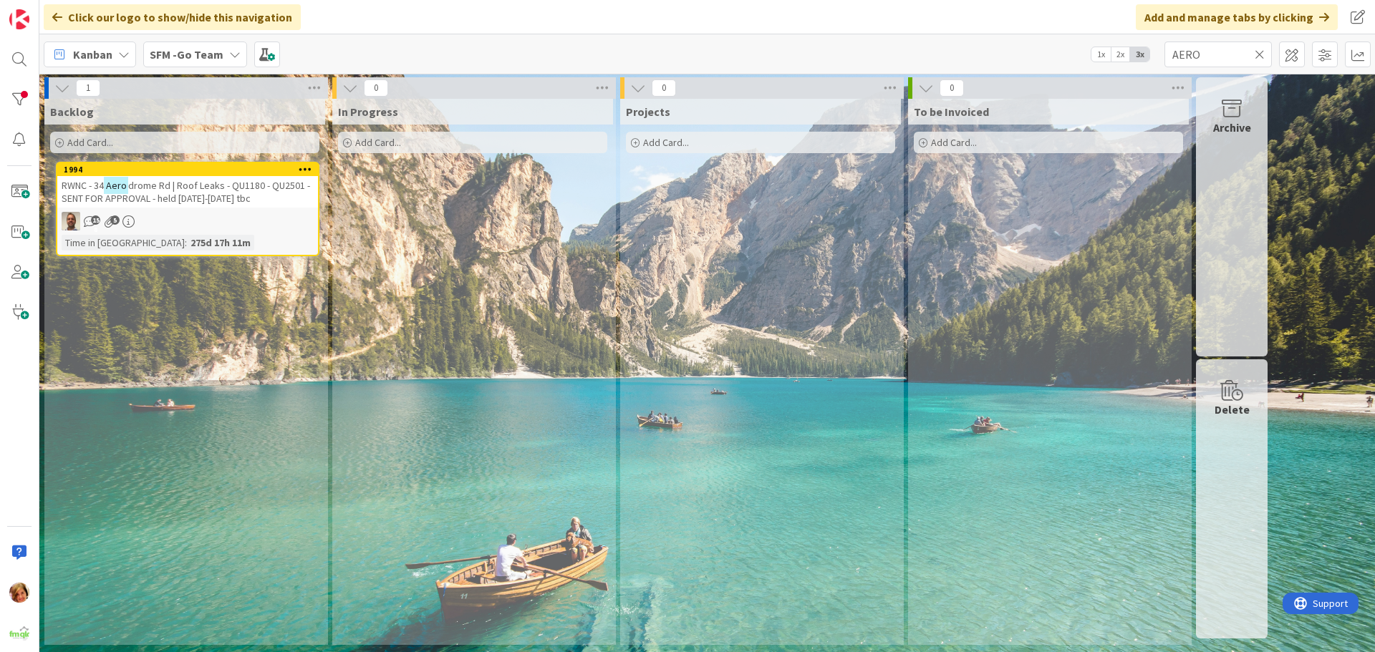
click at [1259, 52] on icon at bounding box center [1260, 54] width 10 height 13
click at [1259, 52] on input "text" at bounding box center [1217, 55] width 107 height 26
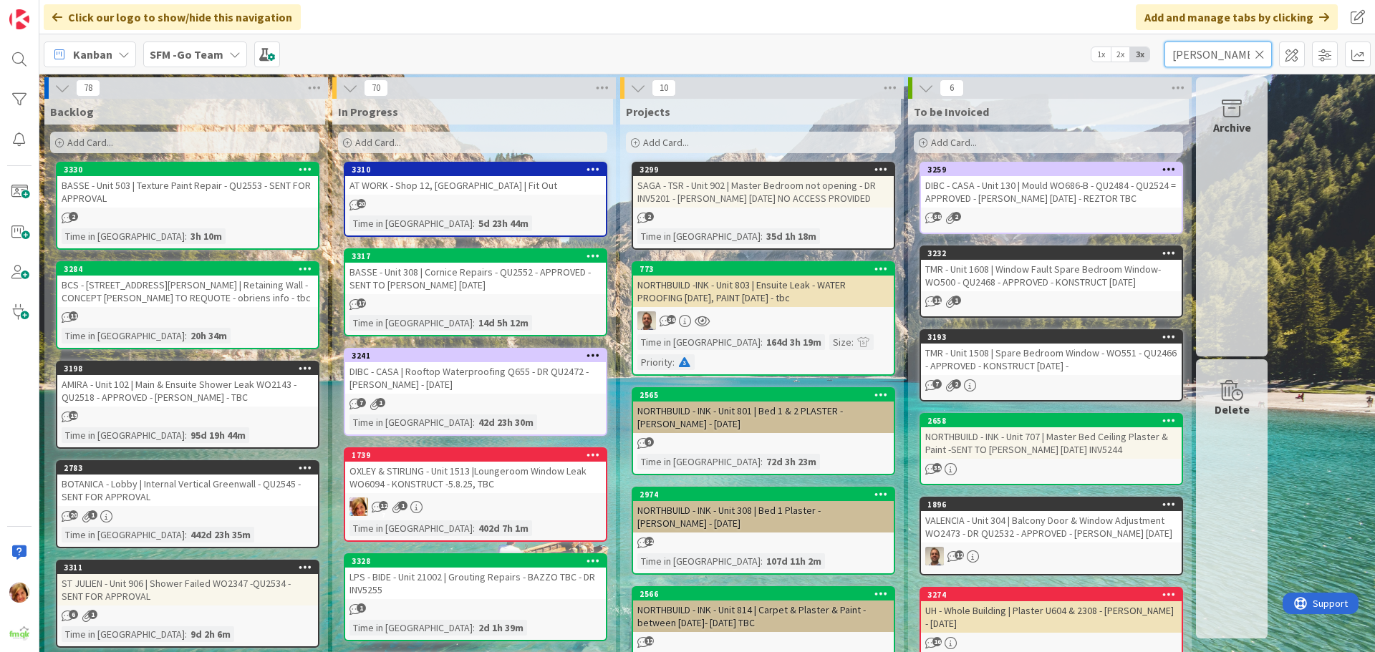
type input "[PERSON_NAME]"
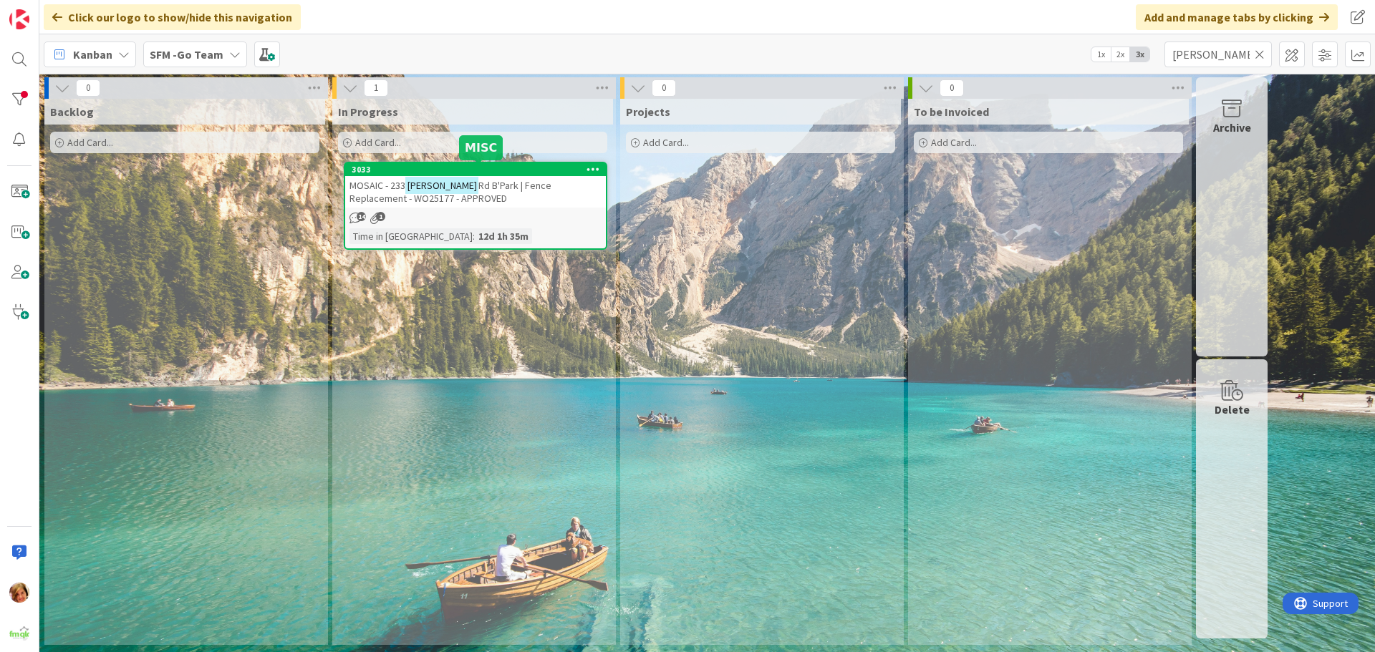
click at [472, 187] on span "Rd B'Park | Fence Replacement - WO25177 - APPROVED" at bounding box center [450, 192] width 202 height 26
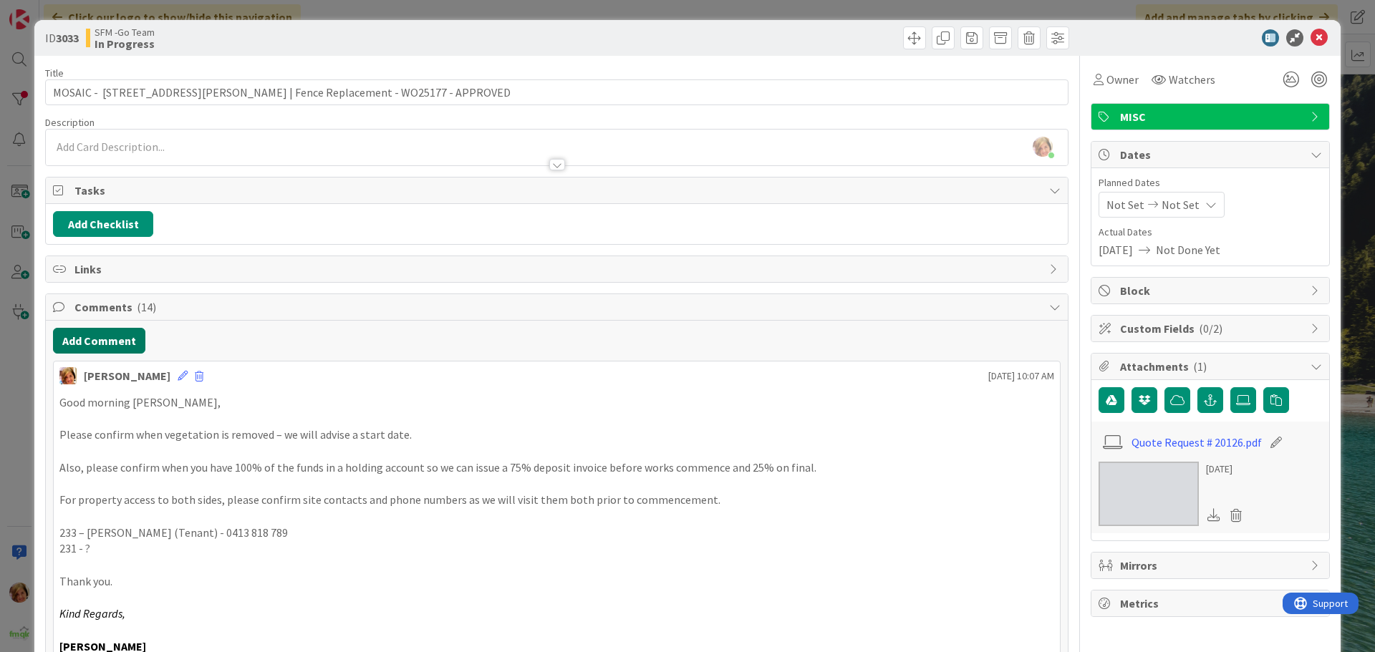
click at [108, 339] on button "Add Comment" at bounding box center [99, 341] width 92 height 26
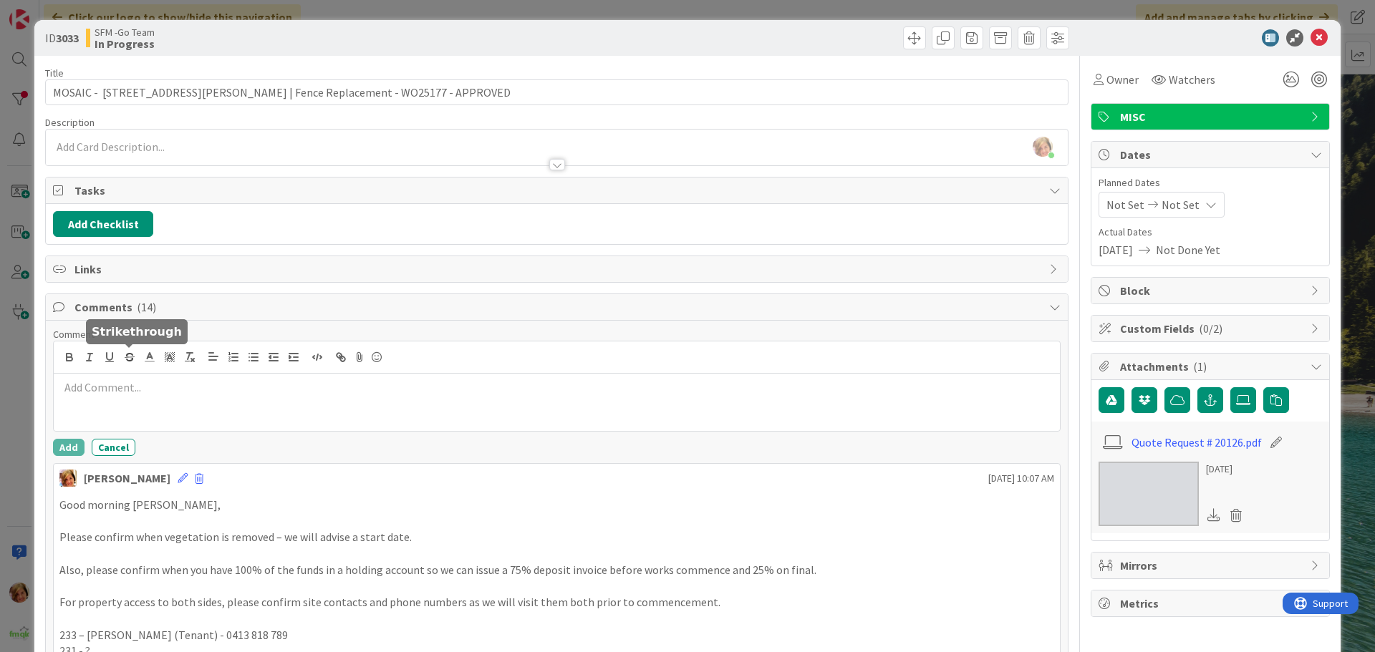
click at [166, 381] on p at bounding box center [556, 388] width 995 height 16
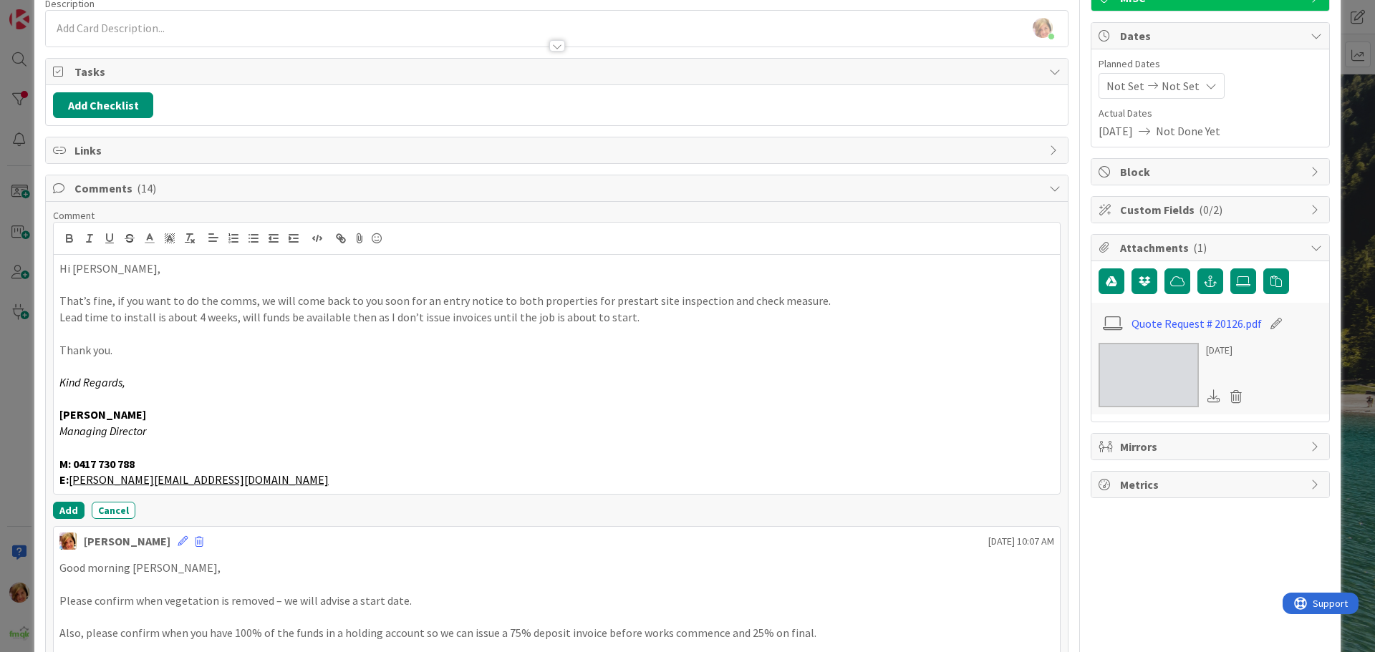
scroll to position [143, 0]
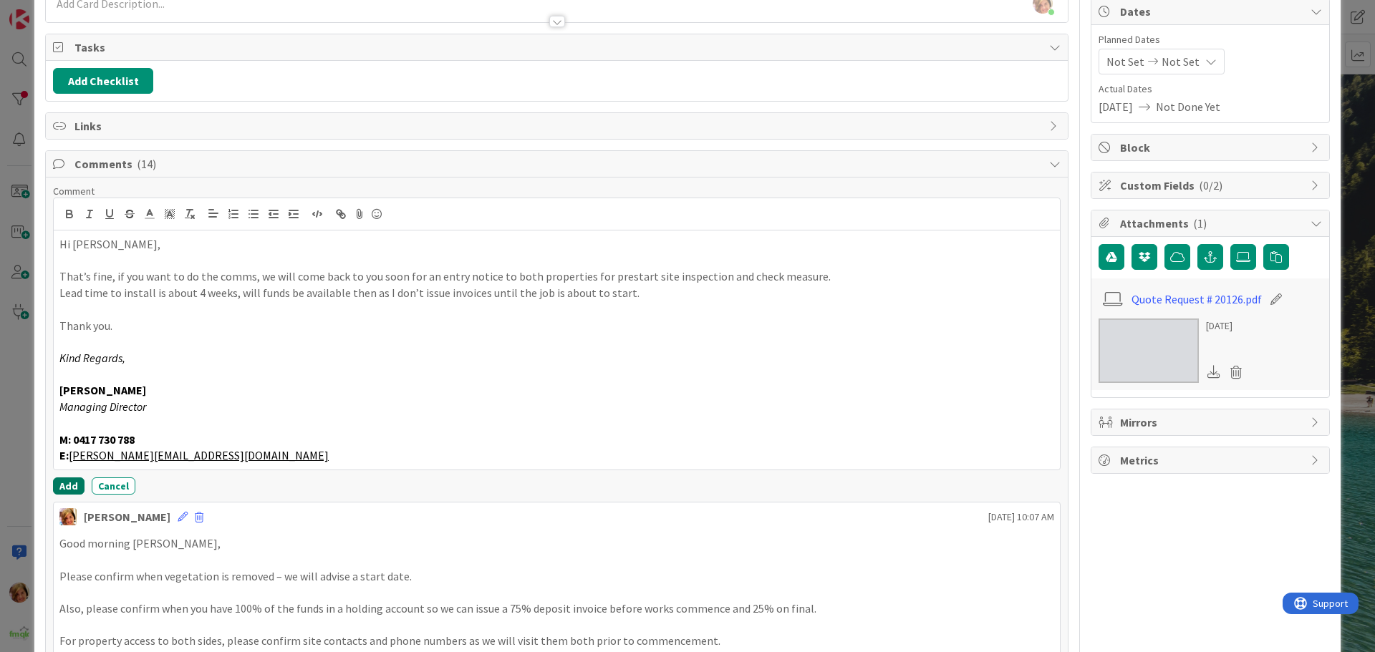
click at [67, 483] on button "Add" at bounding box center [69, 486] width 32 height 17
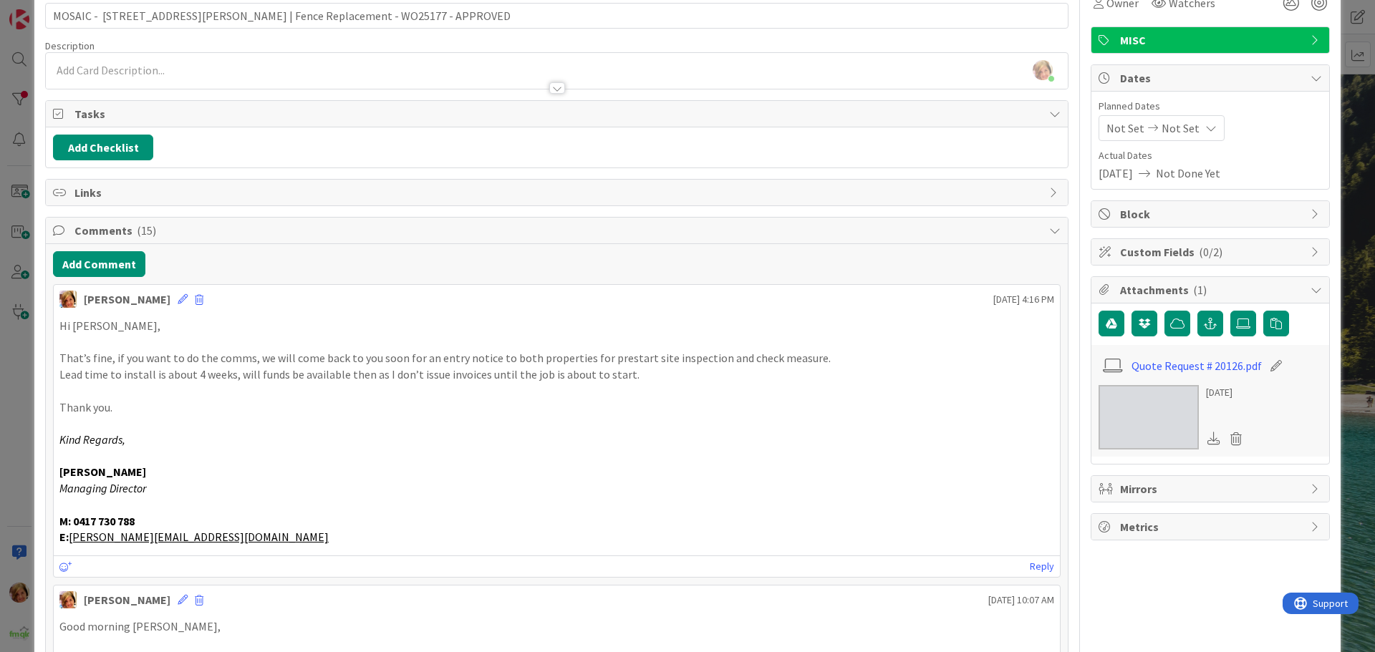
scroll to position [0, 0]
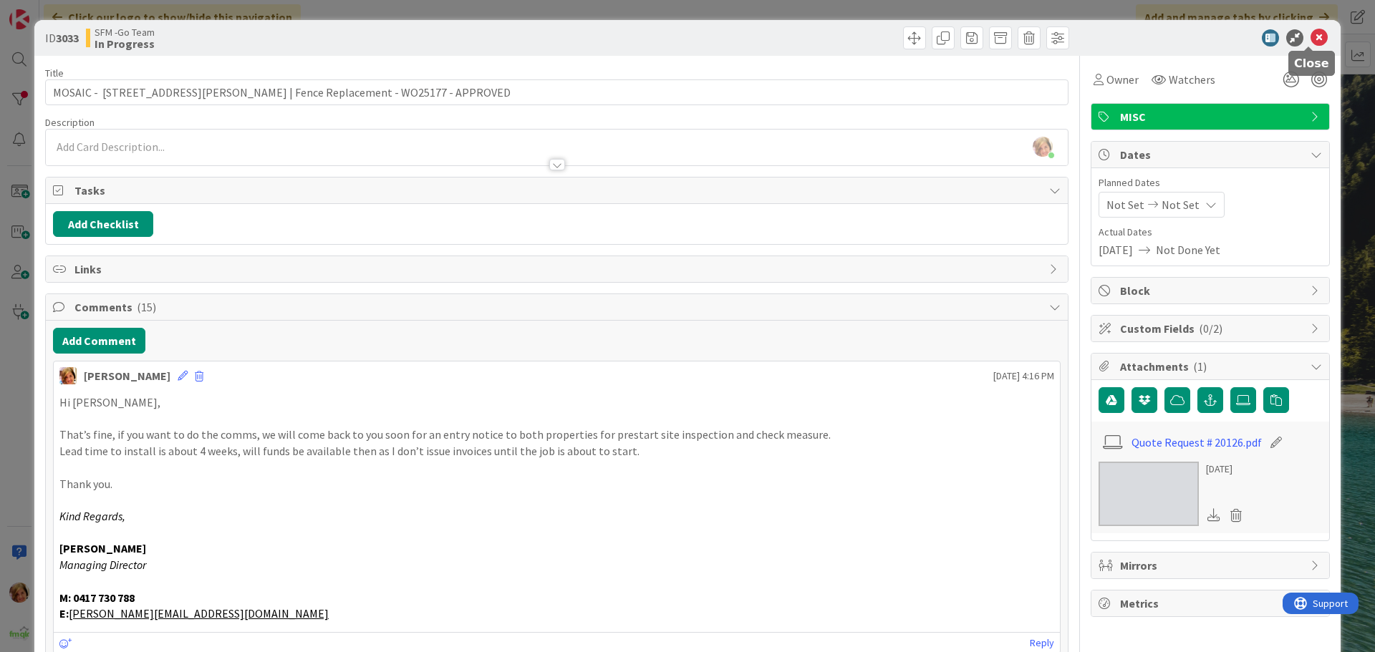
click at [1311, 37] on icon at bounding box center [1319, 37] width 17 height 17
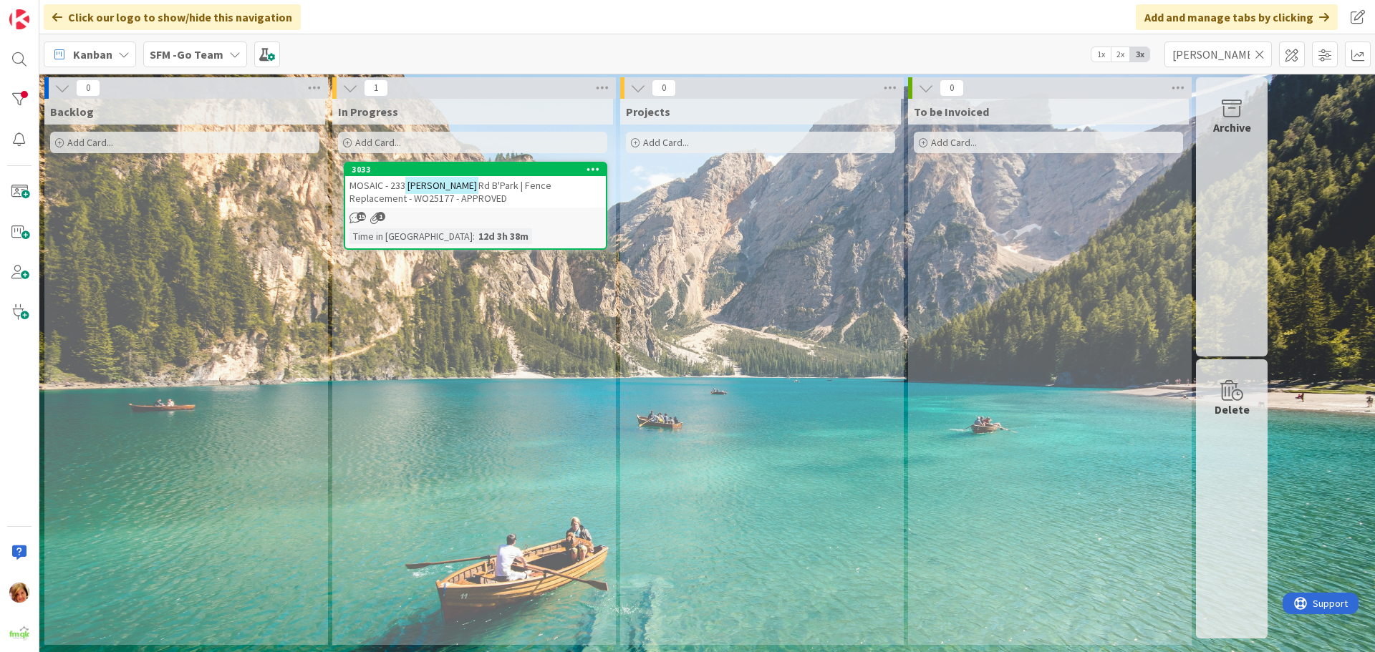
click at [1259, 52] on icon at bounding box center [1260, 54] width 10 height 13
click at [1255, 52] on input "text" at bounding box center [1217, 55] width 107 height 26
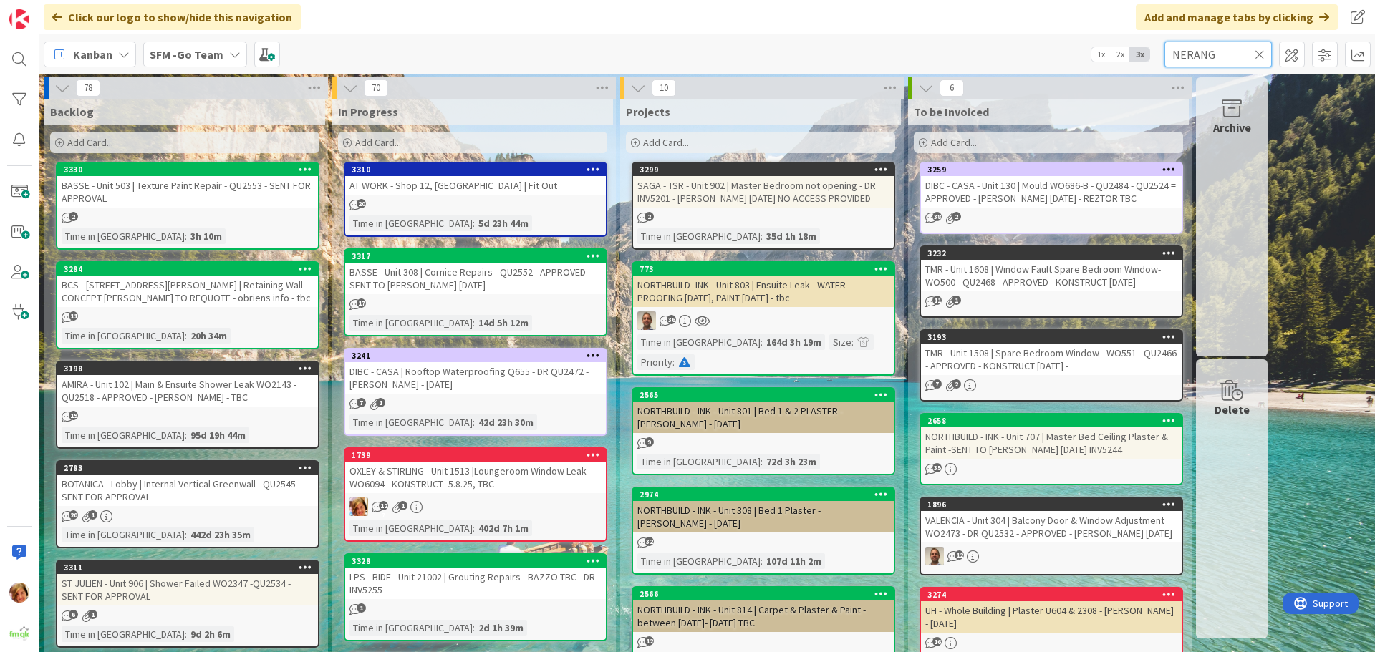
type input "NERANG"
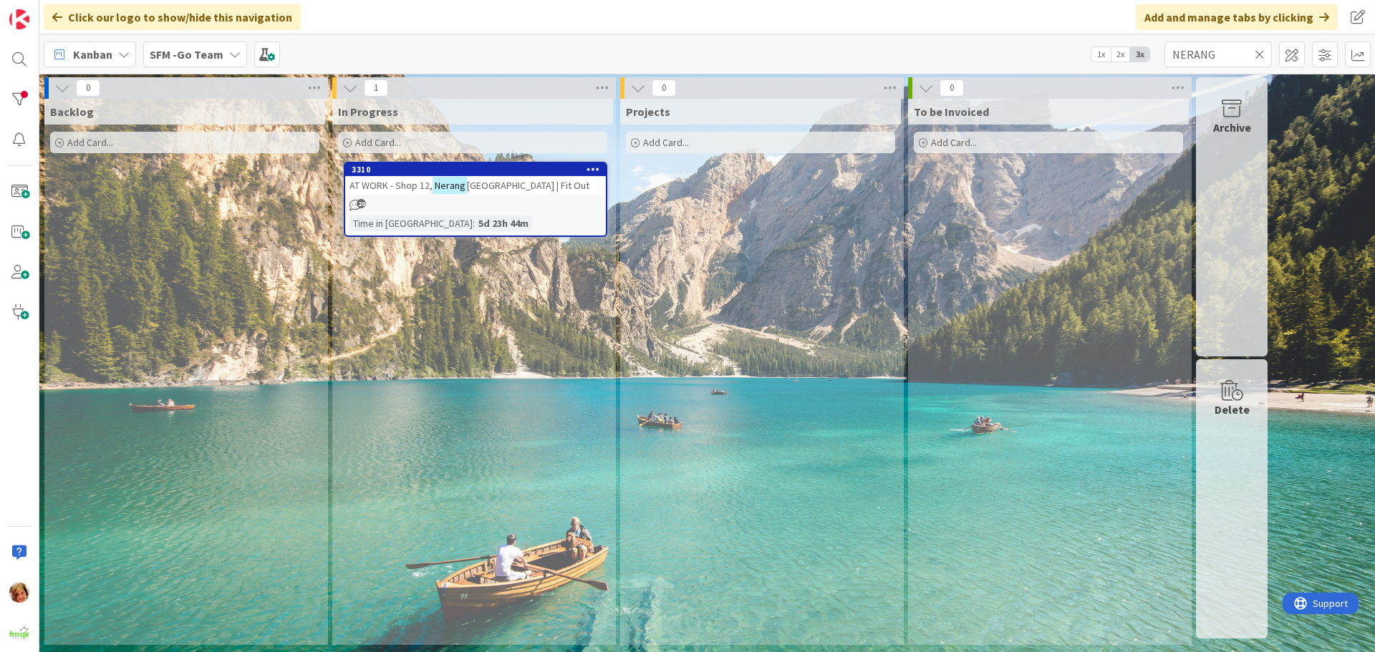
click at [515, 184] on span "[GEOGRAPHIC_DATA] | Fit Out" at bounding box center [528, 185] width 122 height 13
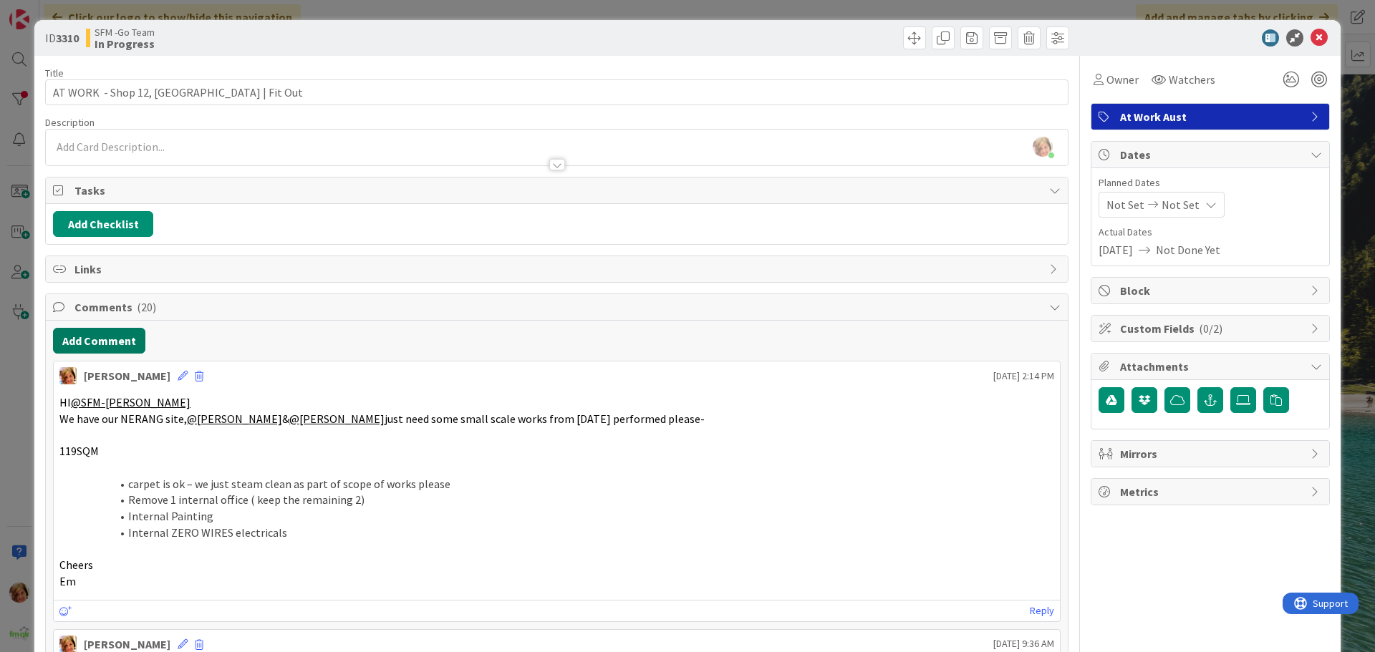
click at [80, 337] on button "Add Comment" at bounding box center [99, 341] width 92 height 26
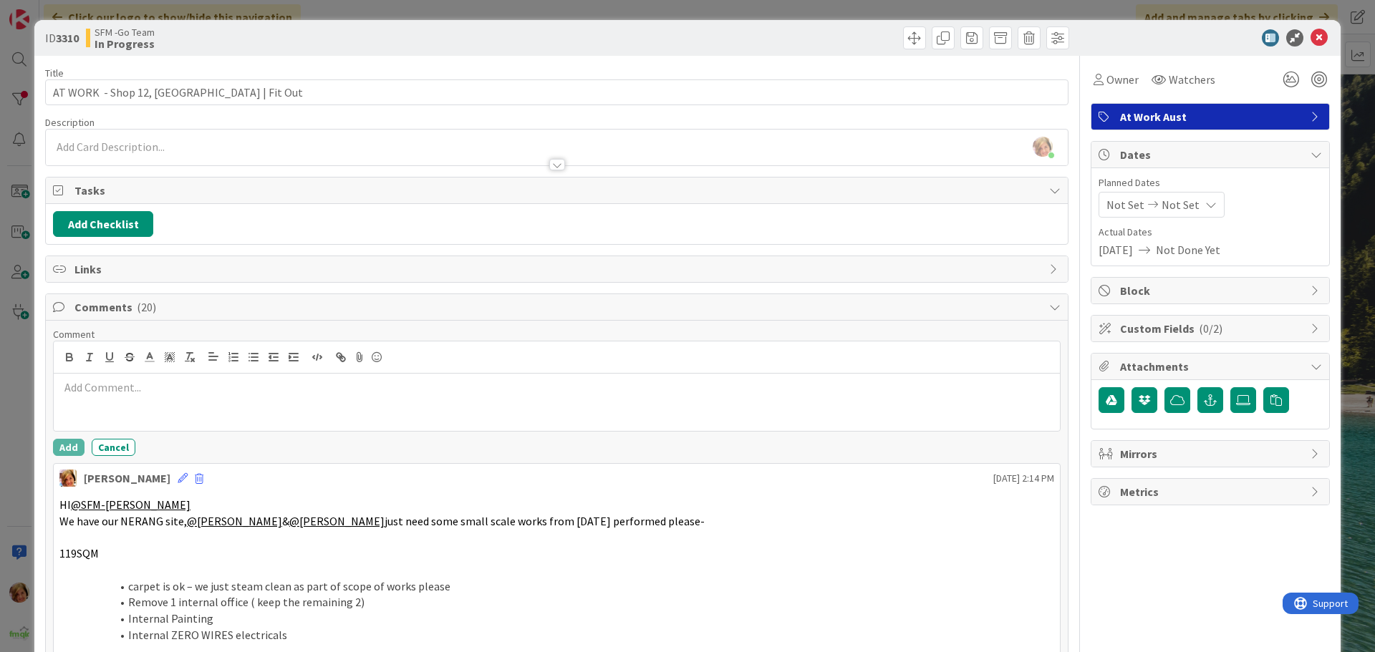
click at [191, 400] on div at bounding box center [557, 402] width 1006 height 57
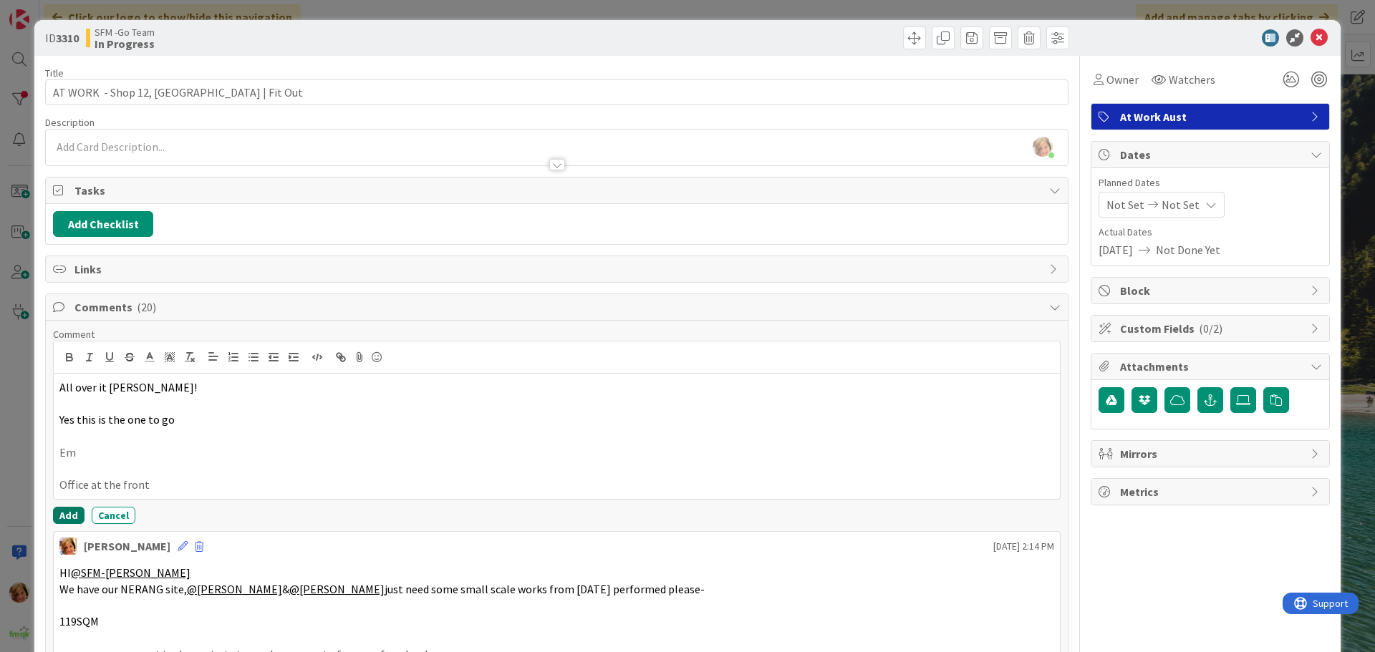
click at [72, 513] on button "Add" at bounding box center [69, 515] width 32 height 17
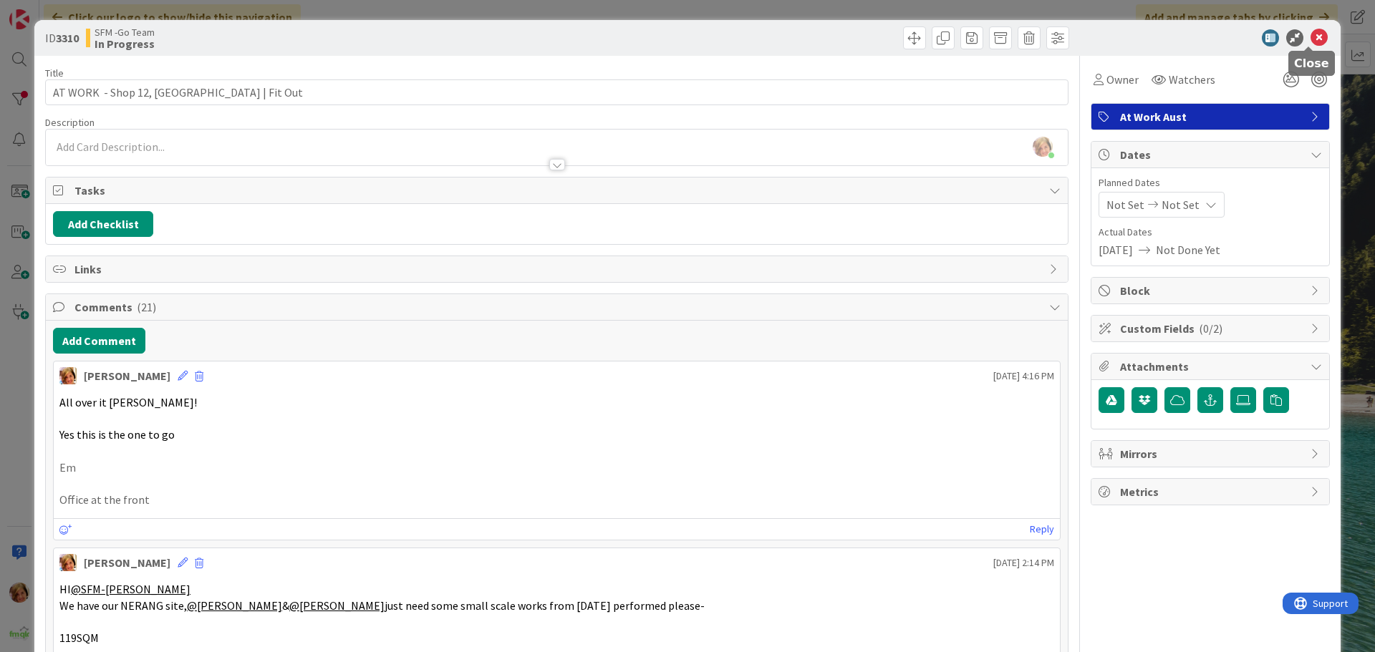
click at [1312, 34] on icon at bounding box center [1319, 37] width 17 height 17
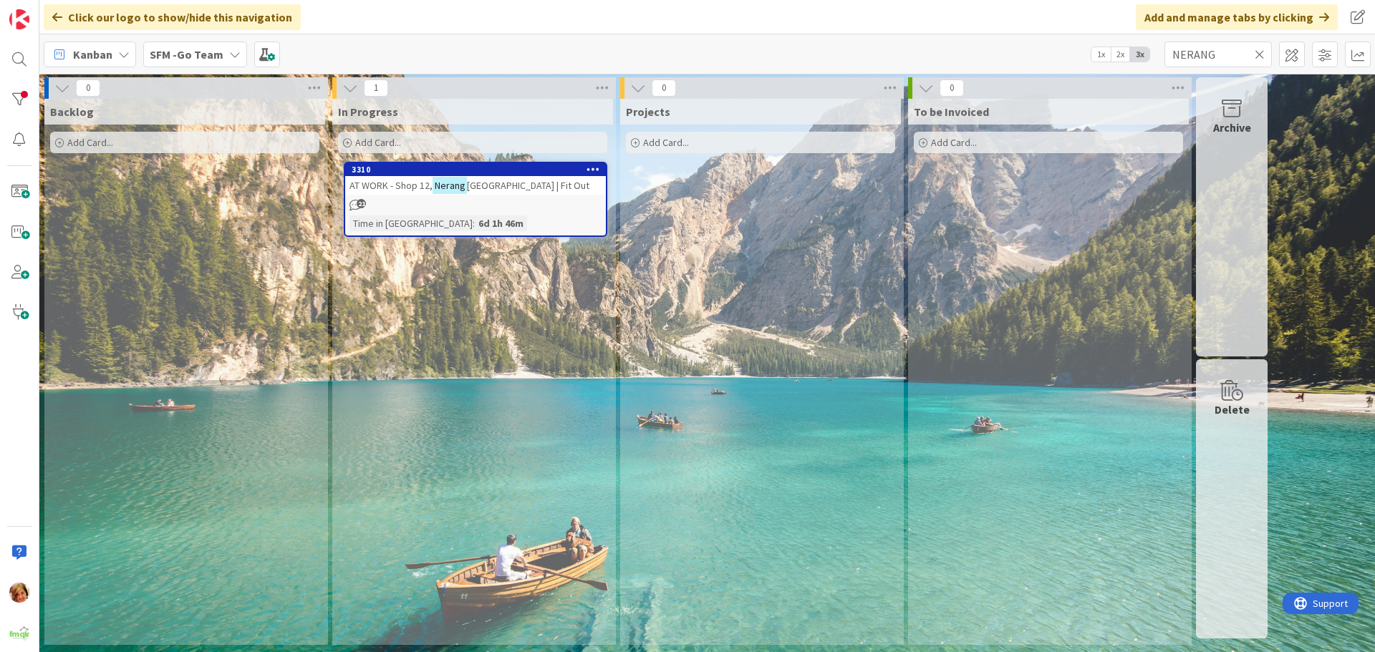
click at [1259, 50] on icon at bounding box center [1260, 54] width 10 height 13
click at [1259, 50] on input "text" at bounding box center [1217, 55] width 107 height 26
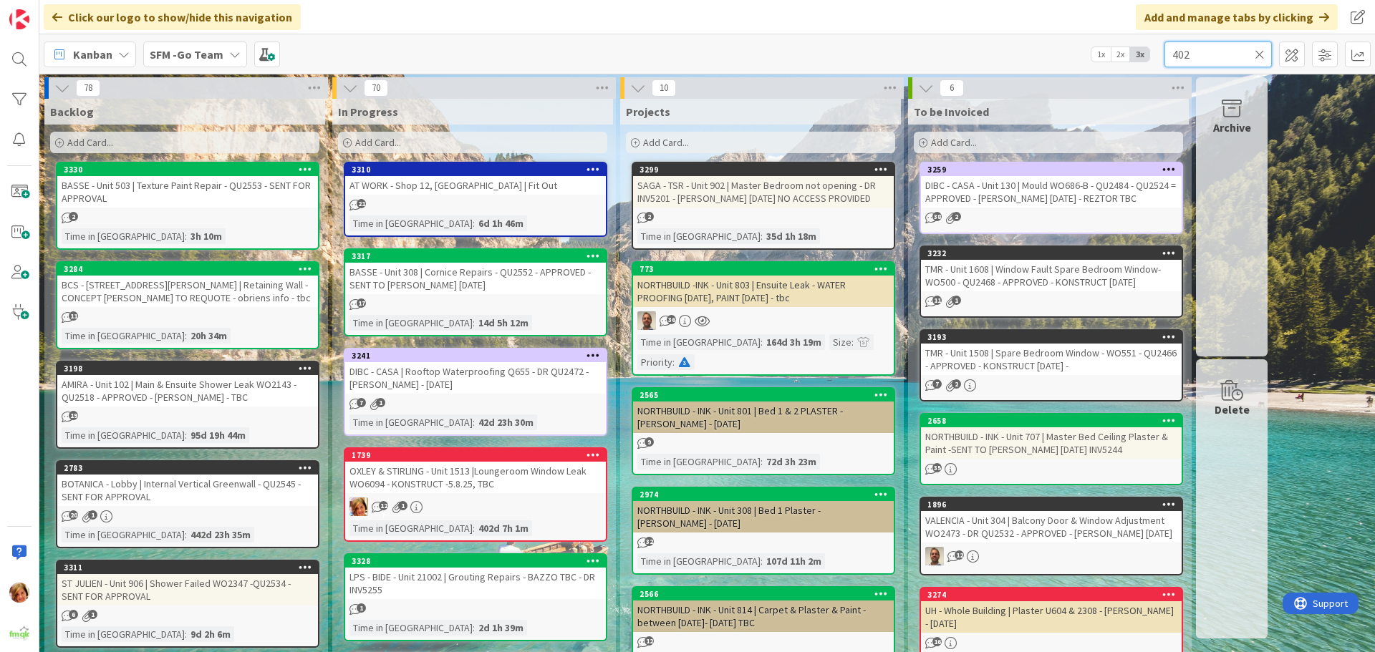
type input "402"
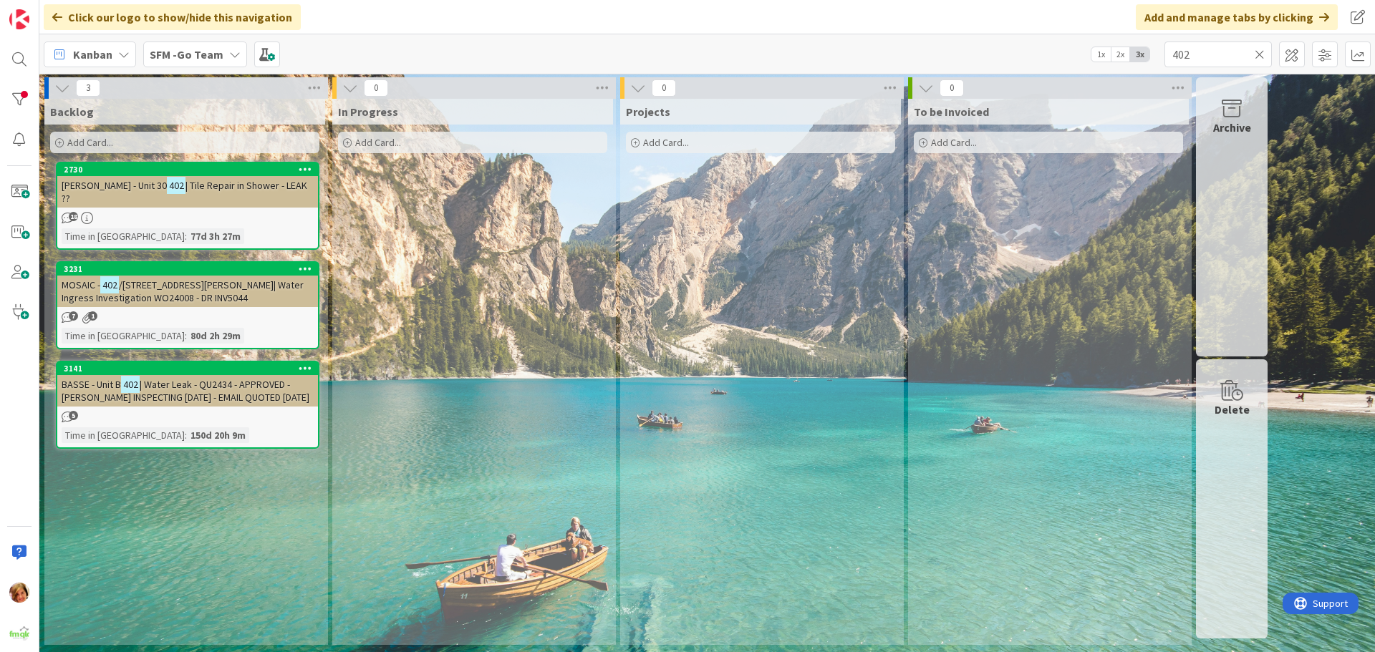
click at [1259, 52] on icon at bounding box center [1260, 54] width 10 height 13
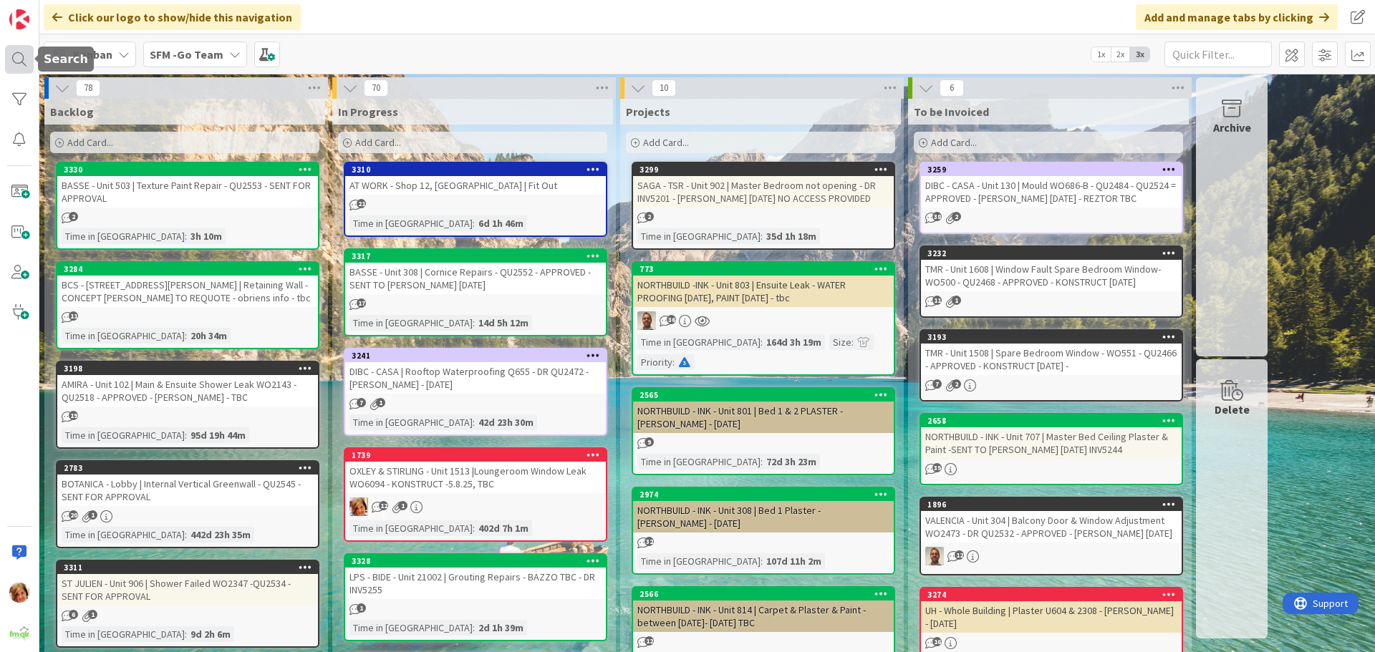
click at [21, 54] on div at bounding box center [19, 59] width 29 height 29
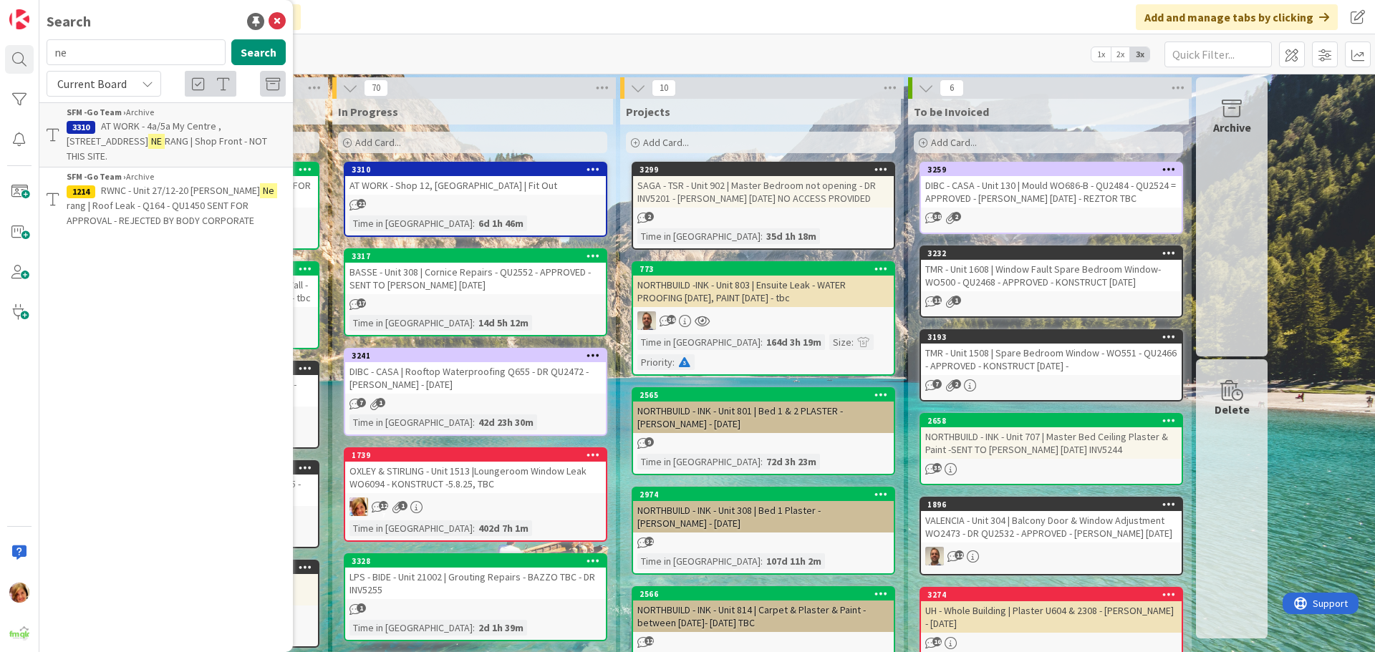
type input "n"
type input "402"
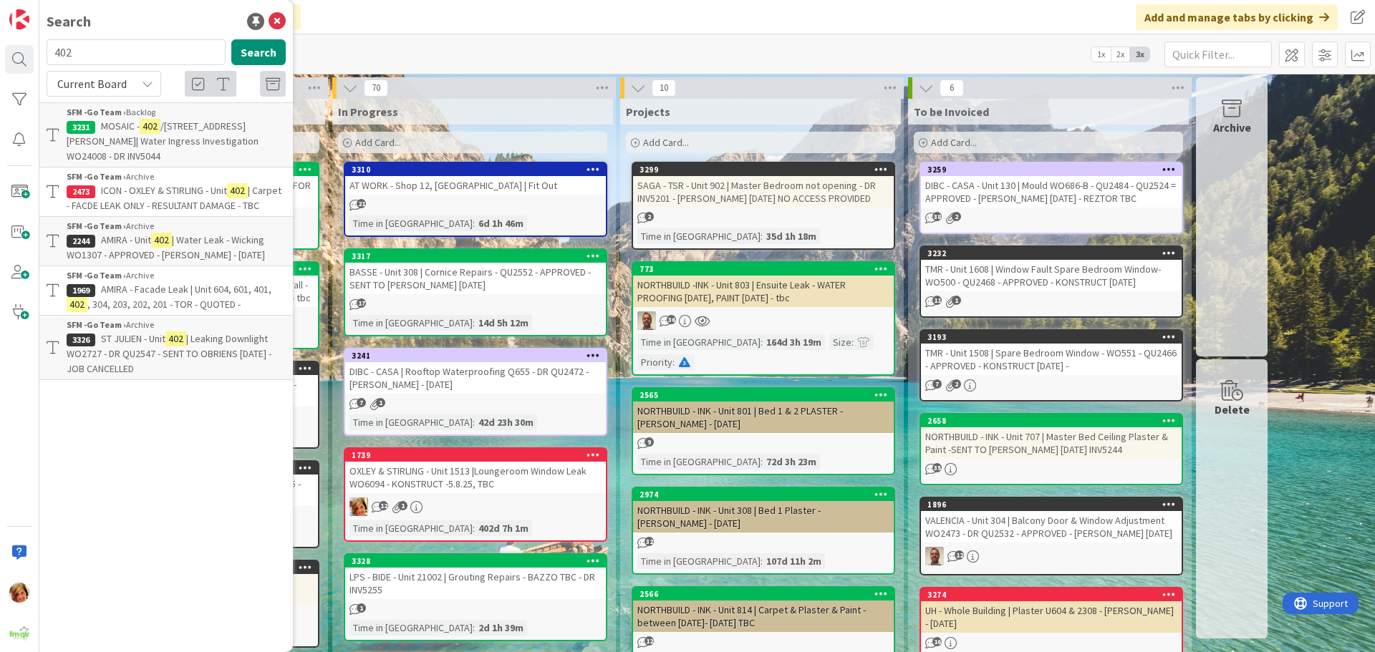
click at [144, 345] on span "ST JULIEN - Unit" at bounding box center [133, 338] width 64 height 13
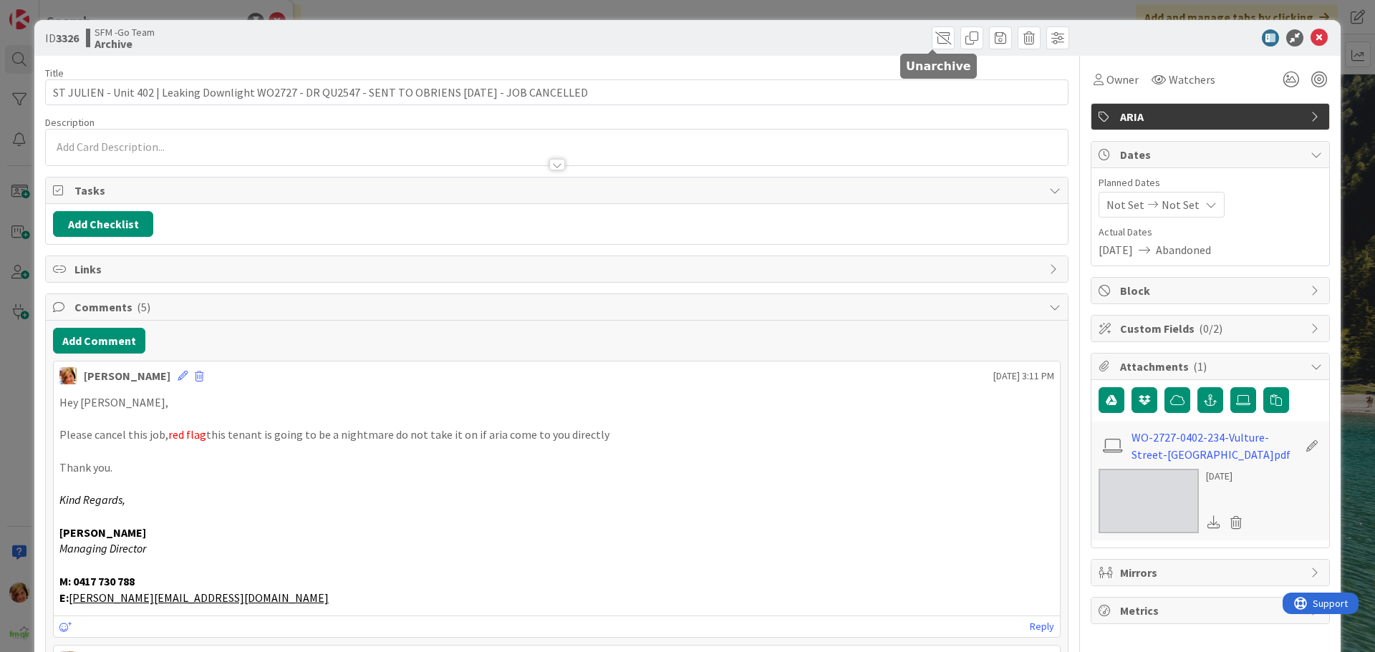
drag, startPoint x: 929, startPoint y: 38, endPoint x: 937, endPoint y: 71, distance: 34.0
click at [932, 39] on span at bounding box center [943, 37] width 23 height 23
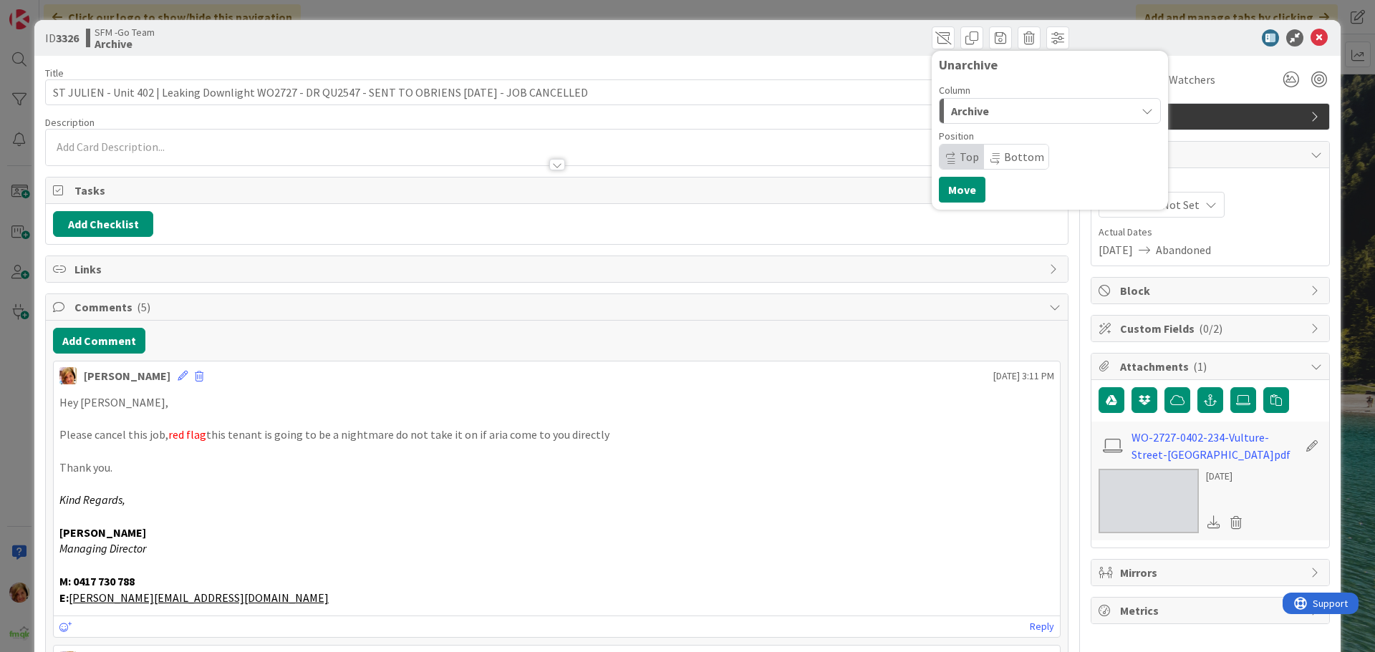
click at [993, 108] on div "Archive" at bounding box center [1041, 111] width 188 height 23
click at [1003, 171] on span "In Progress" at bounding box center [999, 168] width 52 height 17
click at [952, 198] on button "Move" at bounding box center [962, 190] width 47 height 26
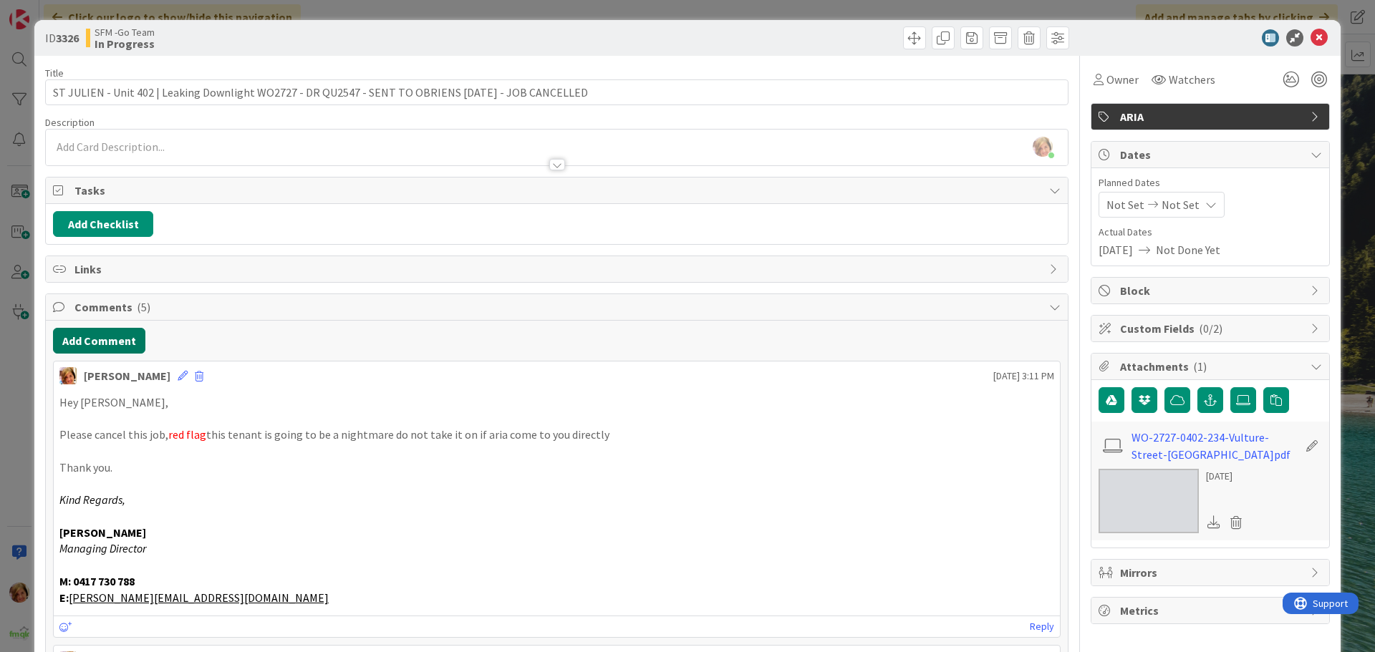
click at [103, 332] on button "Add Comment" at bounding box center [99, 341] width 92 height 26
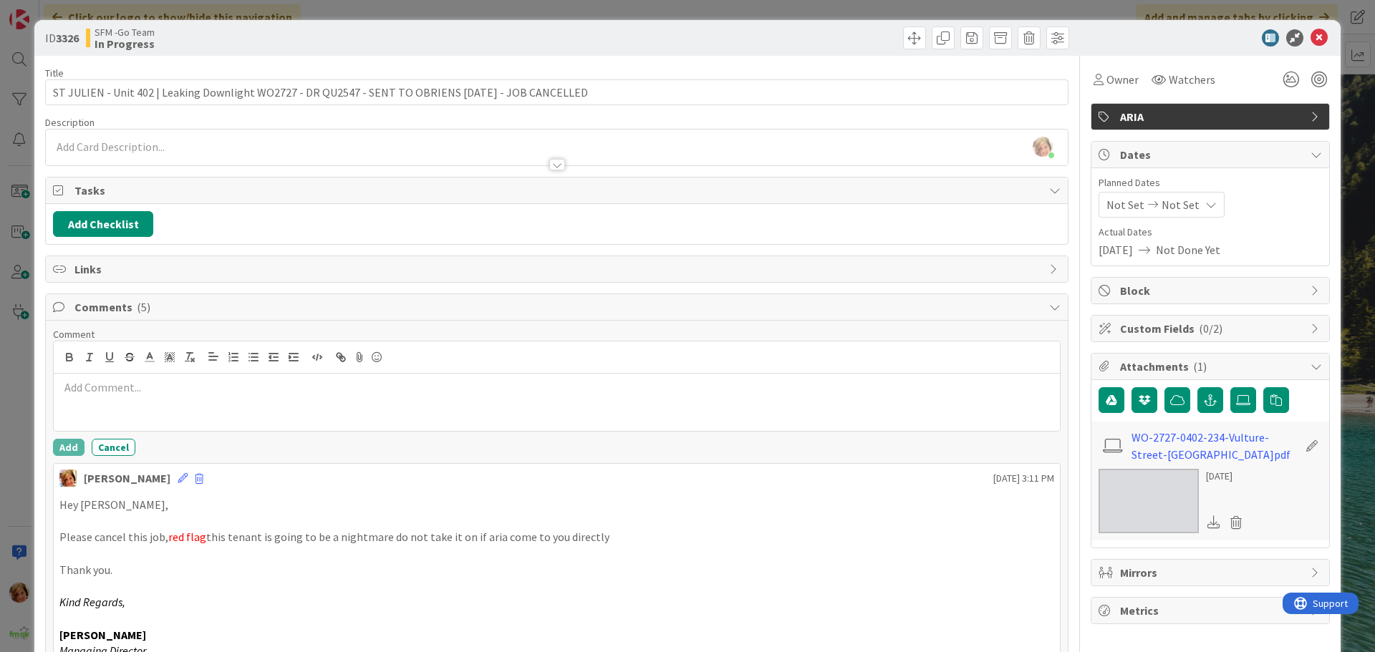
click at [138, 397] on div at bounding box center [557, 402] width 1006 height 57
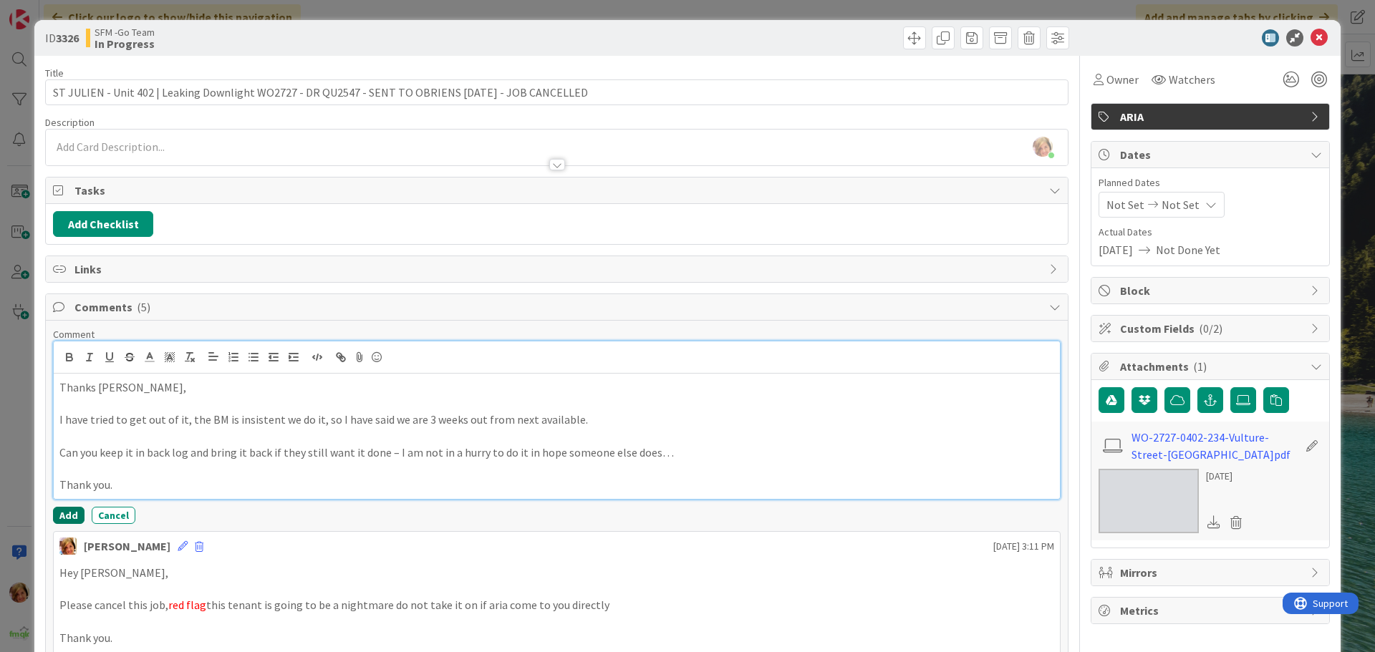
click at [70, 513] on button "Add" at bounding box center [69, 515] width 32 height 17
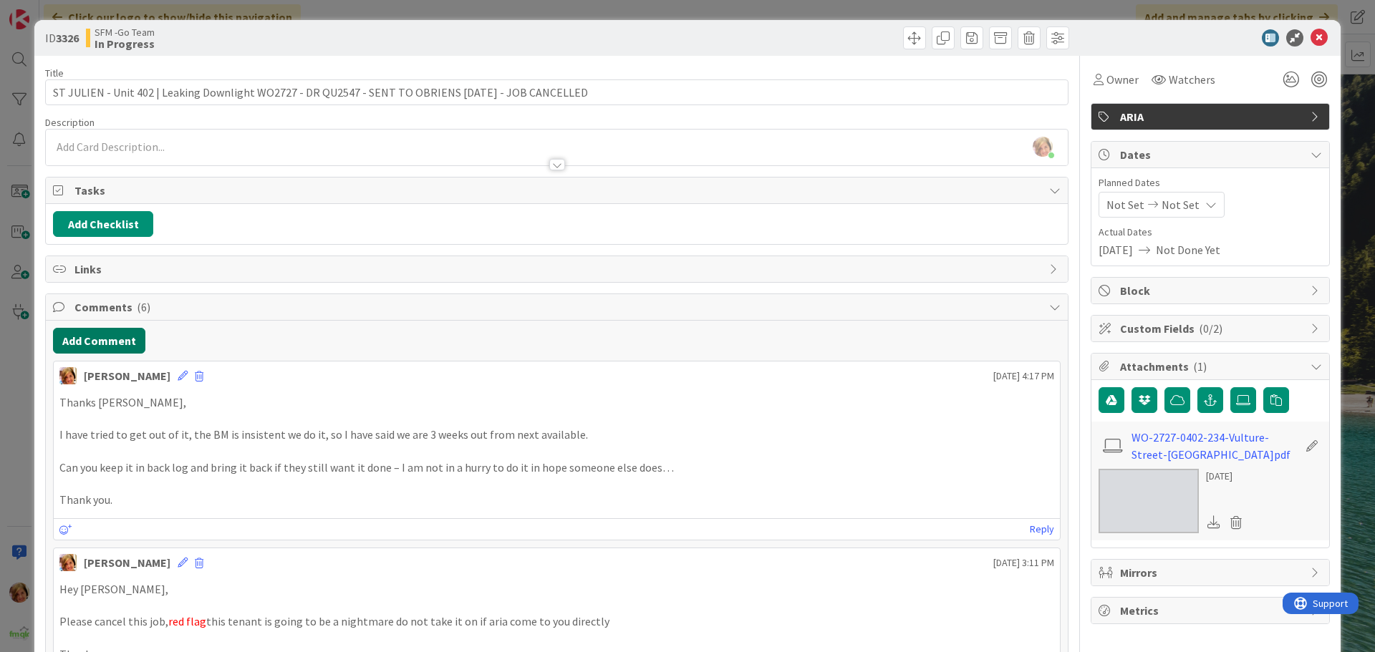
click at [110, 342] on button "Add Comment" at bounding box center [99, 341] width 92 height 26
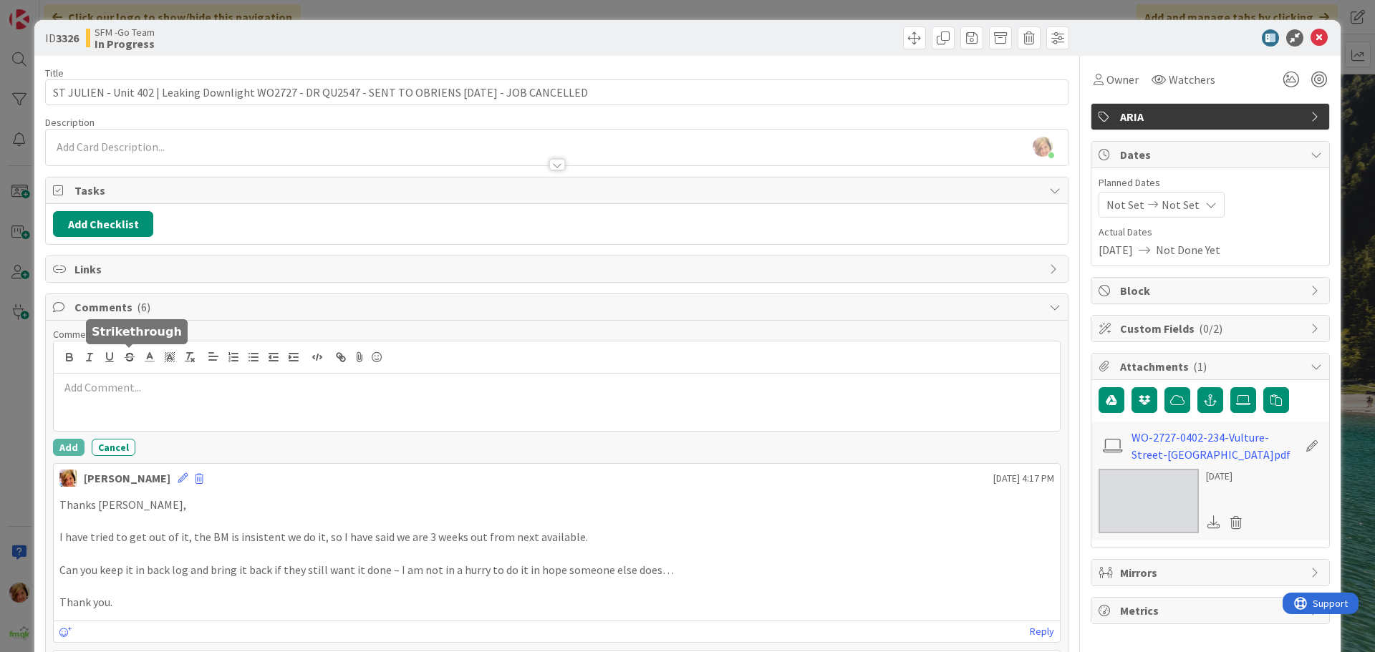
click at [143, 368] on div at bounding box center [557, 358] width 1006 height 32
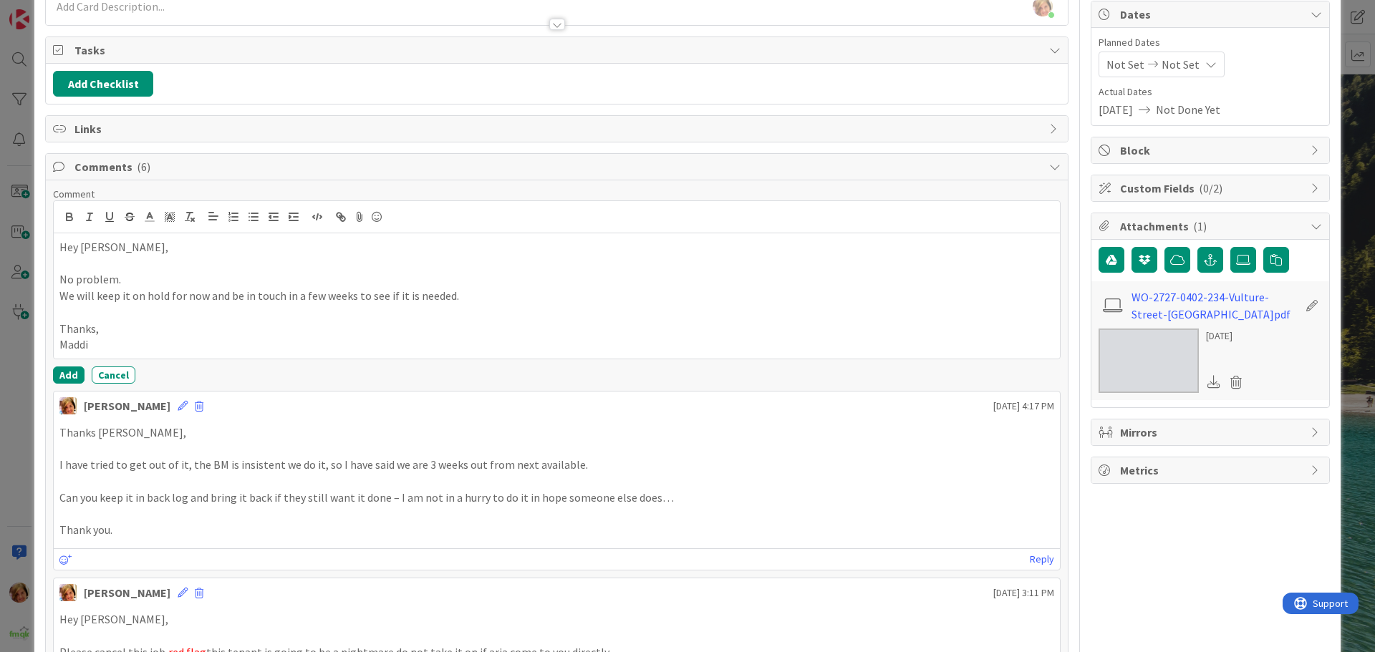
scroll to position [143, 0]
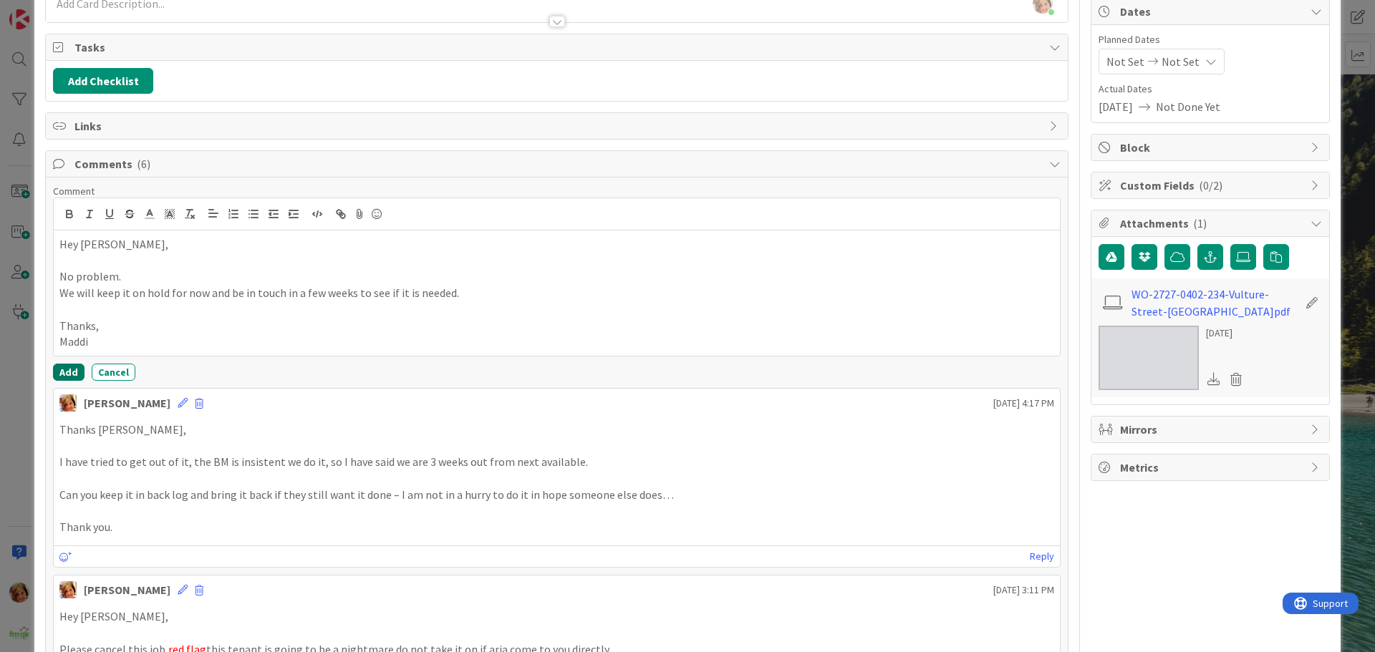
click at [69, 370] on button "Add" at bounding box center [69, 372] width 32 height 17
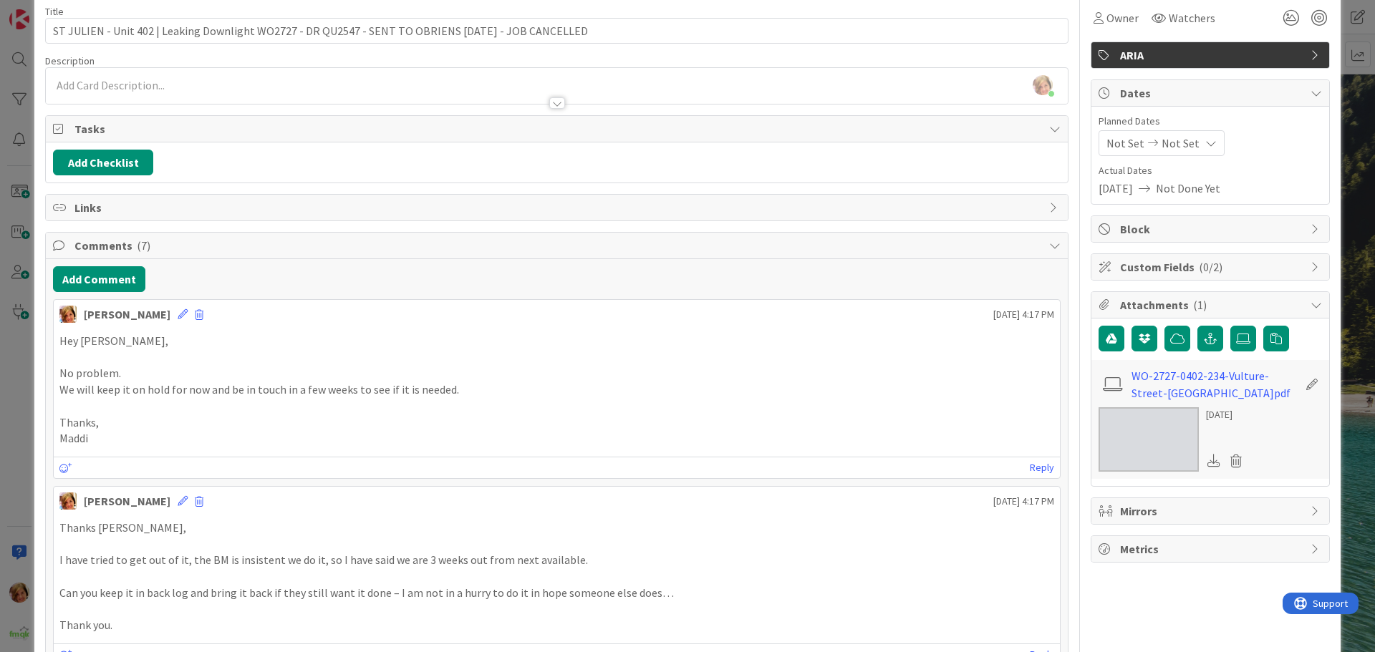
scroll to position [0, 0]
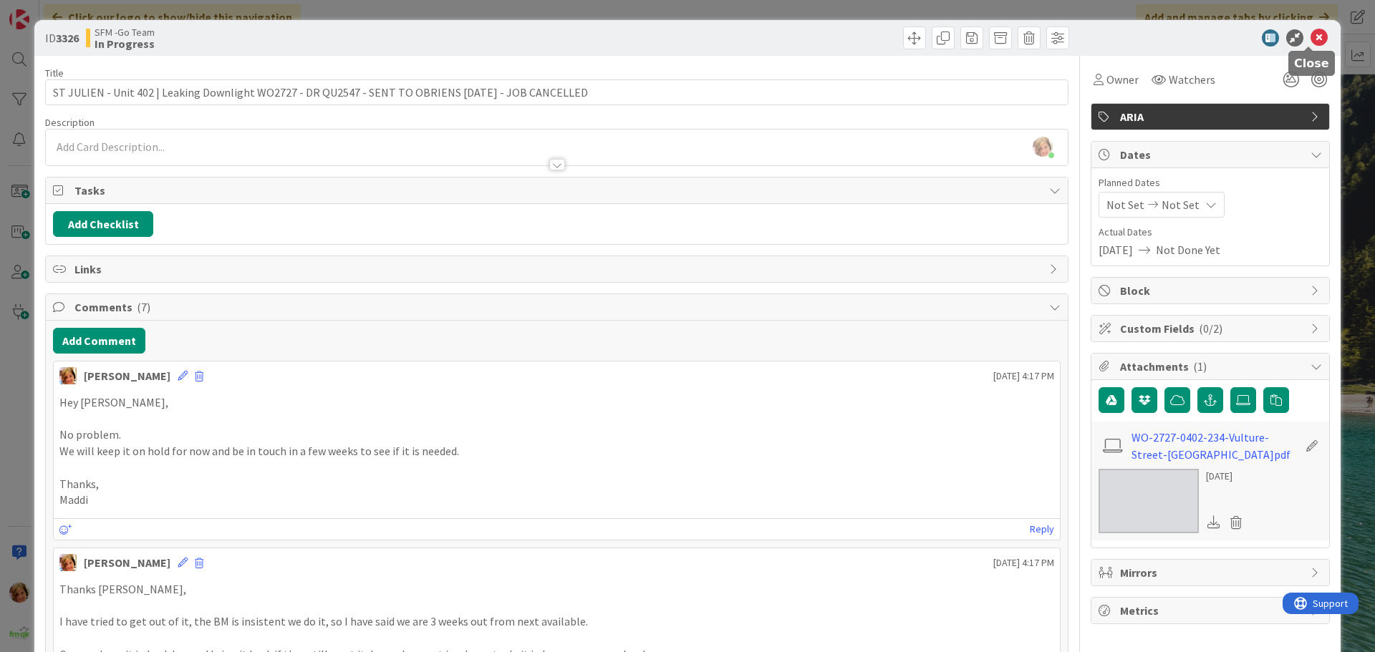
click at [1311, 35] on icon at bounding box center [1319, 37] width 17 height 17
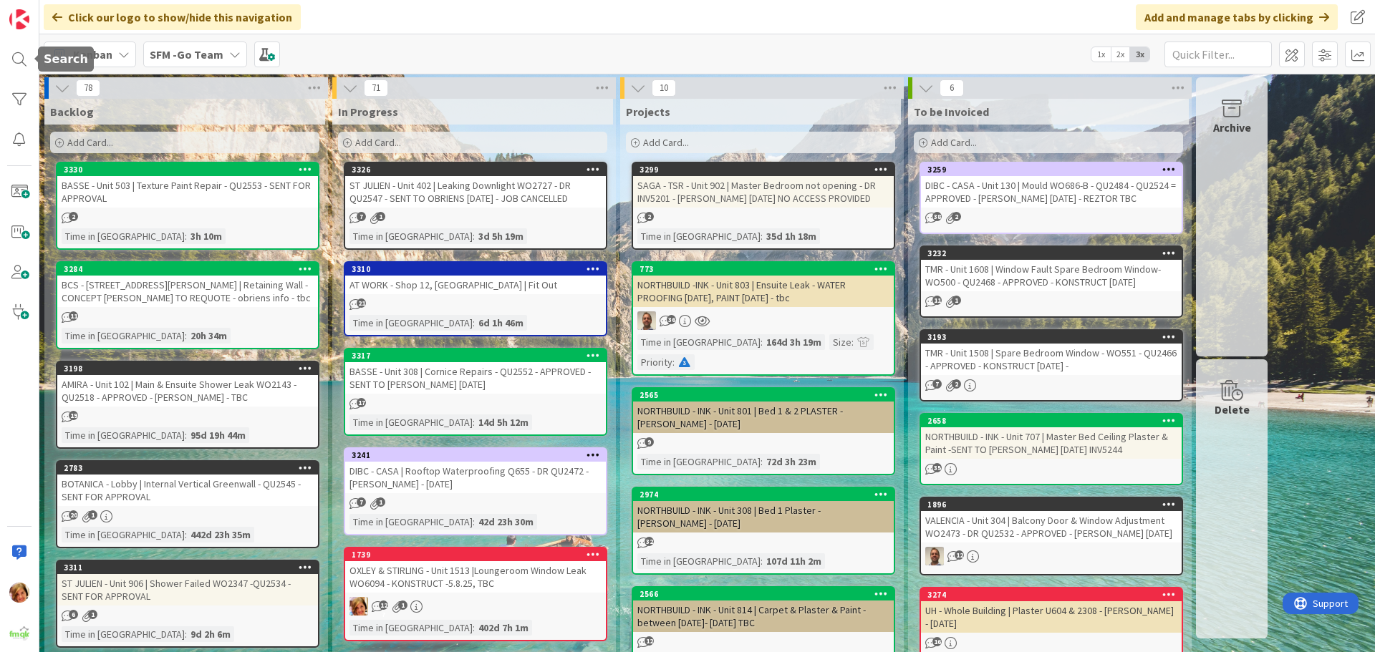
drag, startPoint x: 16, startPoint y: 53, endPoint x: 38, endPoint y: 71, distance: 28.0
click at [16, 53] on div at bounding box center [19, 59] width 29 height 29
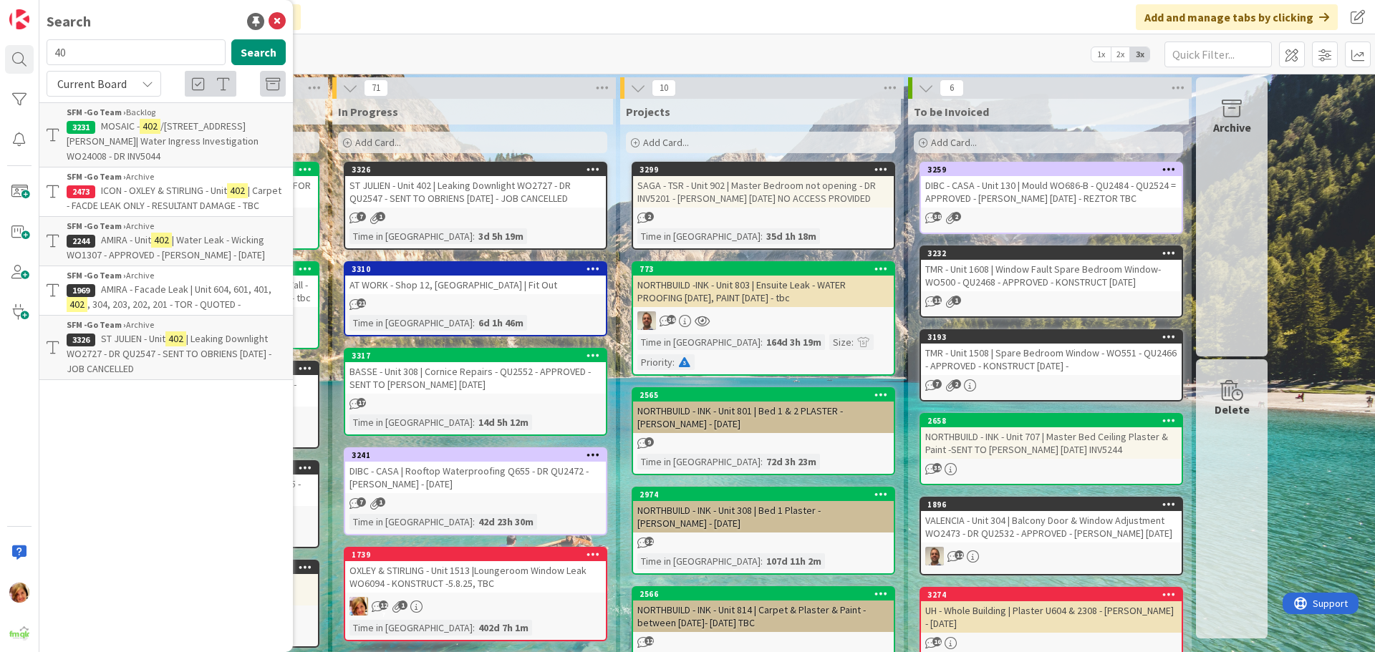
type input "4"
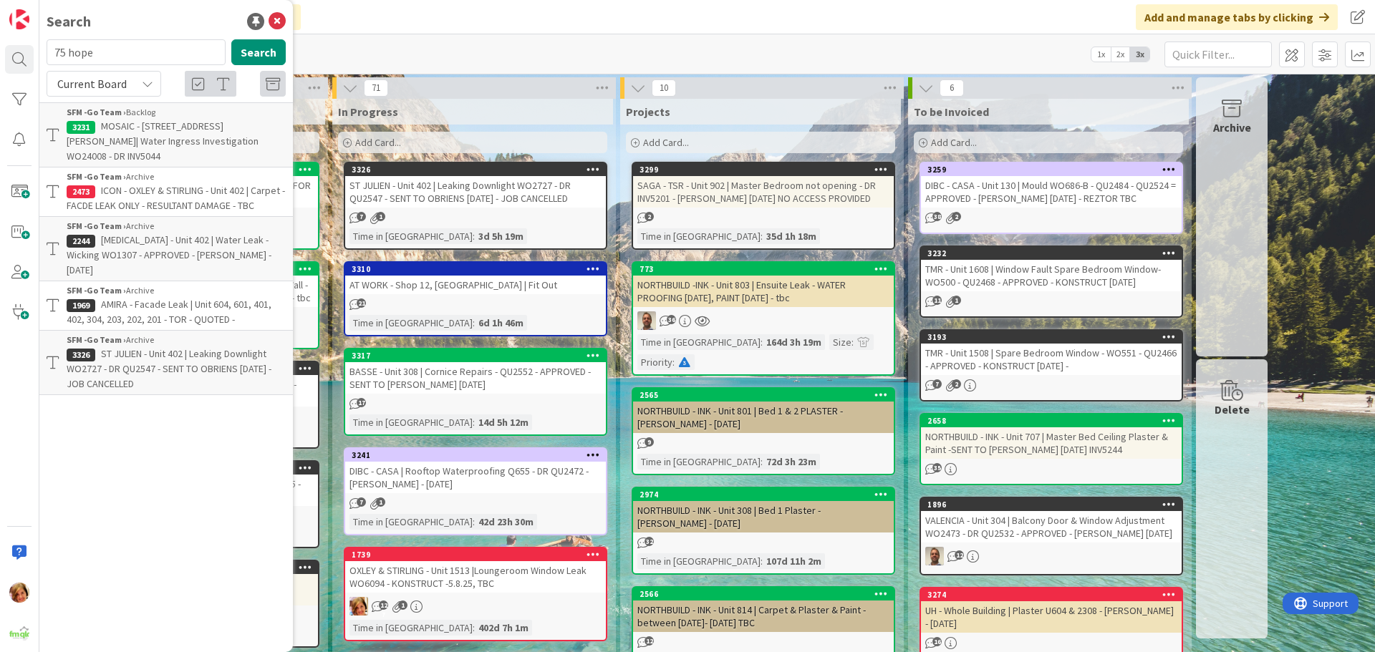
type input "75 hope"
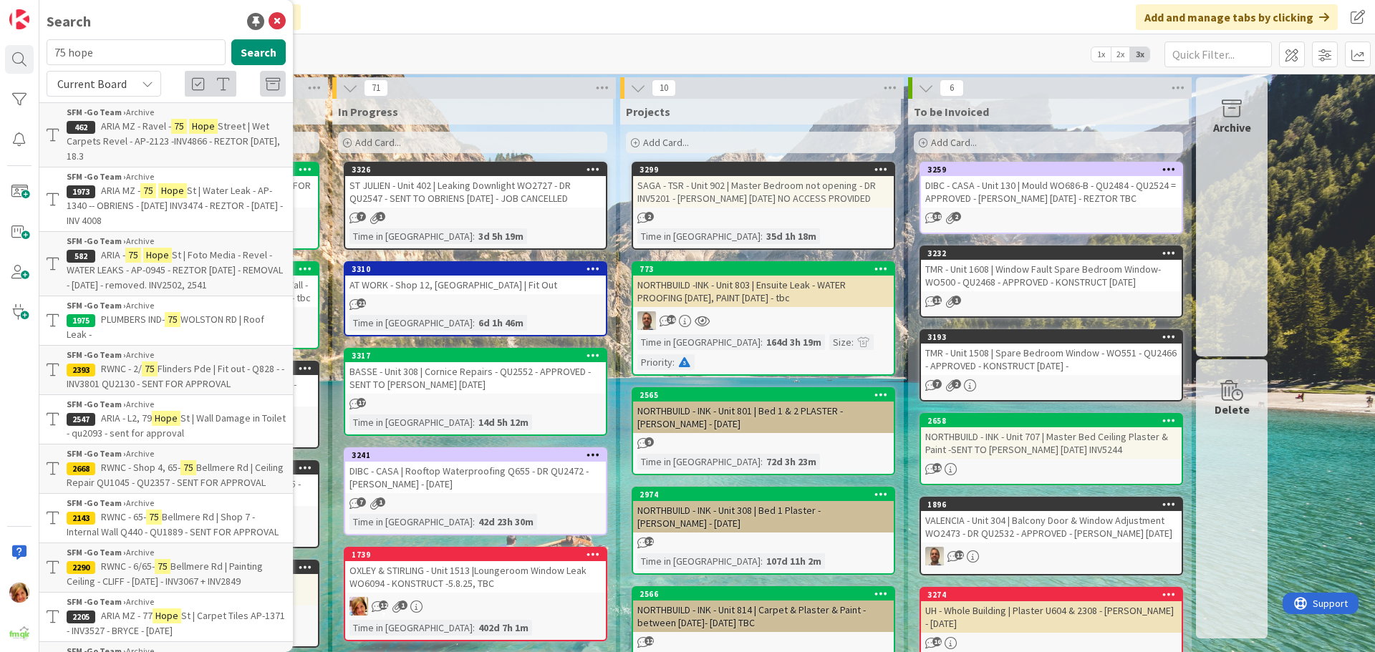
click at [171, 246] on div "SFM -Go Team › Archive" at bounding box center [176, 241] width 219 height 13
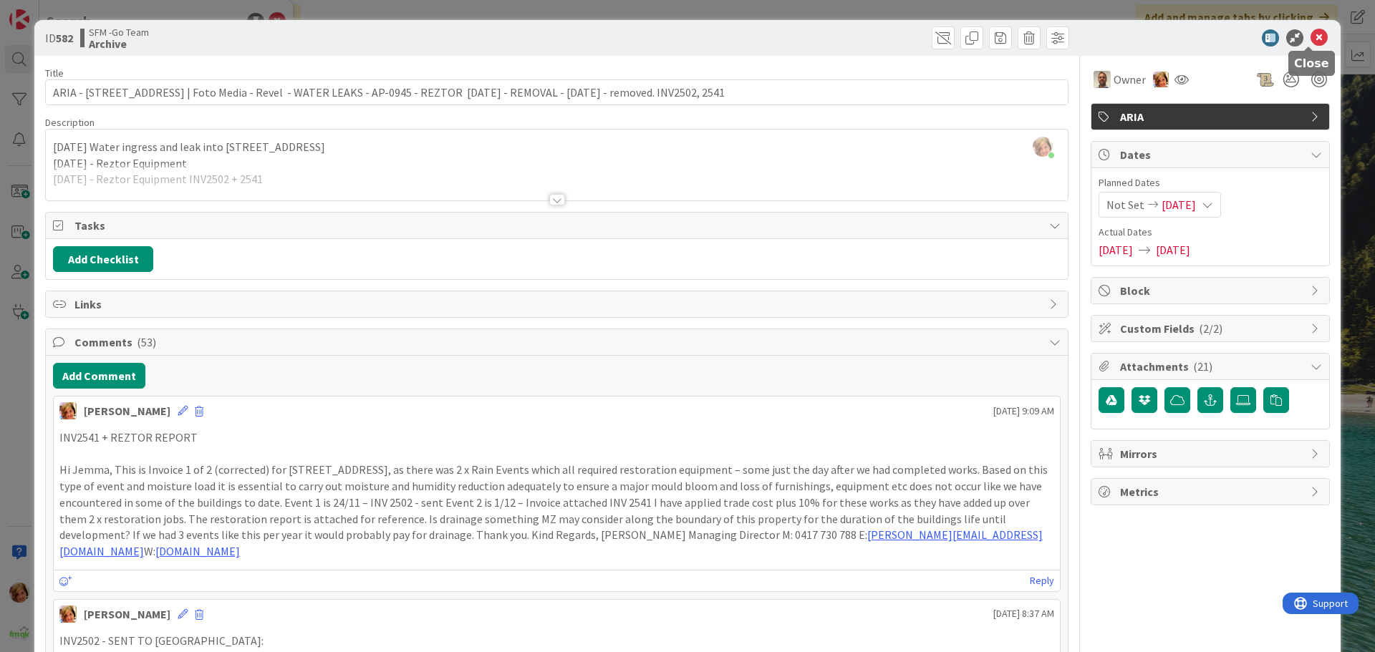
click at [1311, 37] on icon at bounding box center [1319, 37] width 17 height 17
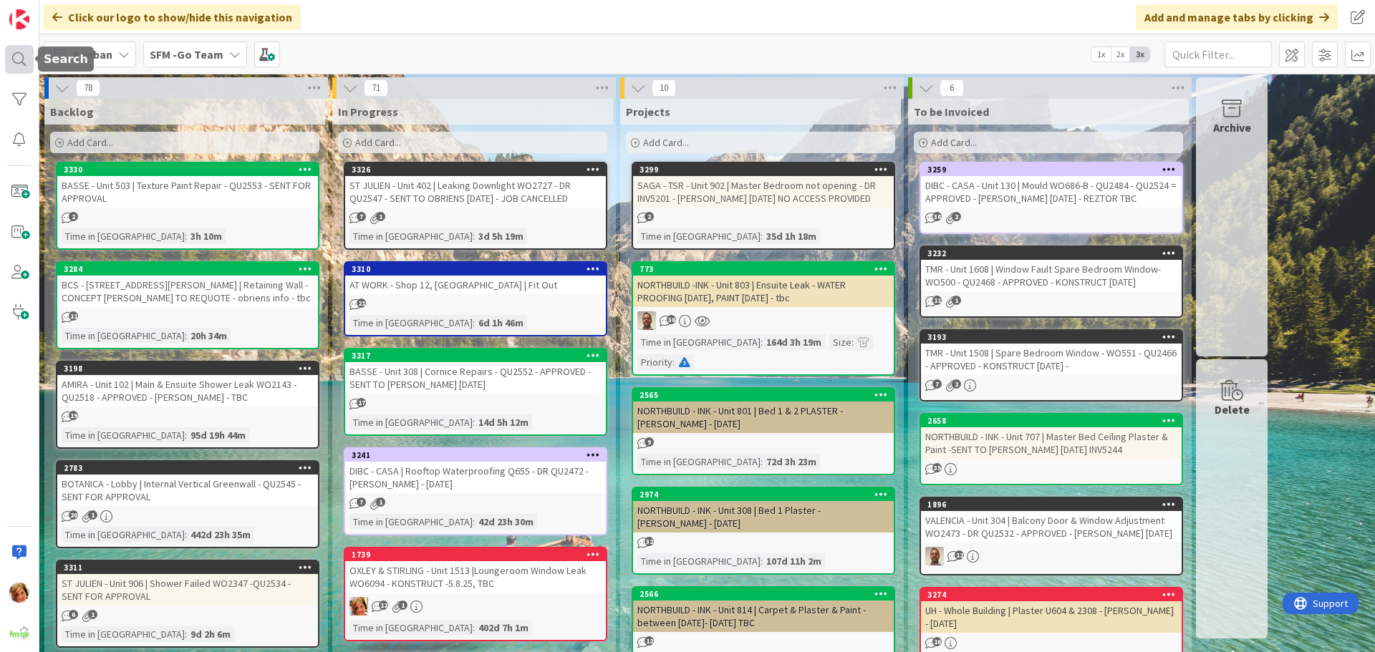
click at [23, 54] on div at bounding box center [19, 59] width 29 height 29
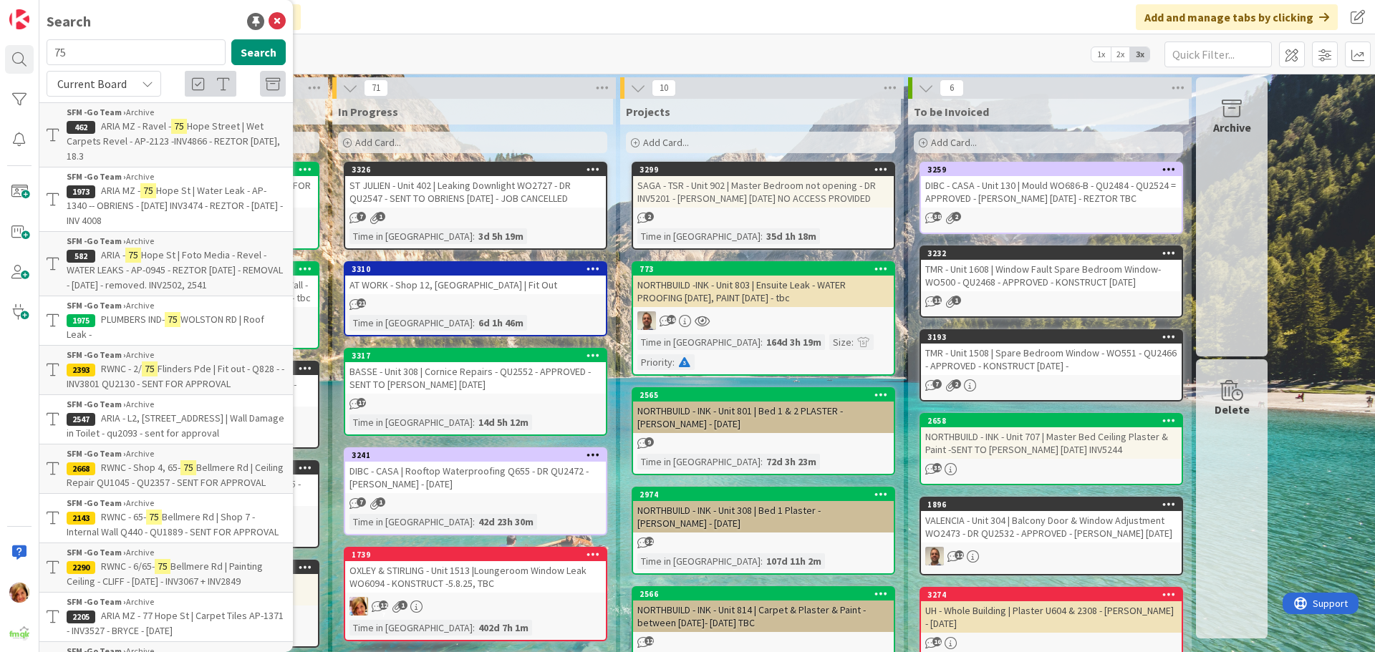
type input "7"
type input "a"
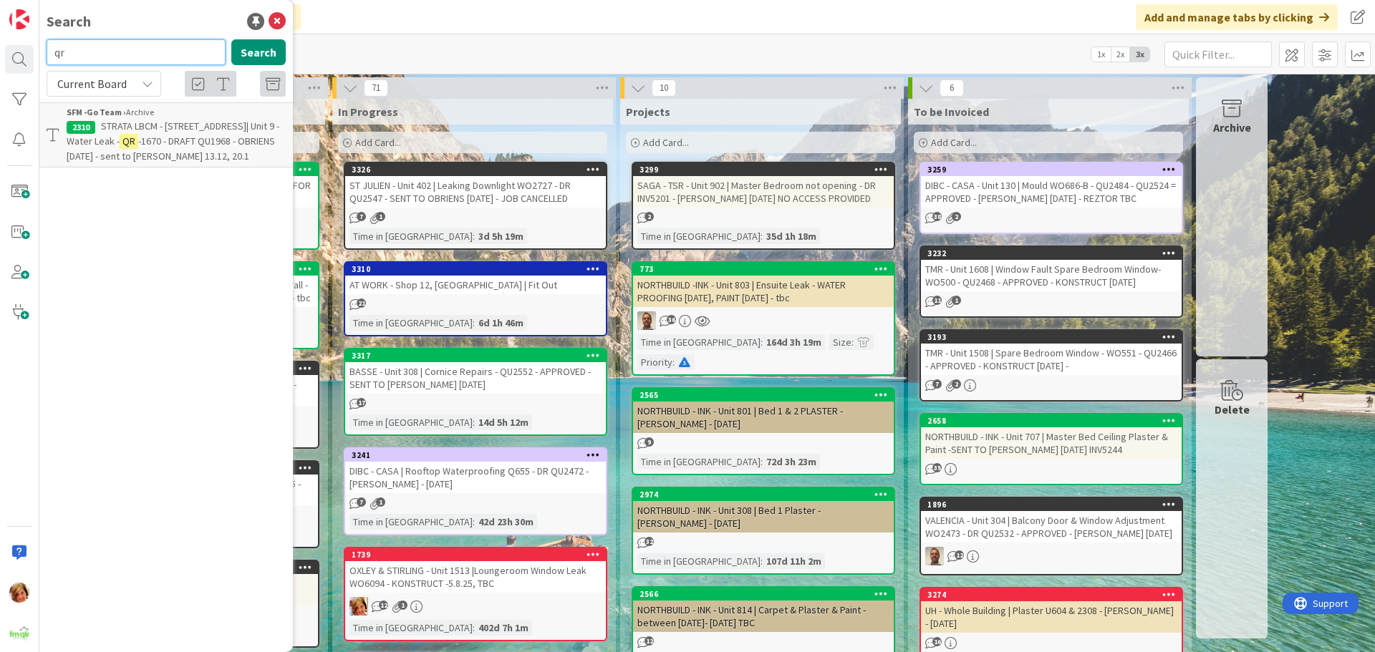
click at [122, 52] on input "qr" at bounding box center [136, 52] width 179 height 26
type input "q"
type input "hope"
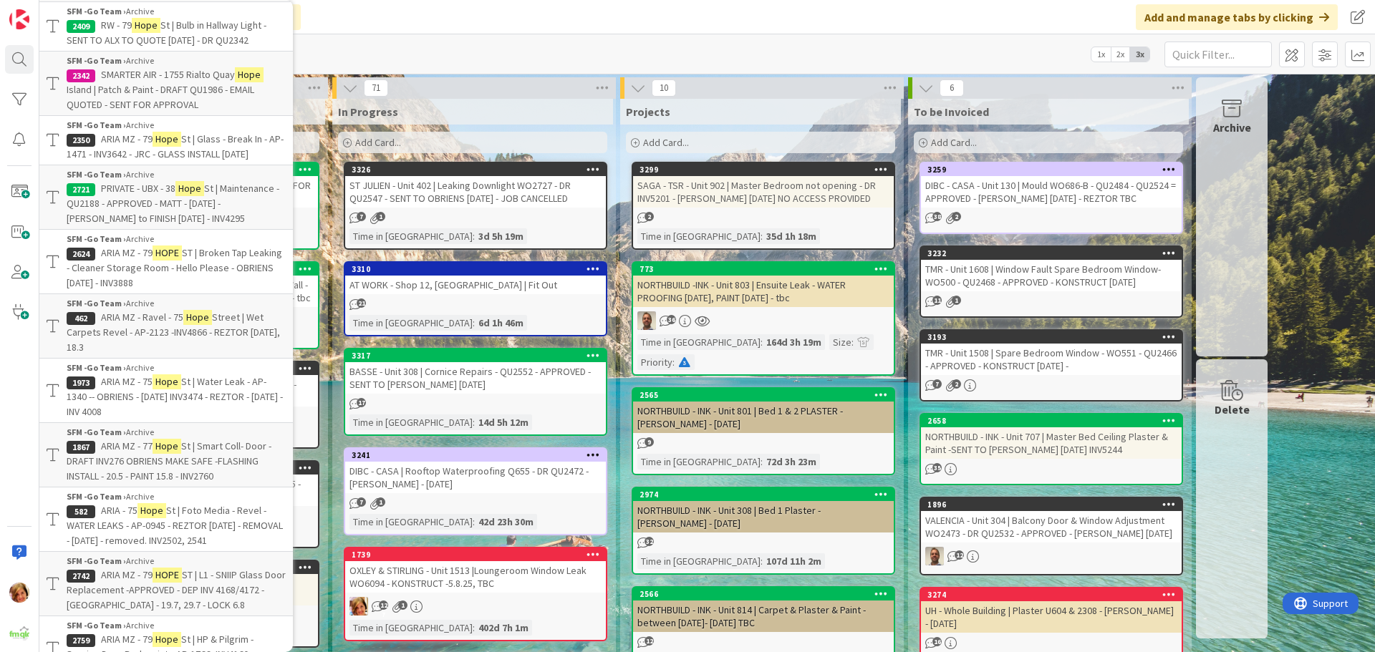
scroll to position [286, 0]
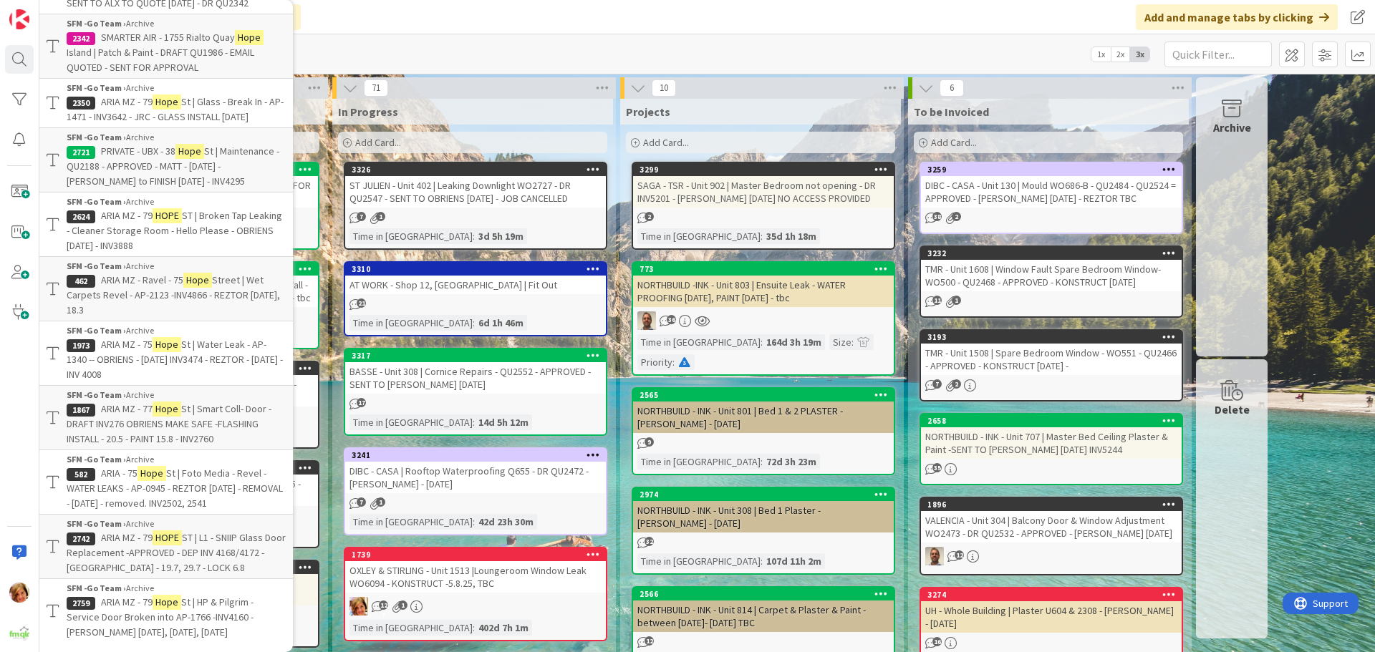
click at [146, 279] on span "ARIA MZ - Ravel - 75" at bounding box center [142, 280] width 82 height 13
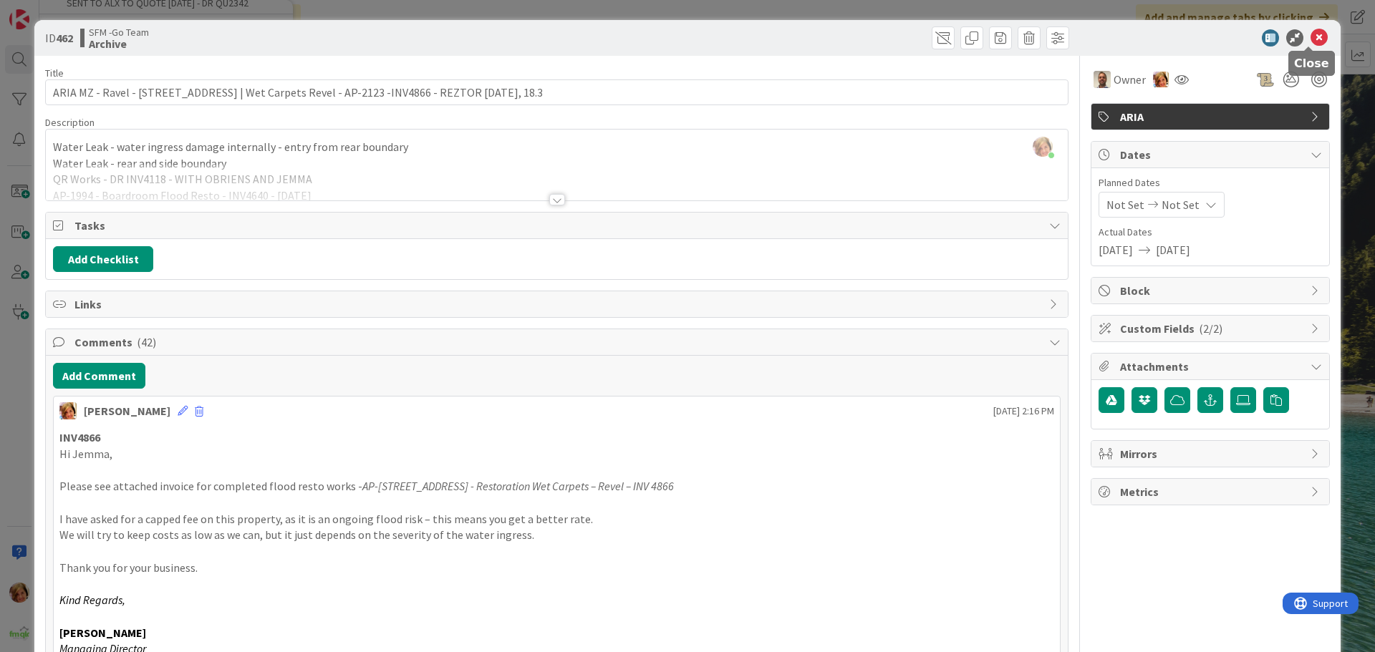
click at [1311, 37] on icon at bounding box center [1319, 37] width 17 height 17
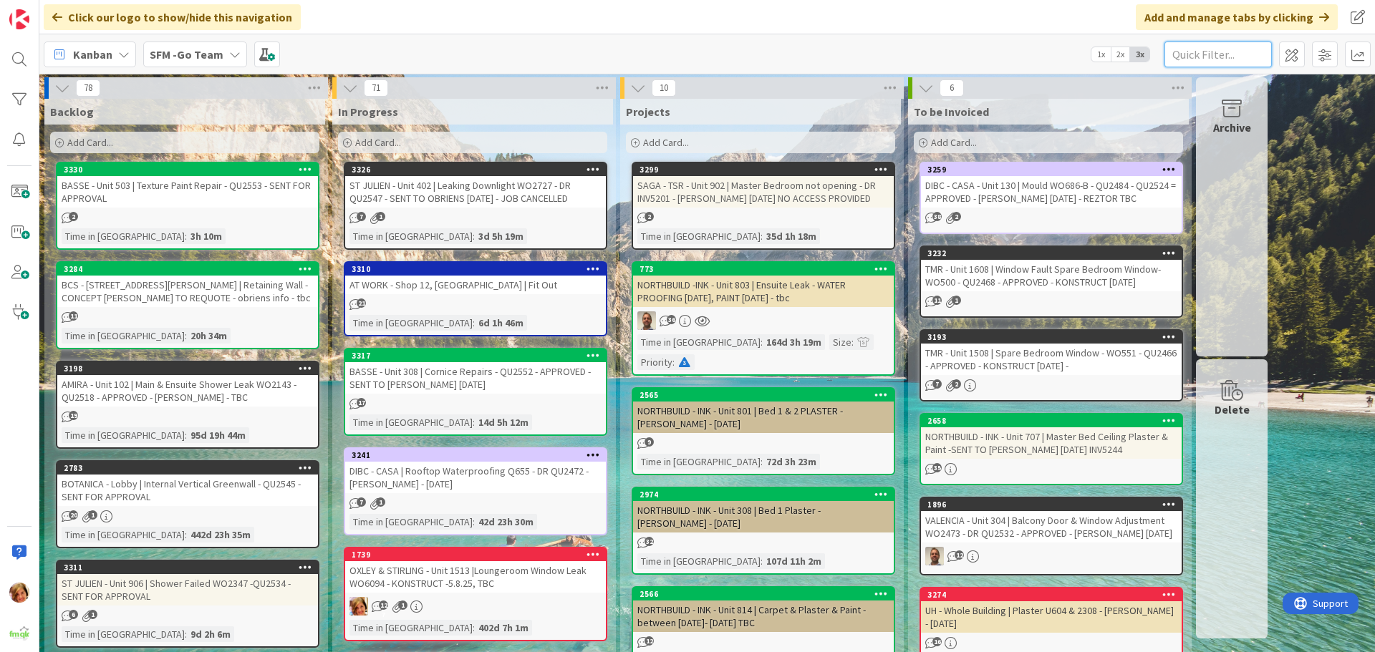
click at [1245, 52] on input "text" at bounding box center [1217, 55] width 107 height 26
type input "nerang"
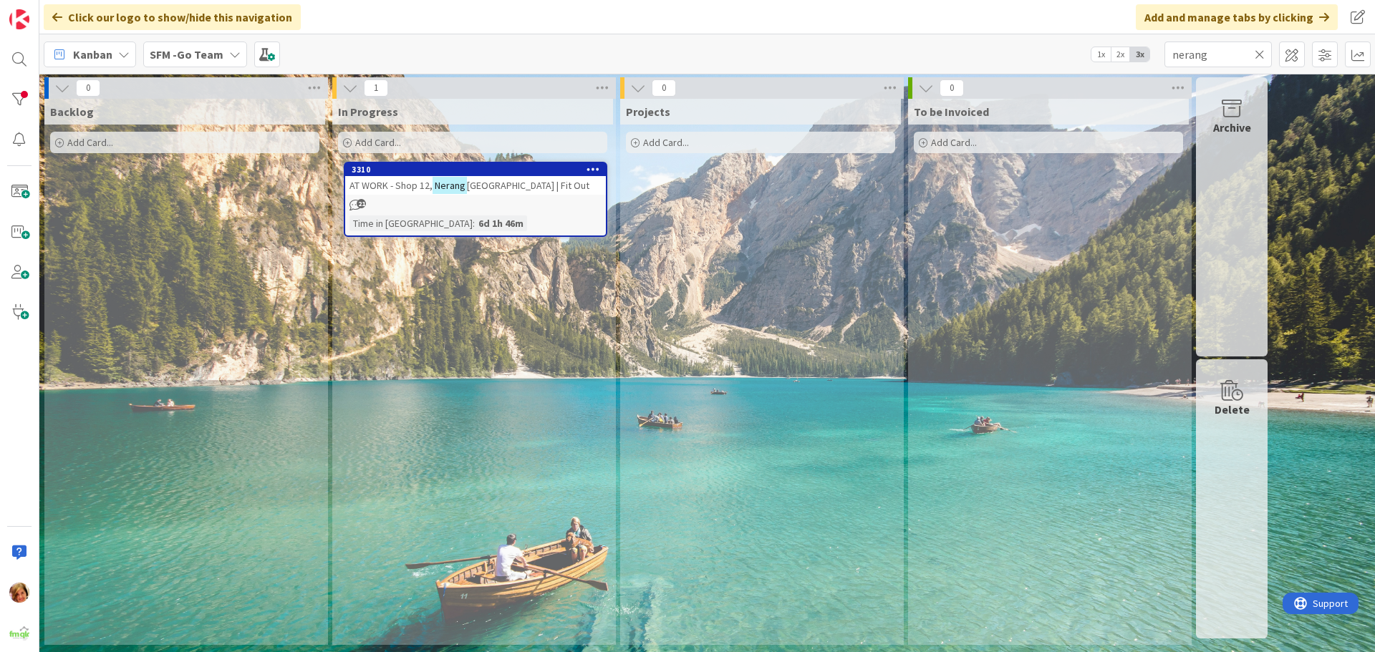
click at [549, 189] on span "[GEOGRAPHIC_DATA] | Fit Out" at bounding box center [528, 185] width 122 height 13
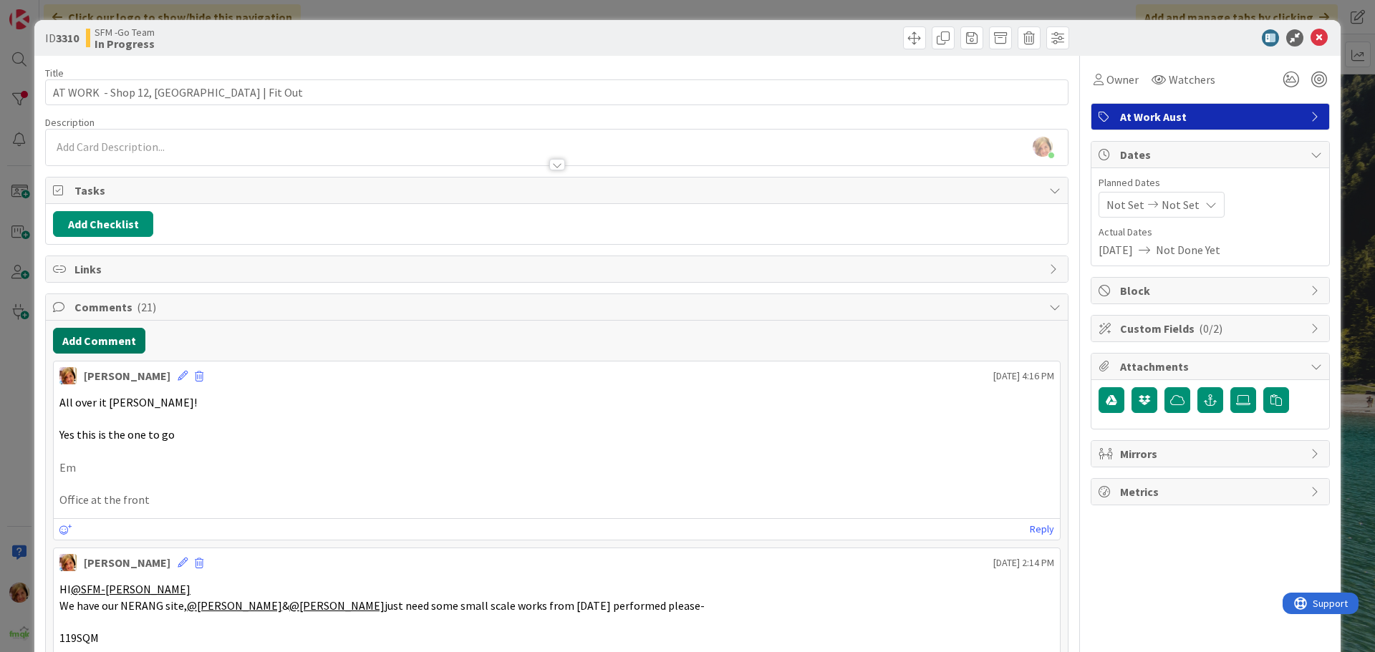
click at [103, 342] on button "Add Comment" at bounding box center [99, 341] width 92 height 26
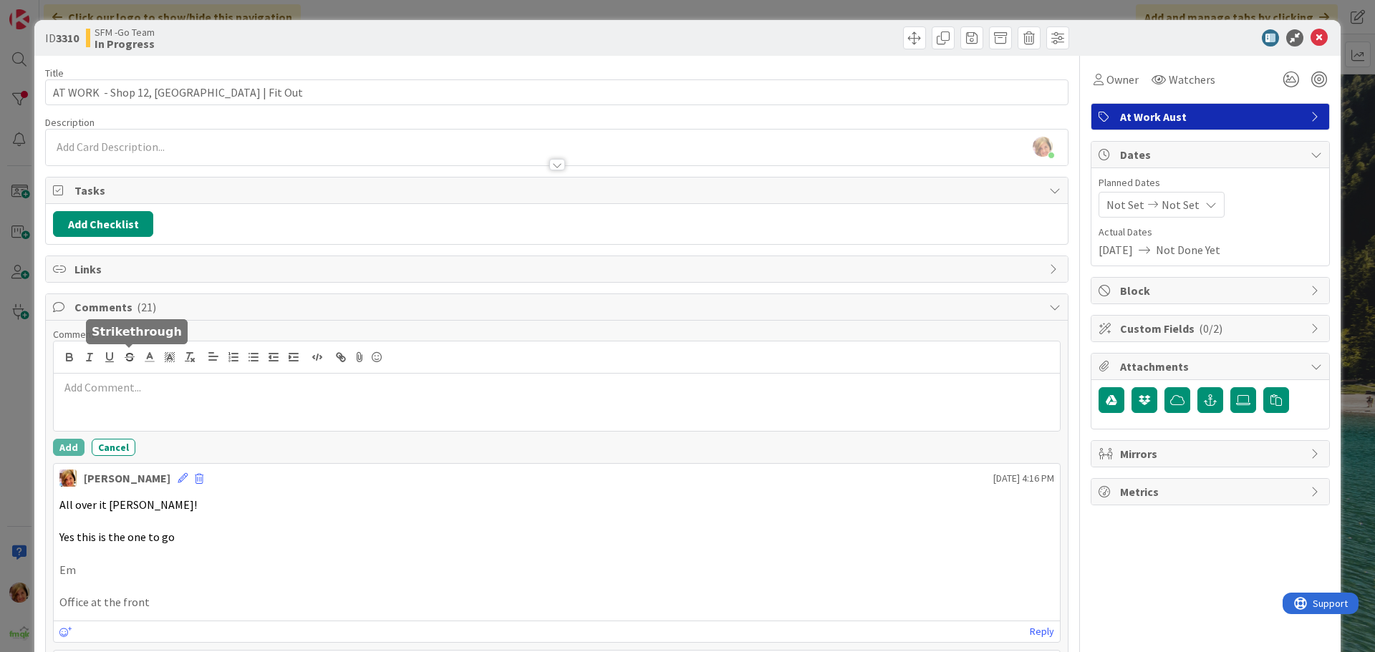
click at [184, 374] on div at bounding box center [557, 402] width 1006 height 57
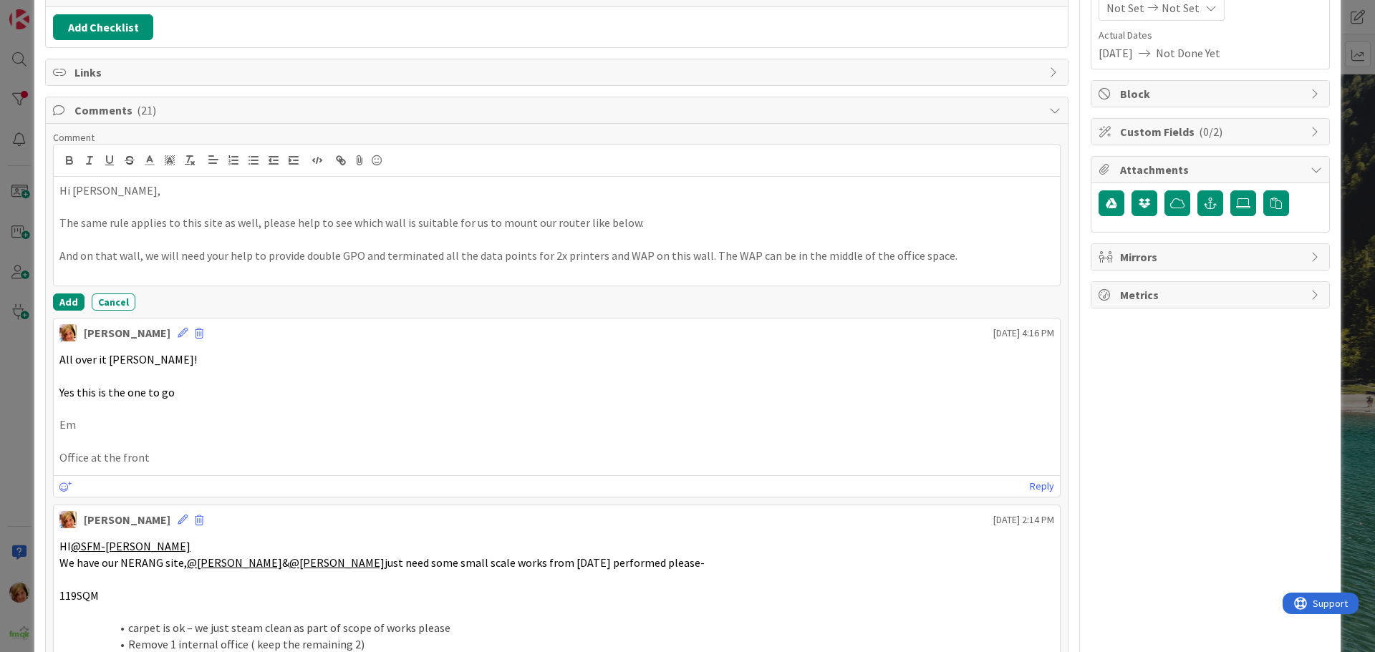
scroll to position [215, 0]
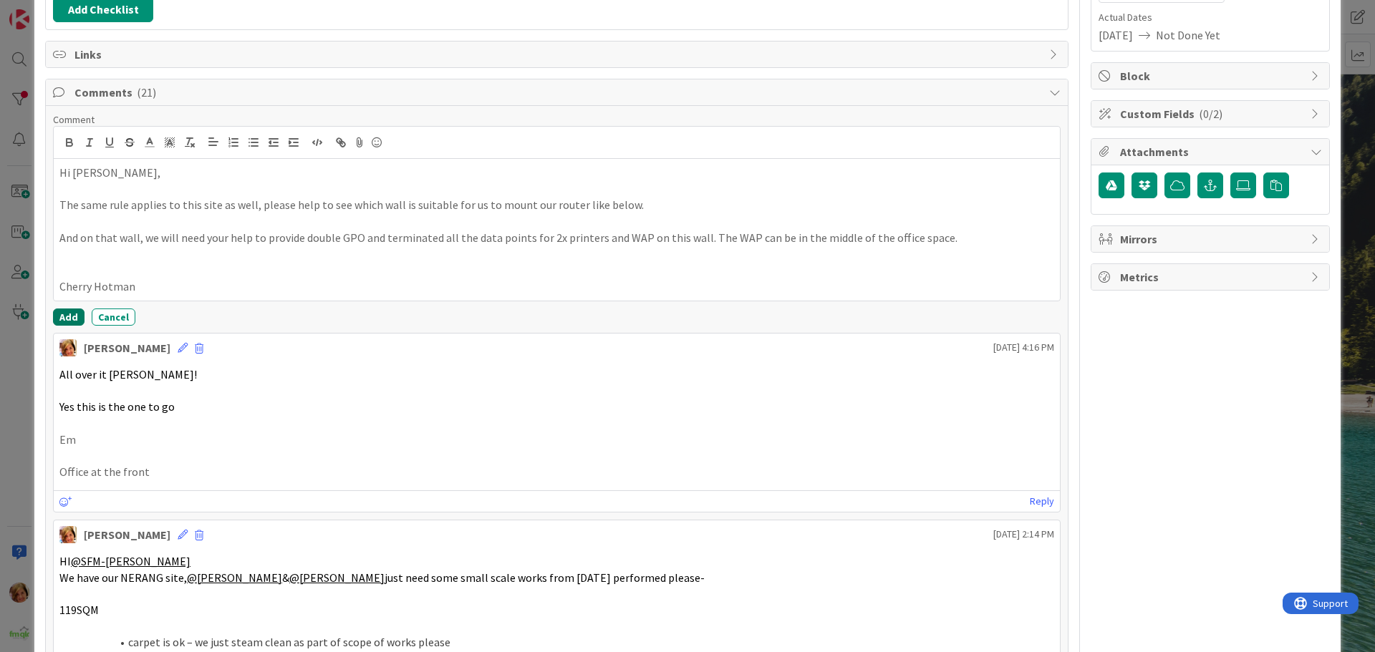
click at [64, 309] on button "Add" at bounding box center [69, 317] width 32 height 17
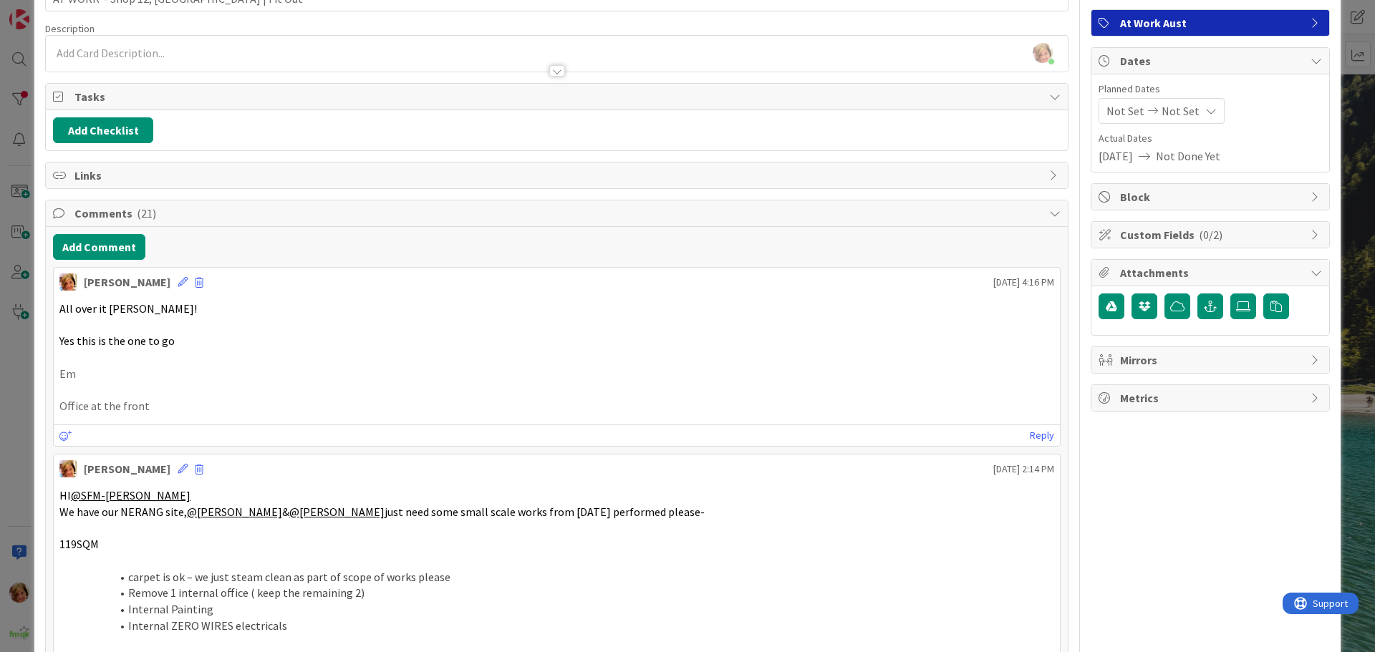
scroll to position [0, 0]
